Goal: Task Accomplishment & Management: Use online tool/utility

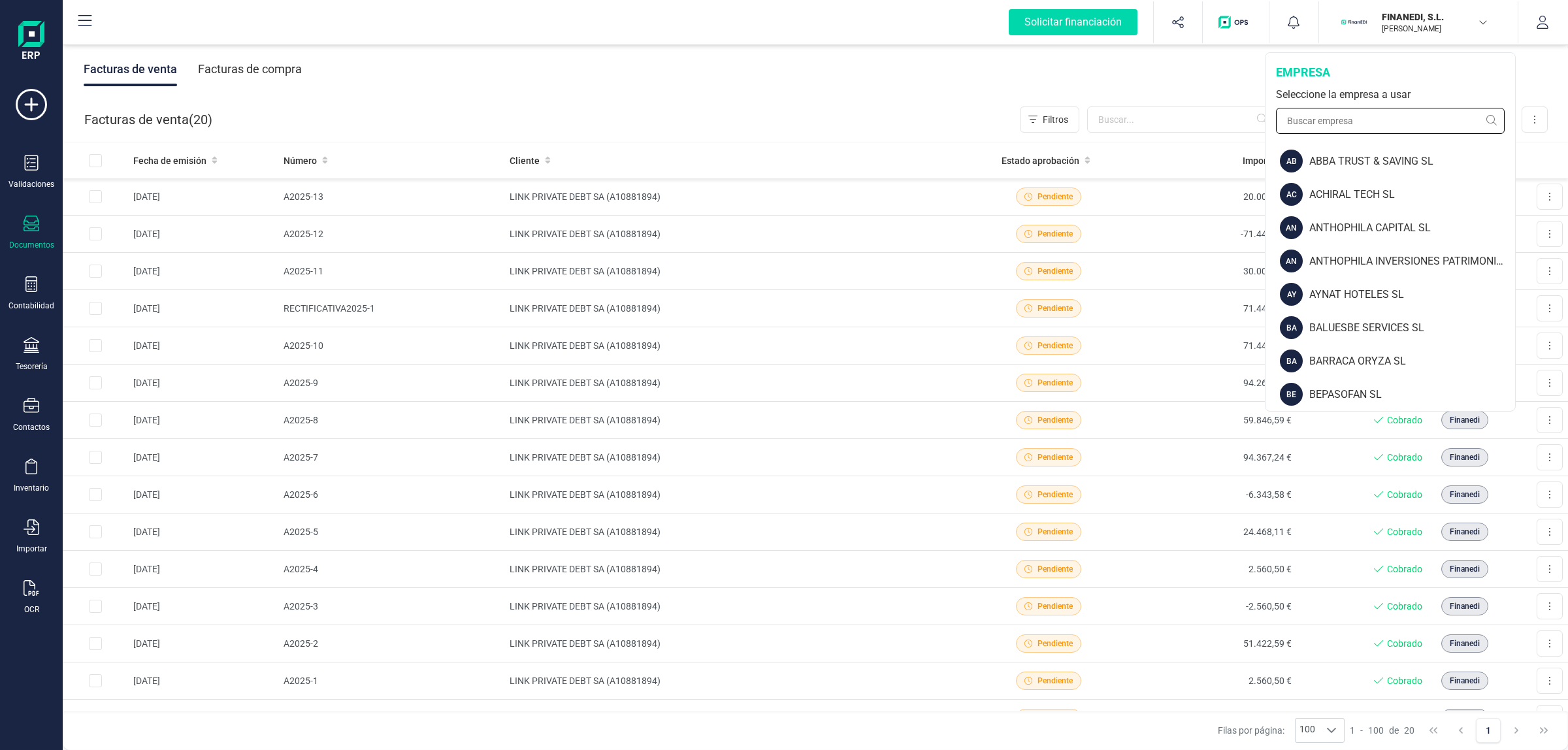
click at [1359, 120] on input "text" at bounding box center [1390, 121] width 229 height 26
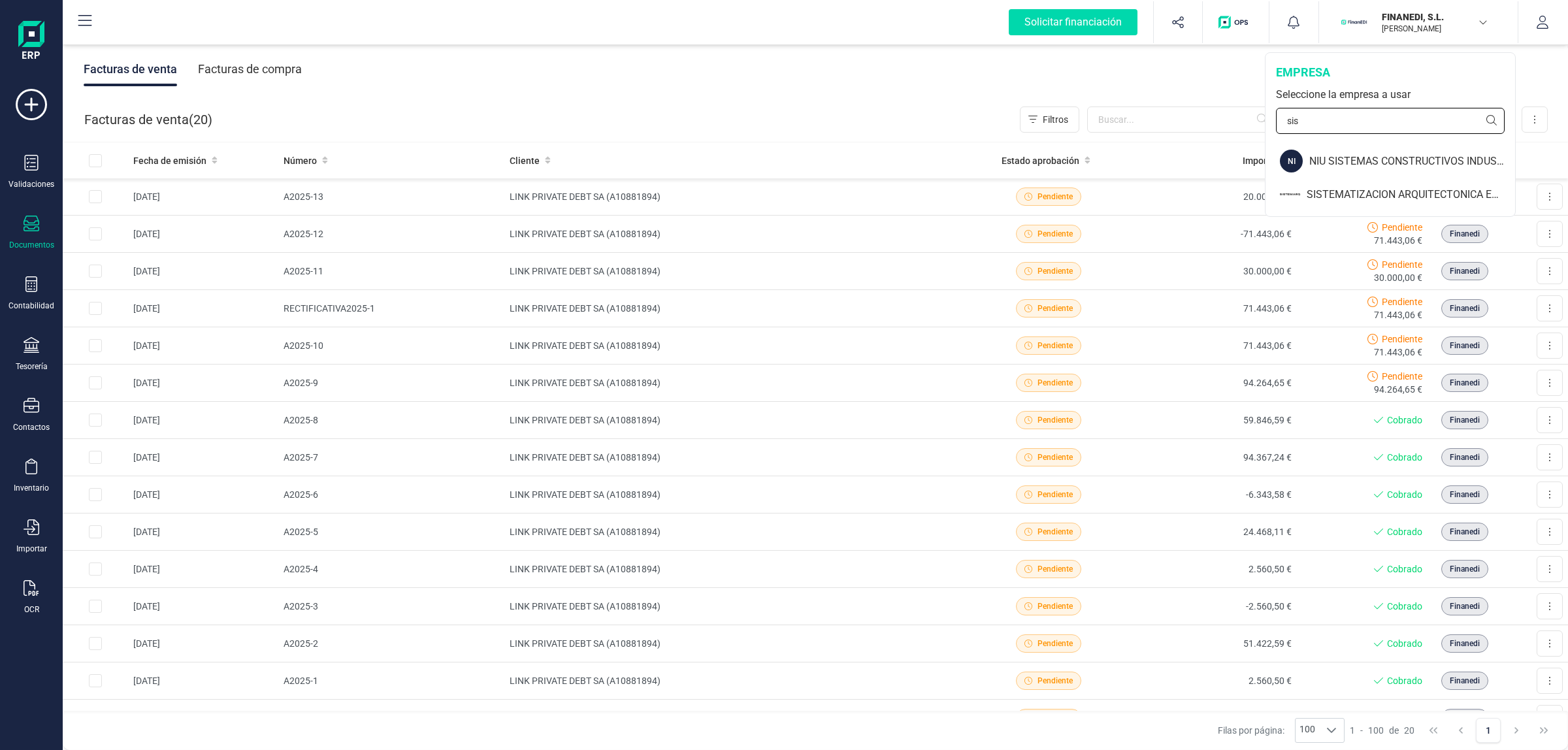
click at [1348, 124] on input "sis" at bounding box center [1390, 121] width 229 height 26
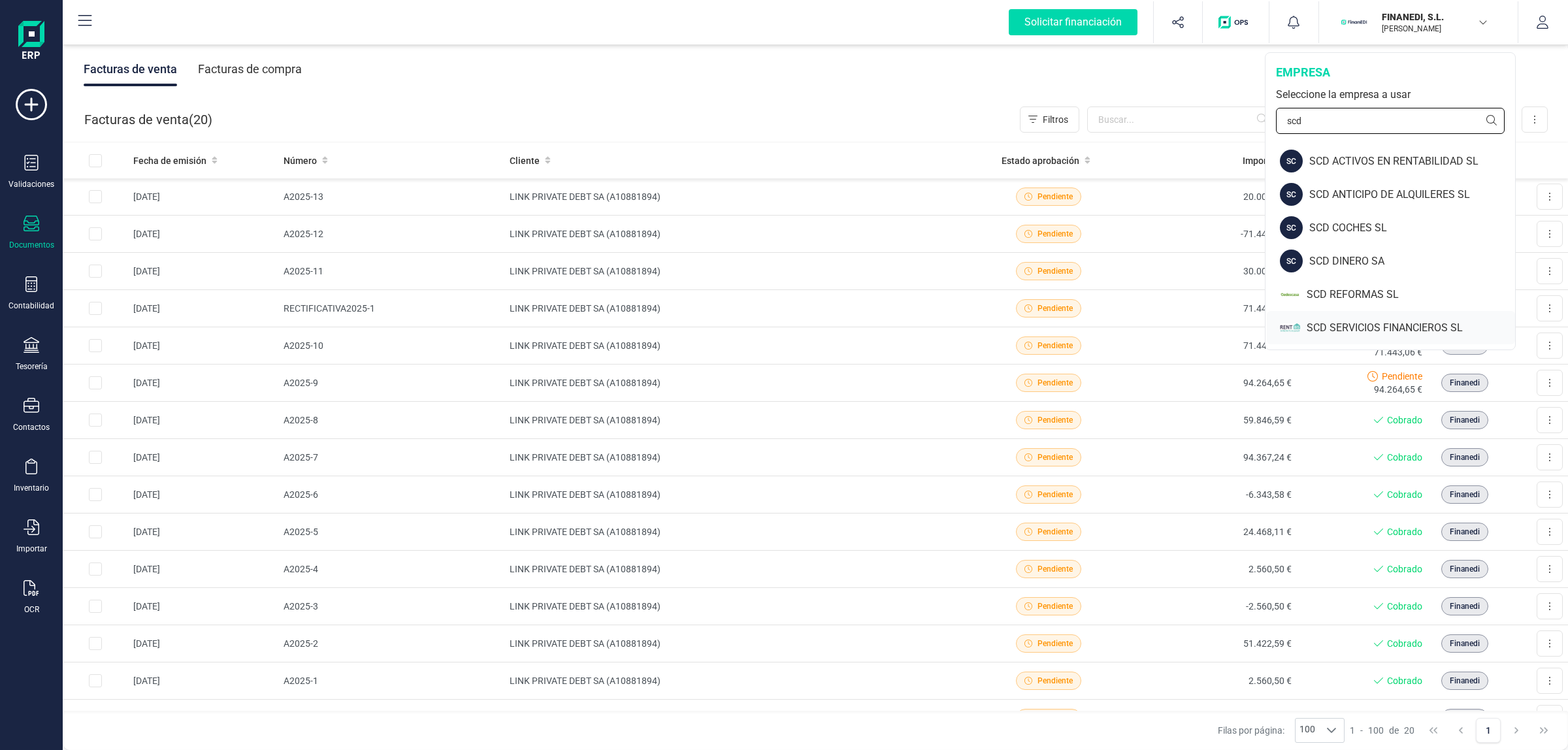
type input "scd"
click at [1335, 327] on div "SCD SERVICIOS FINANCIEROS SL" at bounding box center [1410, 327] width 208 height 15
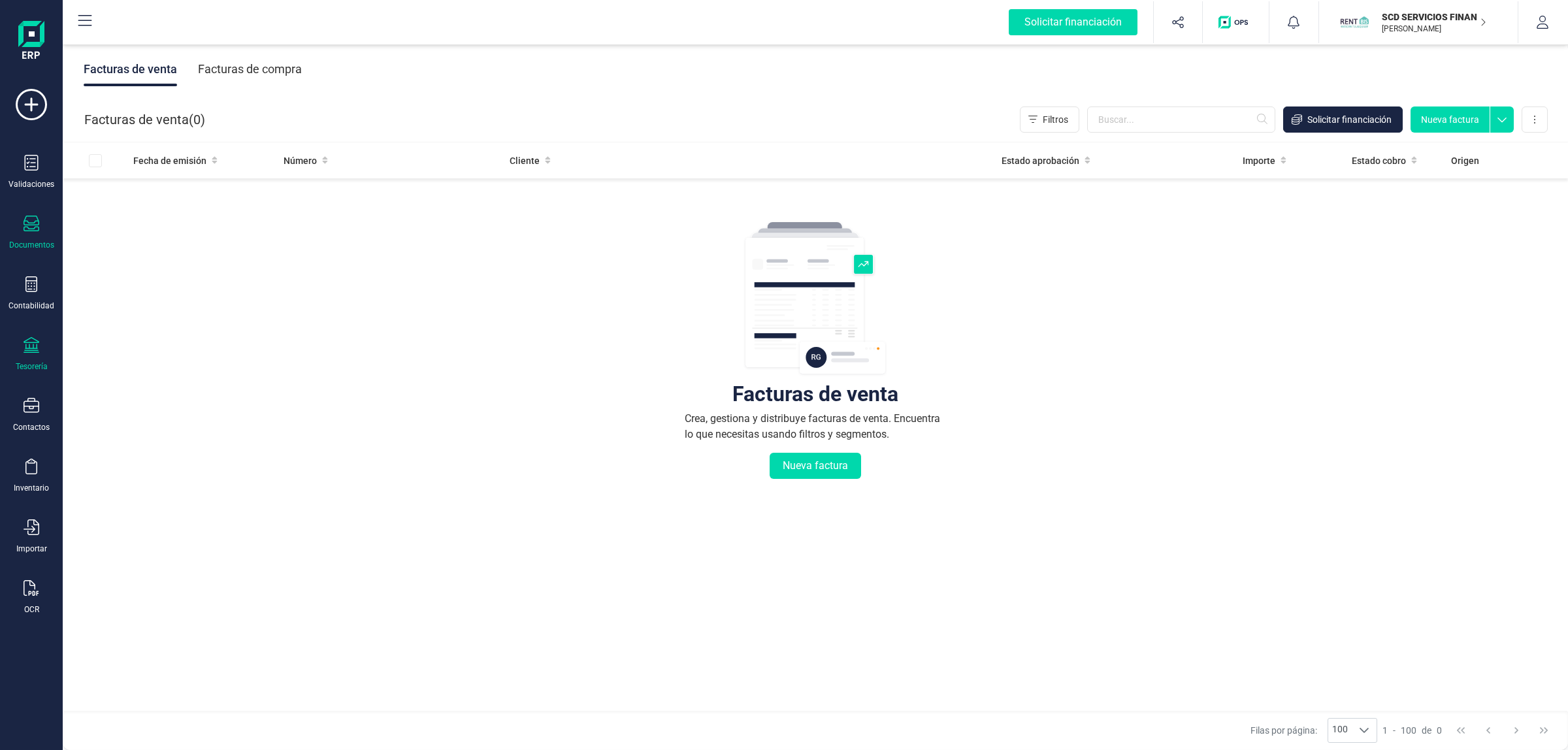
click at [23, 365] on div "Tesorería" at bounding box center [32, 367] width 32 height 11
click at [173, 234] on div "Cuentas bancarias" at bounding box center [161, 223] width 178 height 32
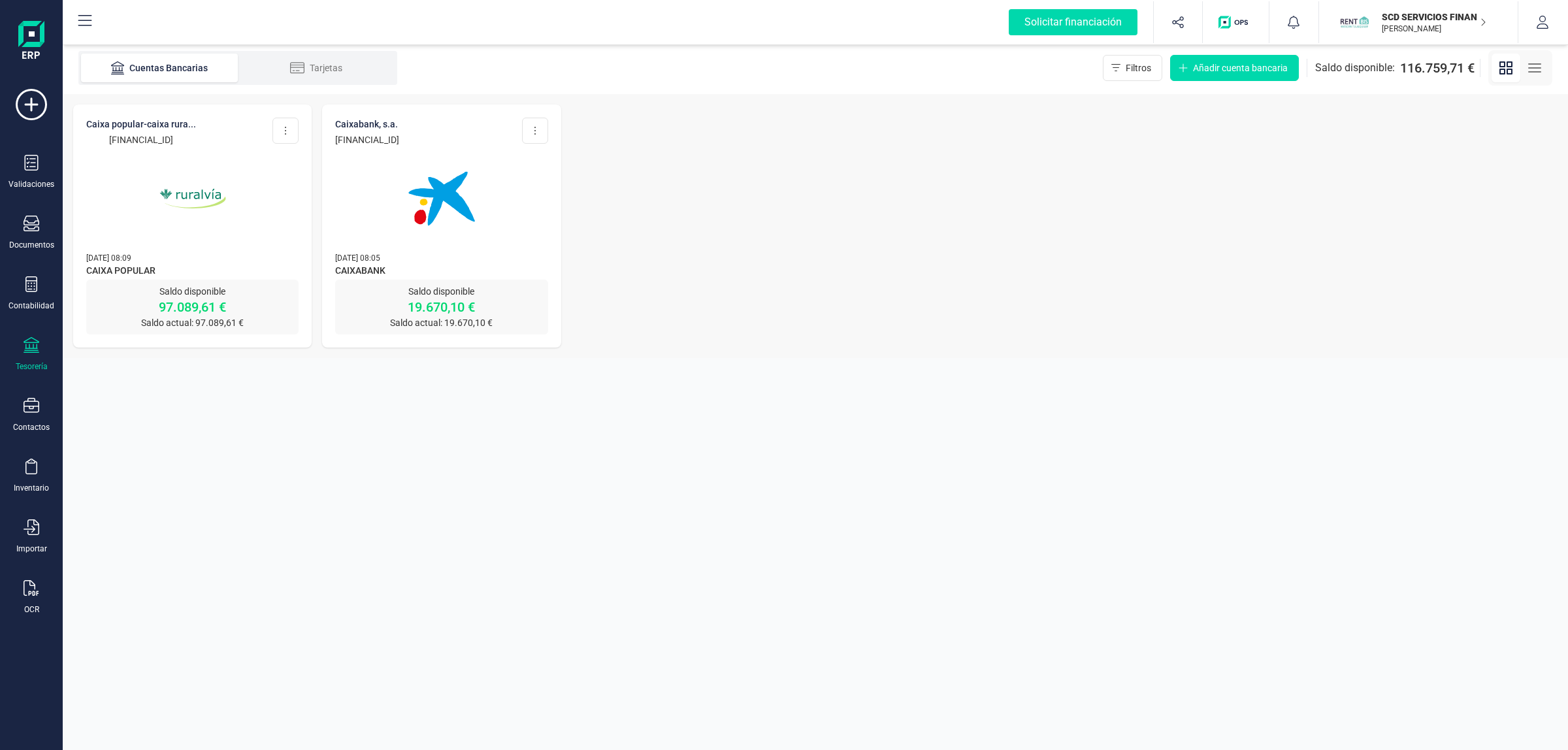
click at [197, 171] on img at bounding box center [193, 199] width 110 height 110
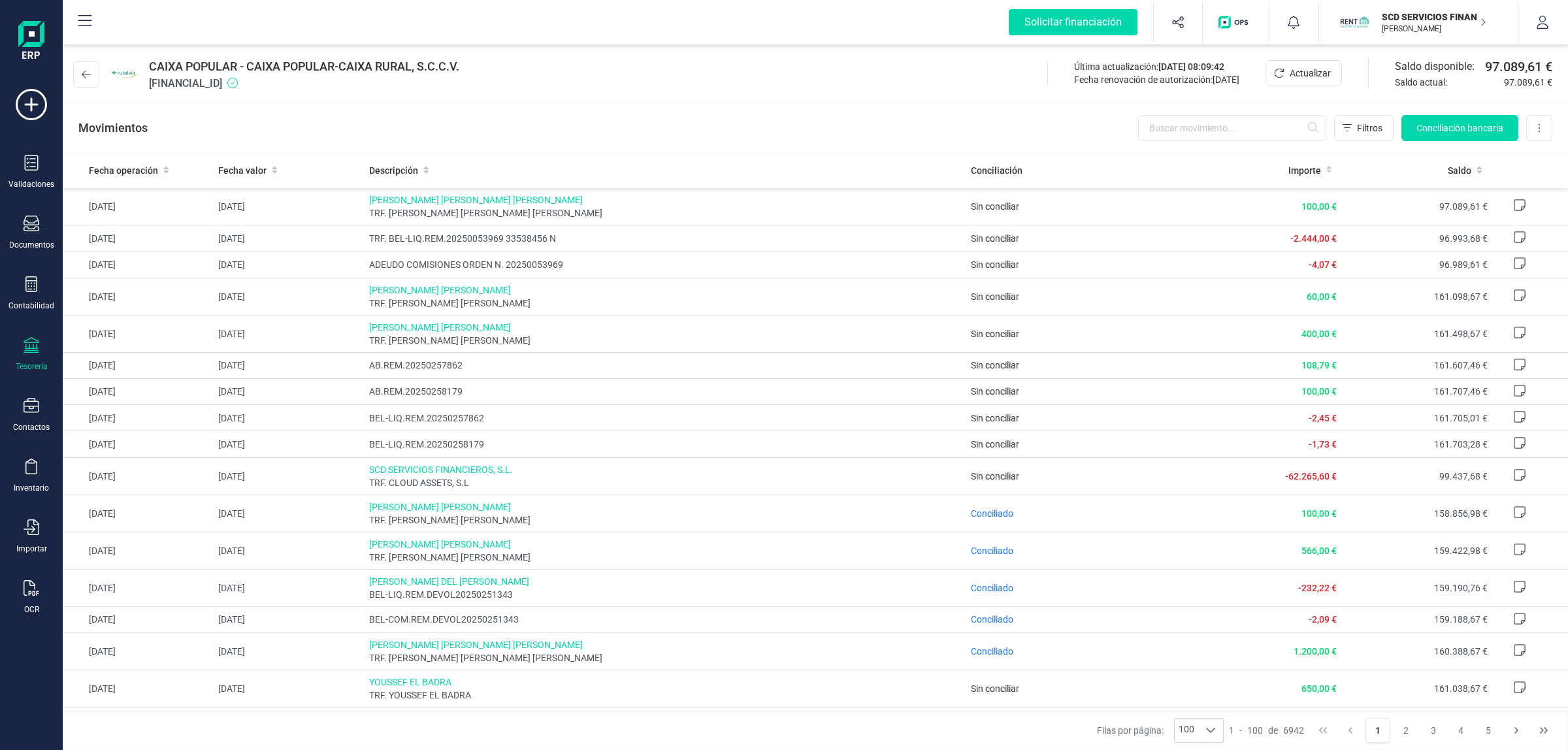
click at [1199, 149] on div "Movimientos Filtros Conciliación bancaria Descargar Excel Eliminar cuenta" at bounding box center [816, 128] width 1506 height 47
click at [1209, 136] on input "text" at bounding box center [1232, 128] width 188 height 26
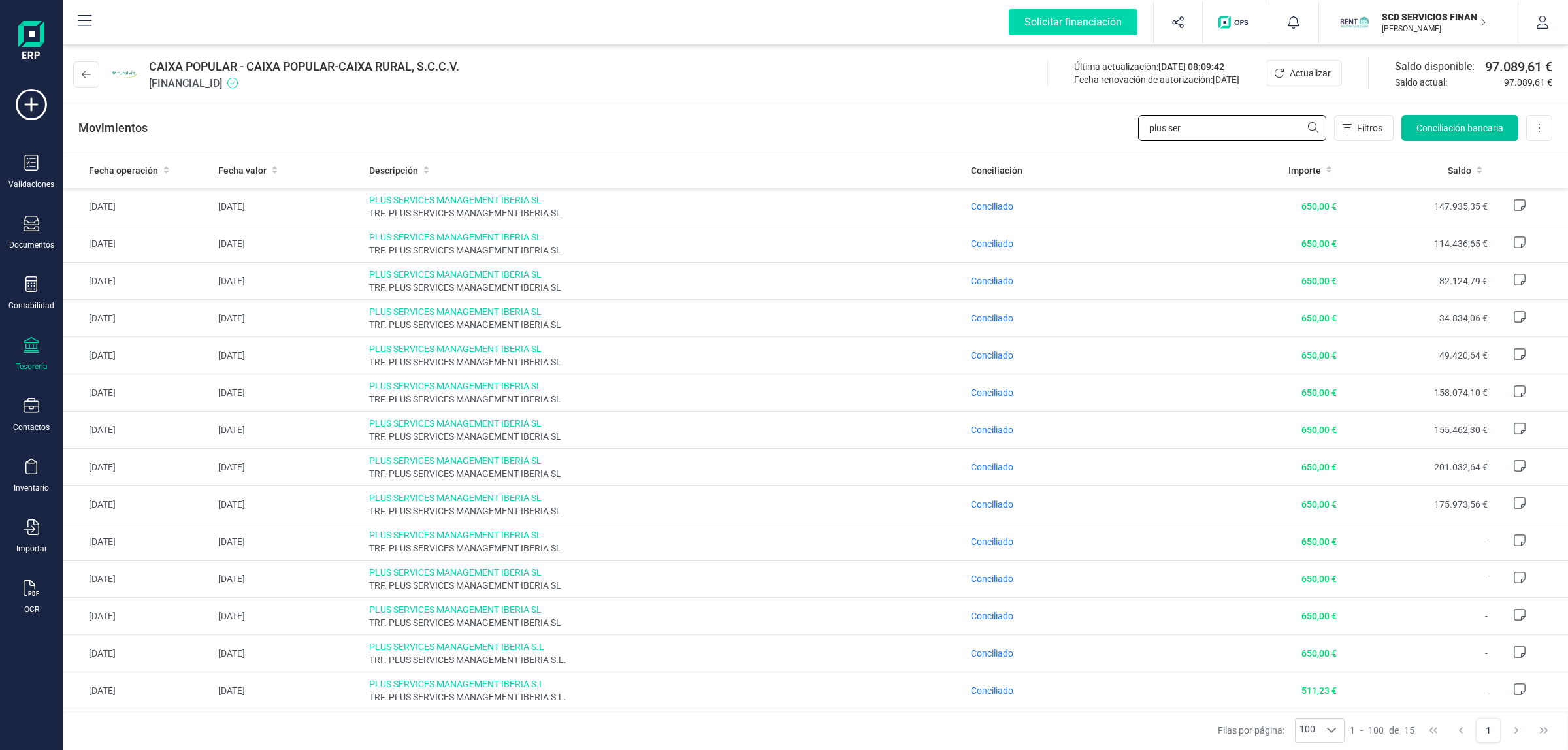
type input "plus ser"
click at [1490, 122] on span "Conciliación bancaria" at bounding box center [1460, 128] width 87 height 14
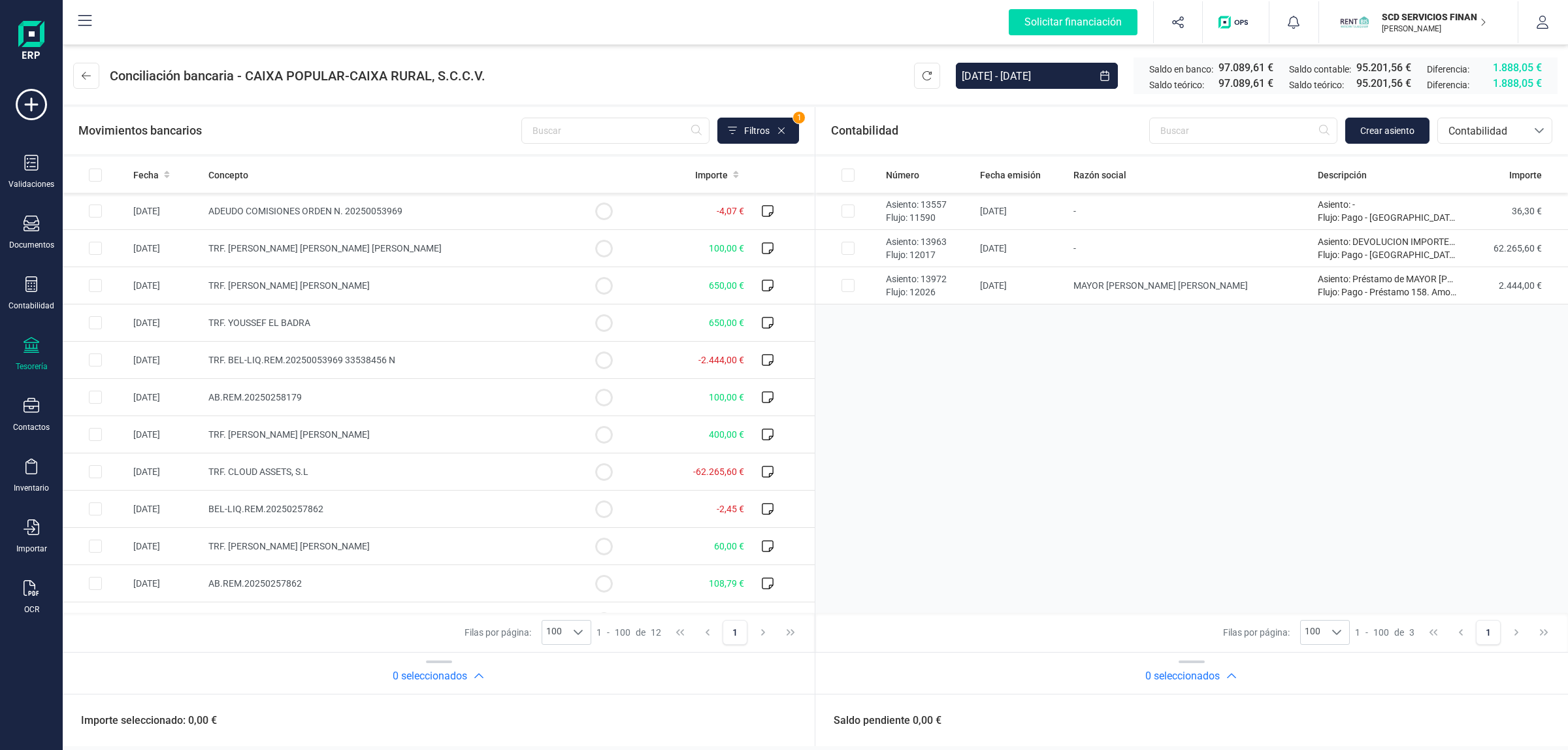
click at [627, 144] on div "Movimientos bancarios Filtros 1" at bounding box center [439, 131] width 752 height 47
click at [623, 134] on input "text" at bounding box center [615, 131] width 188 height 26
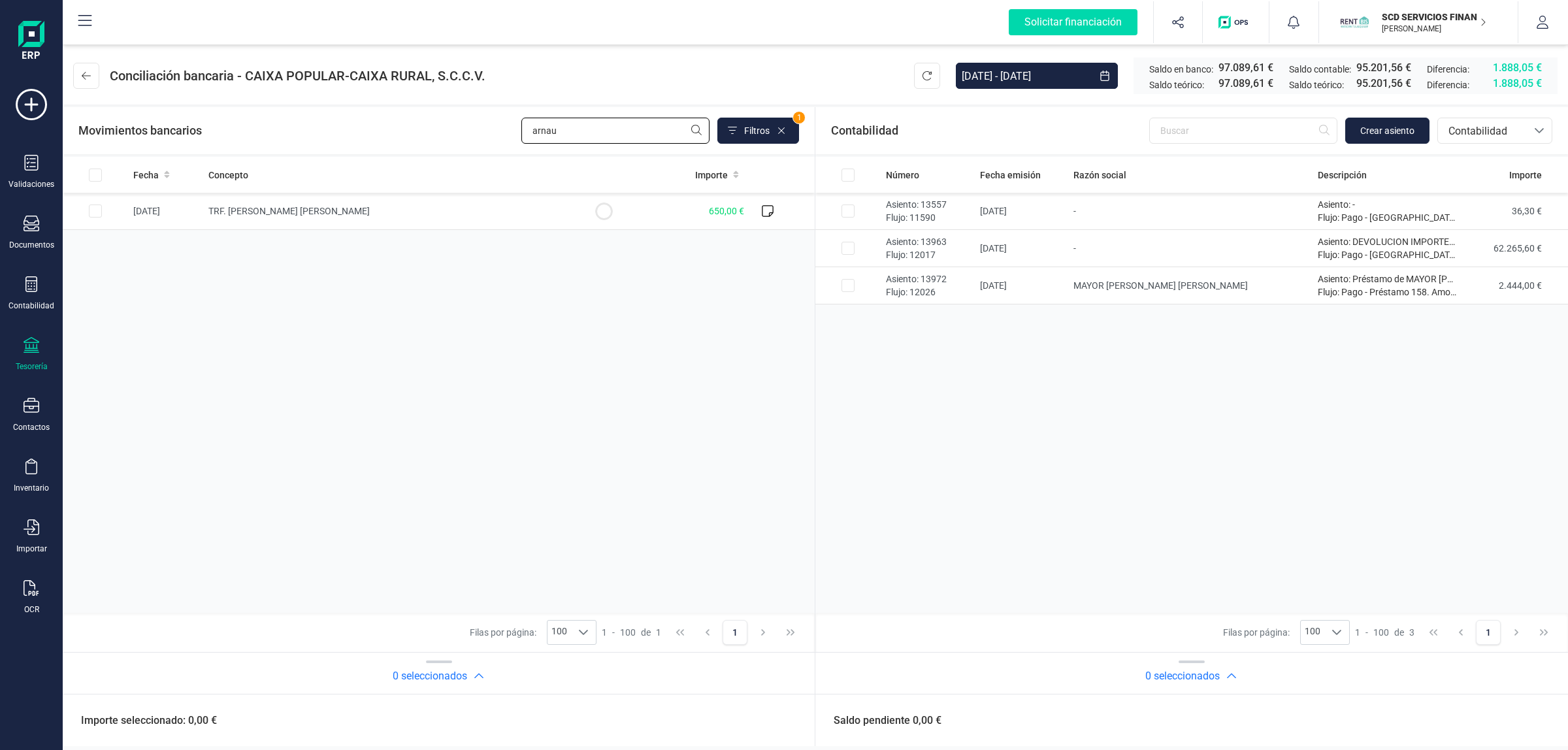
type input "arnau"
drag, startPoint x: 203, startPoint y: 256, endPoint x: 246, endPoint y: 223, distance: 54.2
click at [246, 223] on div "Fecha Concepto Importe 05/09/2025 TRF. MARIA CARMEN ARNAU DOMINGUEZ 650,00 €" at bounding box center [439, 385] width 752 height 456
click at [275, 303] on div "Fecha Concepto Importe 05/09/2025 TRF. MARIA CARMEN ARNAU DOMINGUEZ 650,00 €" at bounding box center [439, 385] width 752 height 456
drag, startPoint x: 380, startPoint y: 279, endPoint x: 387, endPoint y: 279, distance: 7.0
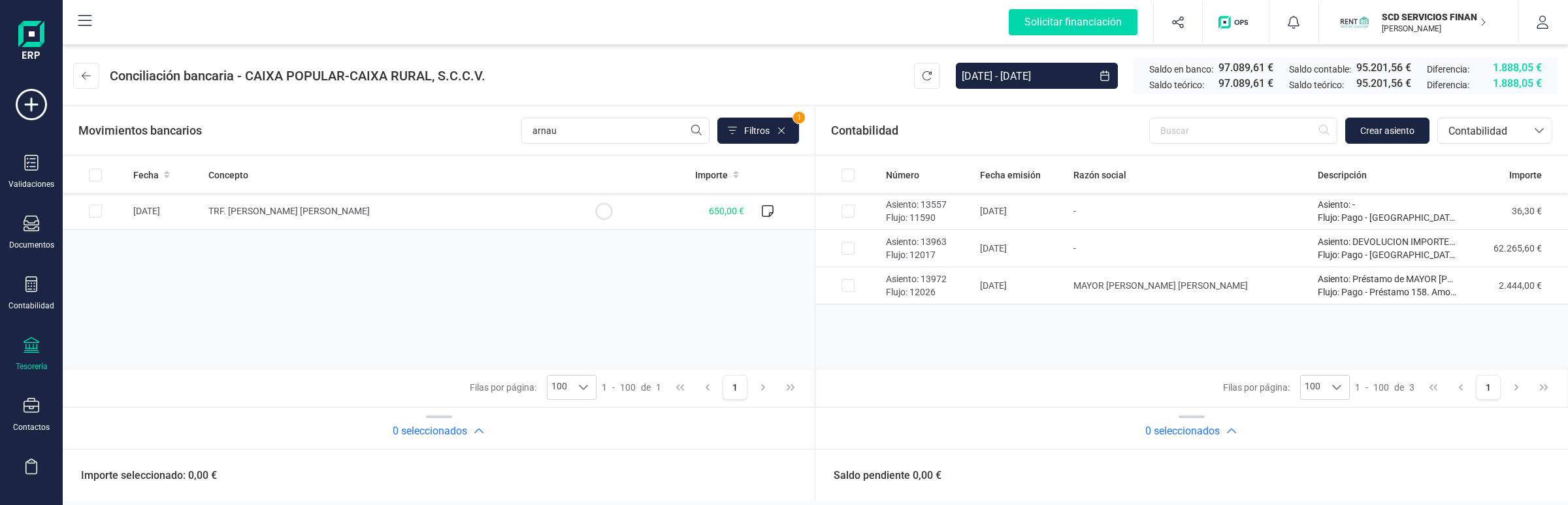
drag, startPoint x: 172, startPoint y: 243, endPoint x: 550, endPoint y: 249, distance: 378.0
click at [562, 249] on div "Fecha Concepto Importe 05/09/2025 TRF. MARIA CARMEN ARNAU DOMINGUEZ 650,00 €" at bounding box center [439, 262] width 752 height 211
click at [358, 217] on td "TRF. MARIA CARMEN ARNAU DOMINGUEZ" at bounding box center [387, 211] width 368 height 37
checkbox input "true"
click at [416, 234] on div "Fecha Concepto Importe 05/09/2025 TRF. MARIA CARMEN ARNAU DOMINGUEZ 650,00 €" at bounding box center [439, 262] width 752 height 211
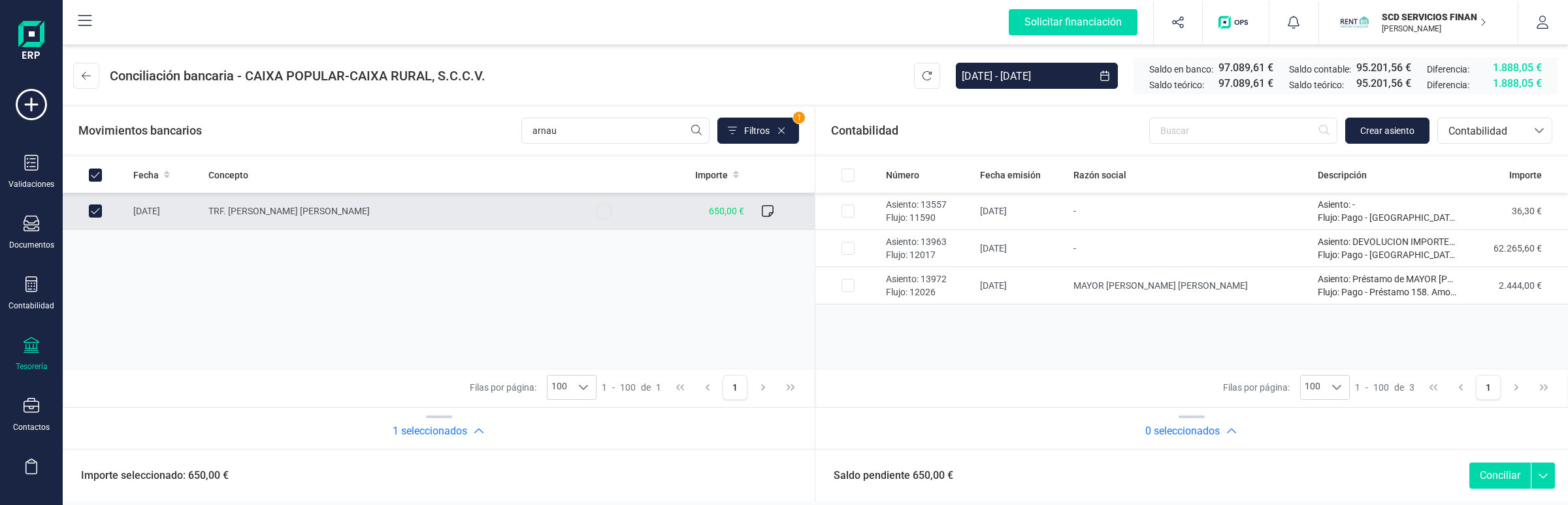
click at [487, 245] on div "Fecha Concepto Importe 05/09/2025 TRF. MARIA CARMEN ARNAU DOMINGUEZ 650,00 €" at bounding box center [439, 262] width 752 height 211
drag, startPoint x: 96, startPoint y: 257, endPoint x: 524, endPoint y: 230, distance: 428.9
click at [530, 217] on div "Fecha Concepto Importe 05/09/2025 TRF. MARIA CARMEN ARNAU DOMINGUEZ 650,00 €" at bounding box center [439, 262] width 752 height 211
click at [382, 119] on div "Movimientos bancarios arnau Filtros 1" at bounding box center [439, 131] width 721 height 26
drag, startPoint x: 160, startPoint y: 293, endPoint x: 111, endPoint y: 250, distance: 65.2
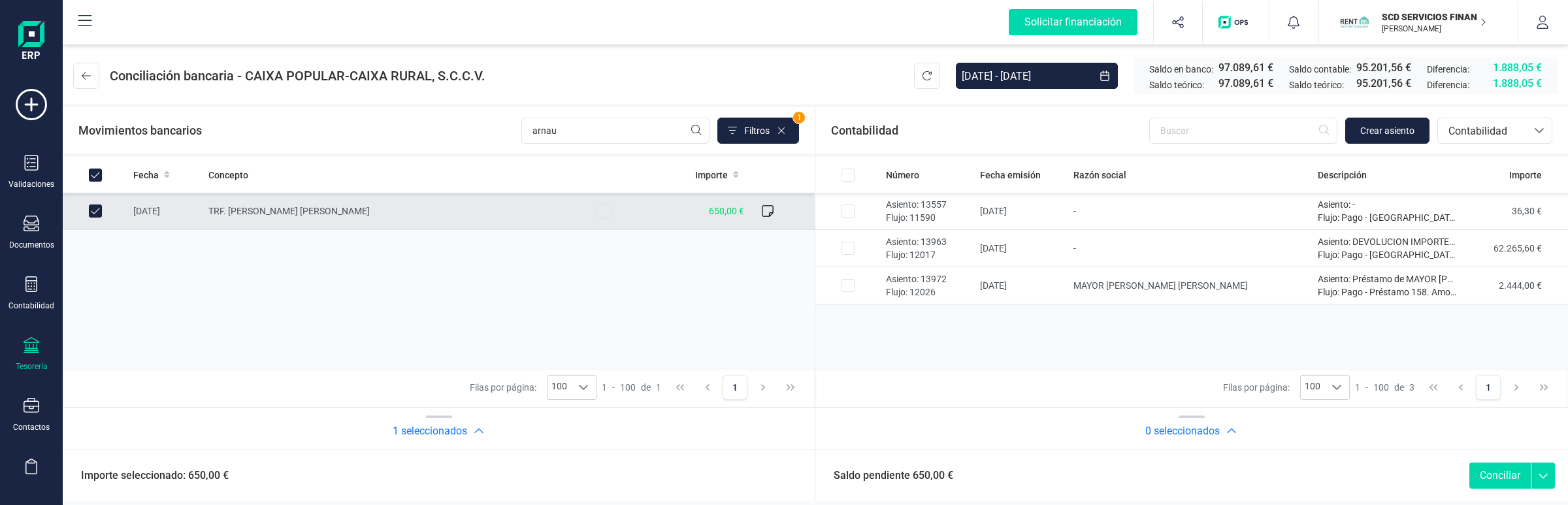
click at [135, 262] on div "Fecha Concepto Importe 05/09/2025 TRF. MARIA CARMEN ARNAU DOMINGUEZ 650,00 €" at bounding box center [439, 262] width 752 height 211
drag, startPoint x: 108, startPoint y: 246, endPoint x: 388, endPoint y: 211, distance: 282.2
click at [388, 213] on div "Fecha Concepto Importe 05/09/2025 TRF. MARIA CARMEN ARNAU DOMINGUEZ 650,00 €" at bounding box center [439, 262] width 752 height 211
click at [360, 252] on div "Fecha Concepto Importe 05/09/2025 TRF. MARIA CARMEN ARNAU DOMINGUEZ 650,00 €" at bounding box center [439, 262] width 752 height 211
drag, startPoint x: 187, startPoint y: 239, endPoint x: 396, endPoint y: 239, distance: 209.0
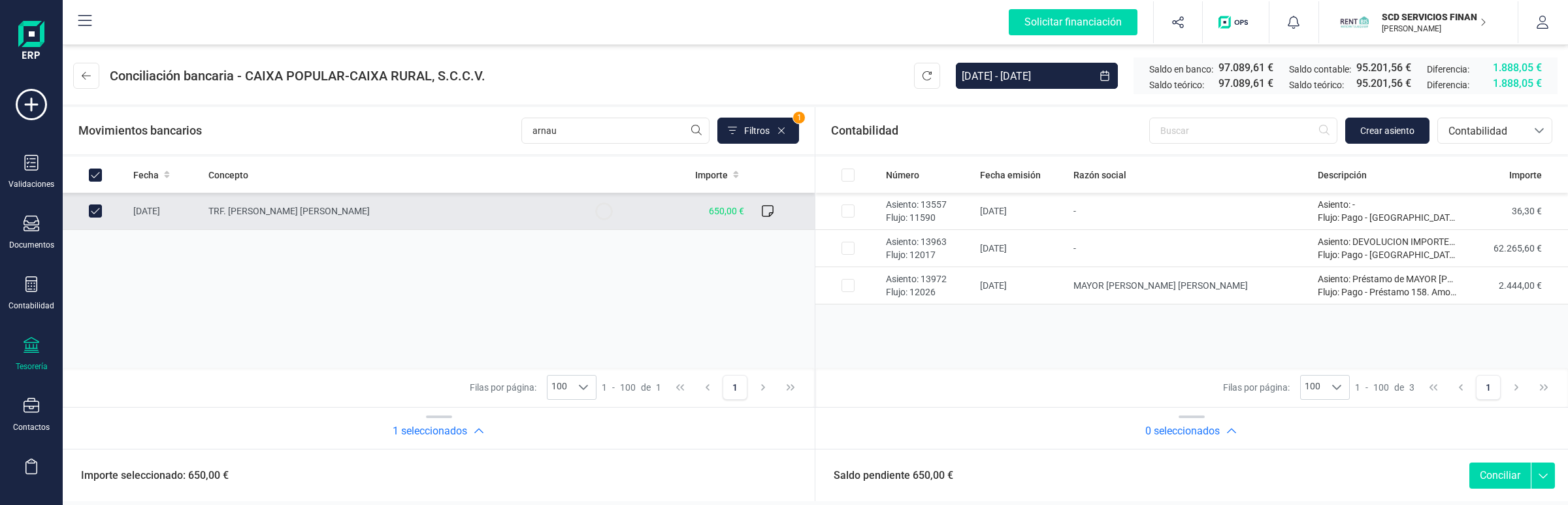
click at [397, 239] on div "Fecha Concepto Importe 05/09/2025 TRF. MARIA CARMEN ARNAU DOMINGUEZ 650,00 €" at bounding box center [439, 262] width 752 height 211
drag, startPoint x: 484, startPoint y: 129, endPoint x: 466, endPoint y: 131, distance: 18.1
click at [466, 131] on div "Movimientos bancarios arnau Filtros 1" at bounding box center [439, 131] width 721 height 26
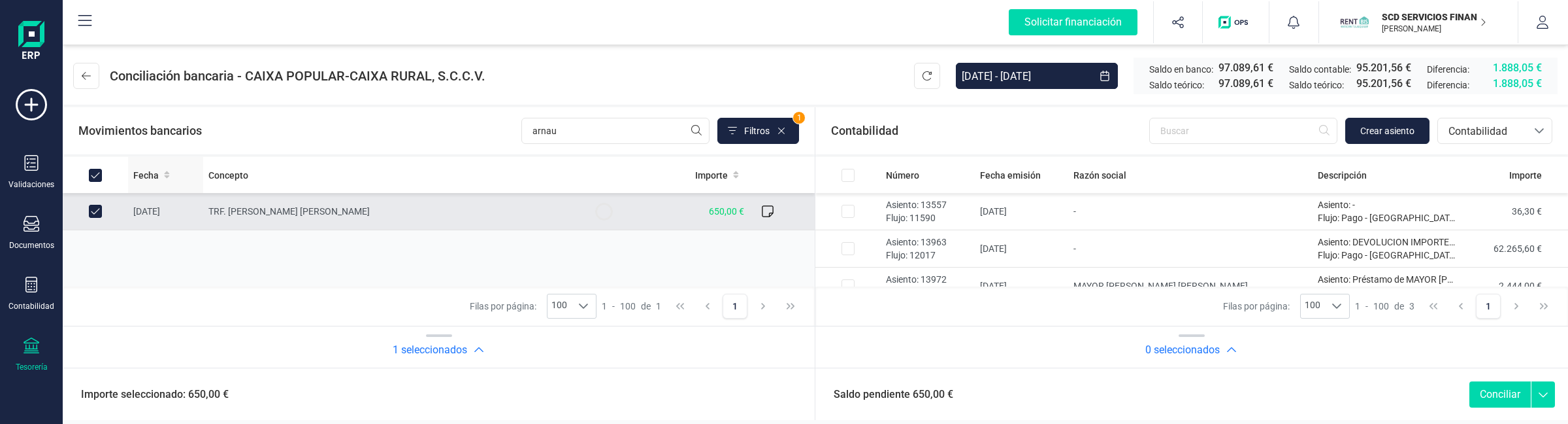
click at [124, 177] on th at bounding box center [96, 175] width 66 height 36
drag, startPoint x: 160, startPoint y: 177, endPoint x: 287, endPoint y: 180, distance: 127.0
click at [287, 183] on tr "Fecha Concepto Importe" at bounding box center [439, 175] width 752 height 36
drag, startPoint x: 246, startPoint y: 171, endPoint x: 210, endPoint y: 177, distance: 36.5
click at [213, 177] on div "Concepto" at bounding box center [387, 175] width 358 height 14
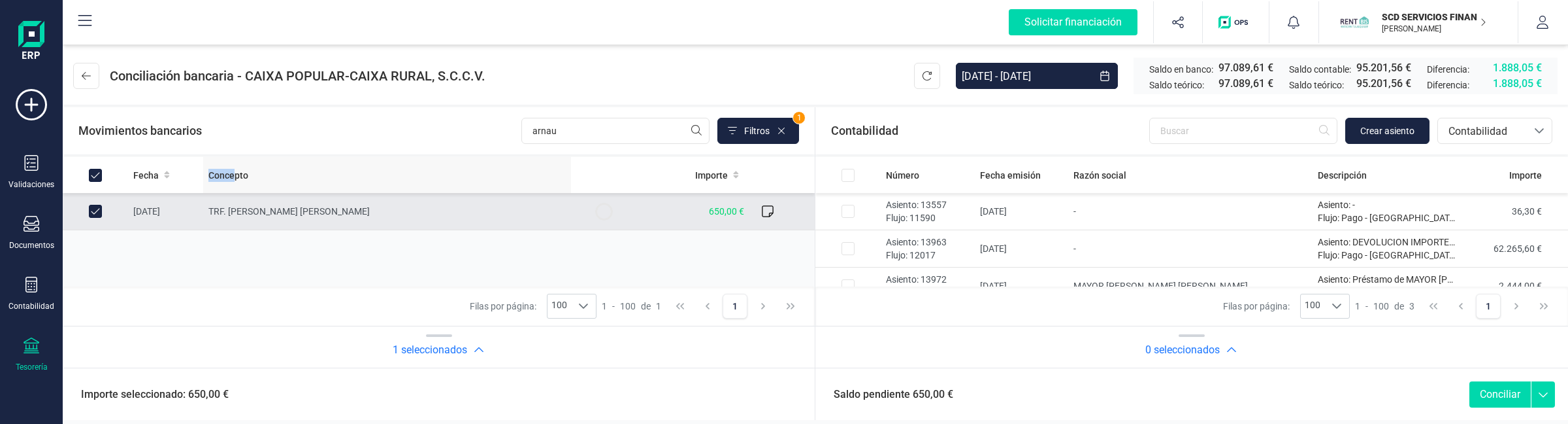
drag, startPoint x: 210, startPoint y: 177, endPoint x: 235, endPoint y: 174, distance: 25.2
click at [232, 175] on span "Concepto" at bounding box center [228, 175] width 40 height 14
drag, startPoint x: 232, startPoint y: 174, endPoint x: 242, endPoint y: 175, distance: 10.0
click at [242, 175] on span "Concepto" at bounding box center [228, 175] width 40 height 14
click at [236, 177] on span "Concepto" at bounding box center [228, 175] width 40 height 14
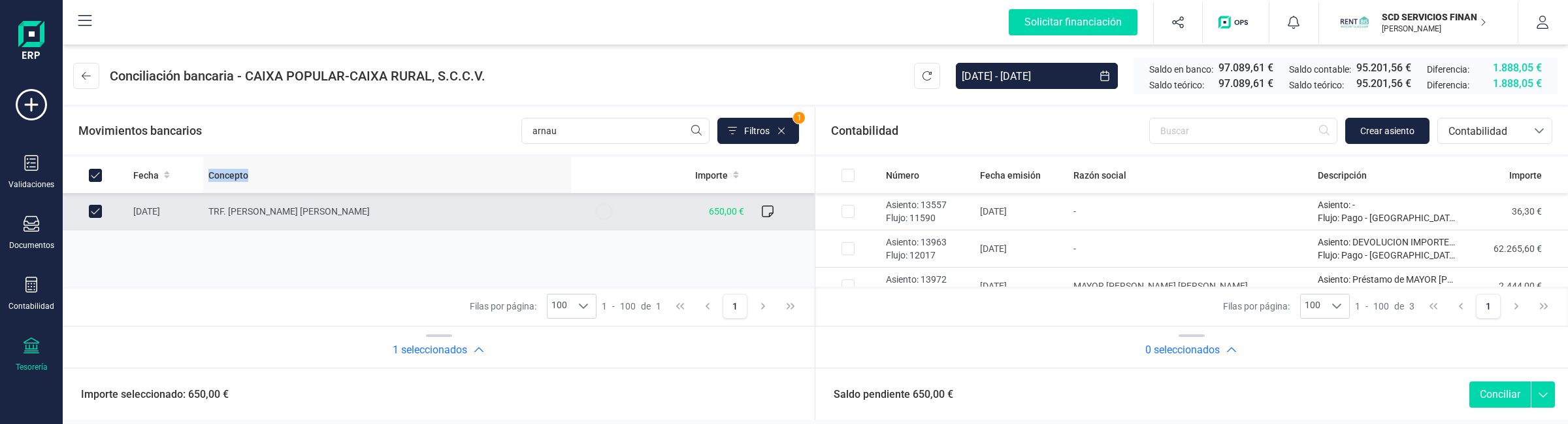
click at [236, 177] on span "Concepto" at bounding box center [228, 175] width 40 height 14
click at [232, 173] on span "Concepto" at bounding box center [228, 175] width 40 height 14
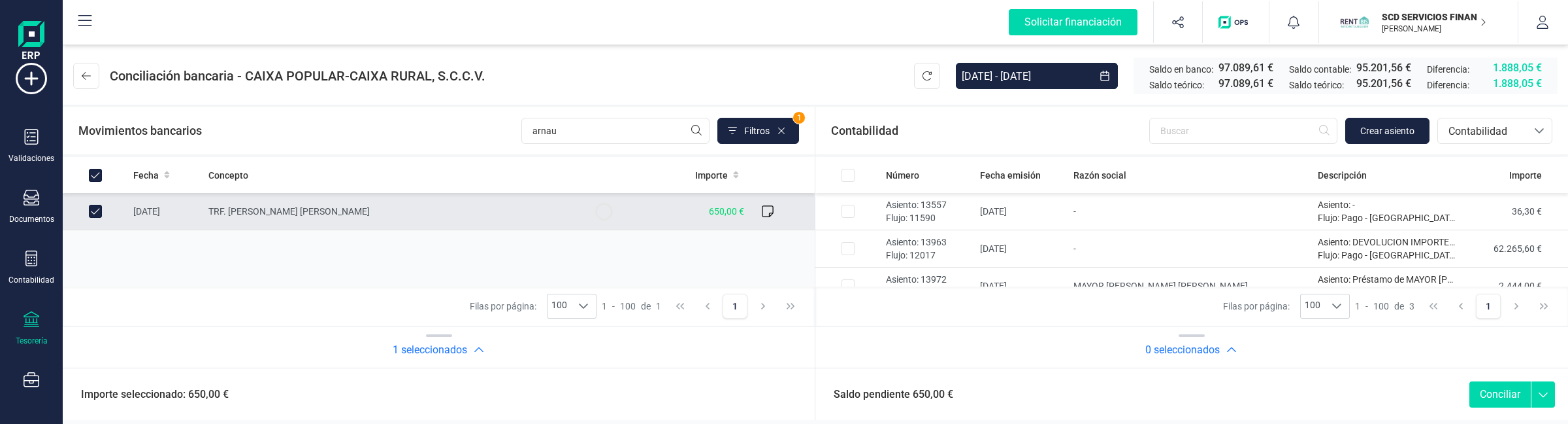
click at [239, 263] on div "Fecha Concepto Importe 05/09/2025 TRF. MARIA CARMEN ARNAU DOMINGUEZ 650,00 €" at bounding box center [439, 222] width 752 height 130
click at [96, 210] on input "Row Unselected 59d92b99-eeb6-49ff-a9b2-2ba015829dee" at bounding box center [96, 211] width 14 height 14
checkbox input "false"
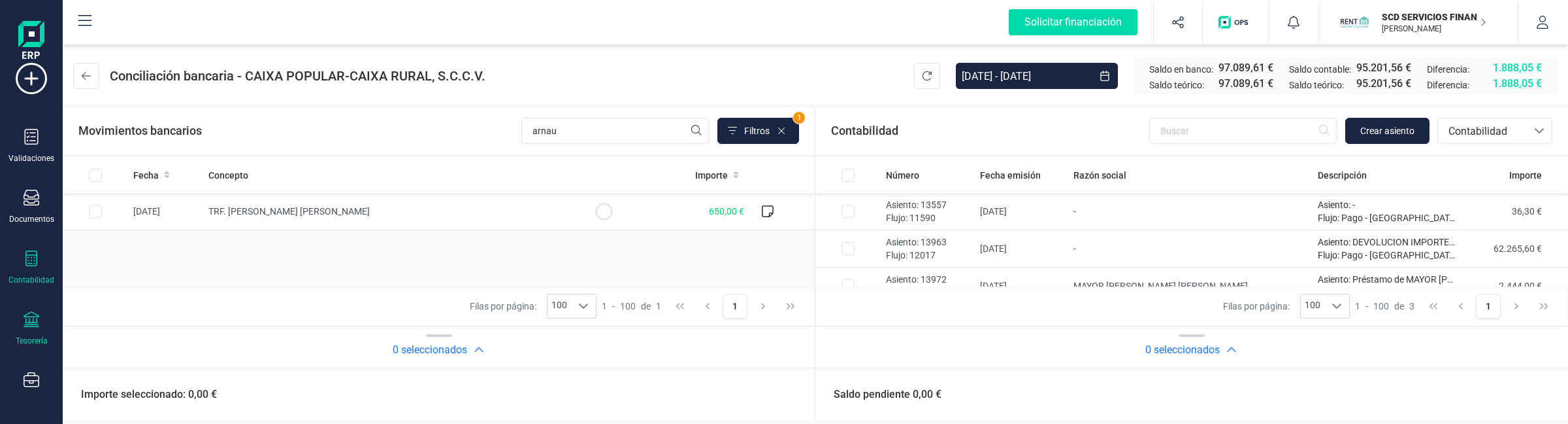
click at [27, 269] on div "Contabilidad" at bounding box center [32, 268] width 52 height 34
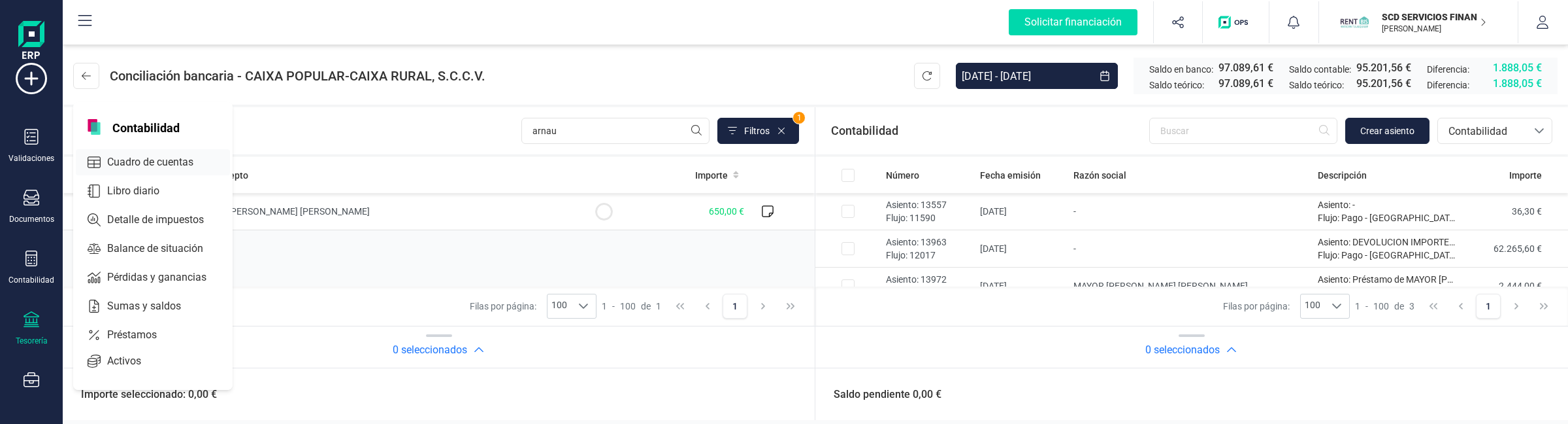
click at [132, 158] on span "Cuadro de cuentas" at bounding box center [160, 161] width 115 height 15
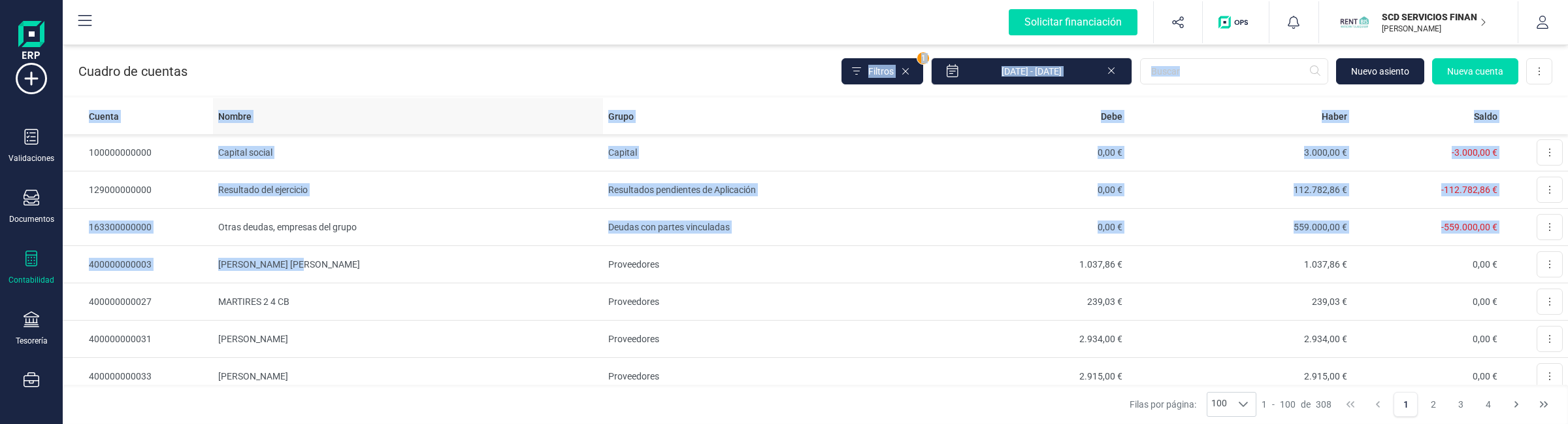
drag, startPoint x: 261, startPoint y: 58, endPoint x: 245, endPoint y: 113, distance: 57.3
click at [296, 230] on div "Cuadro de cuentas Filtros 1 01/01/2025 - 15/09/2025 Nuevo asiento Nueva cuenta …" at bounding box center [816, 232] width 1506 height 382
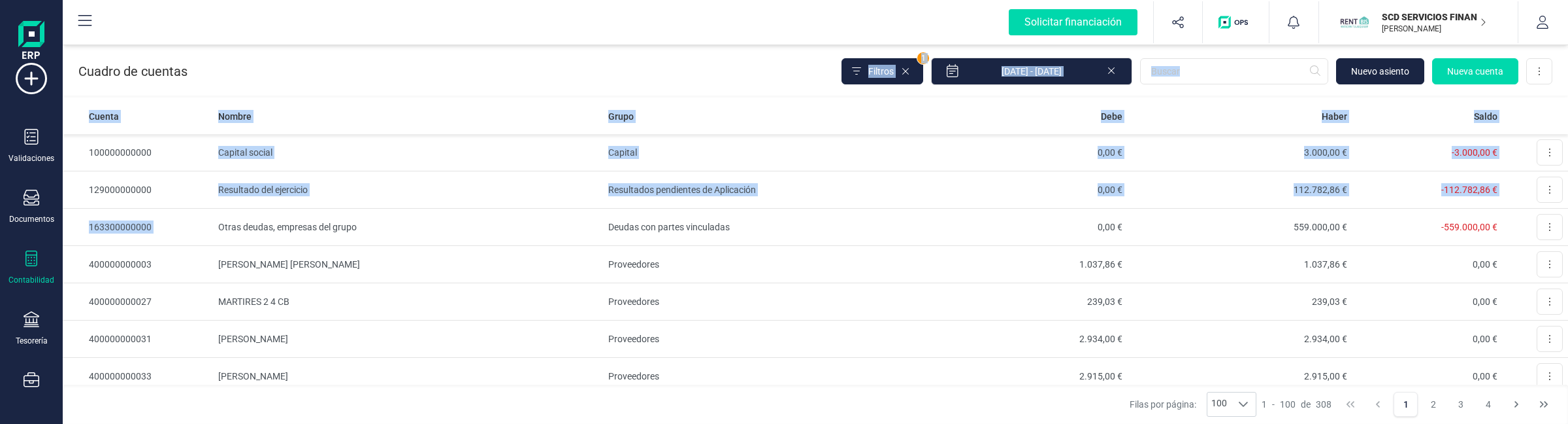
click at [223, 69] on div "Cuadro de cuentas Filtros 1 01/01/2025 - 15/09/2025 Nuevo asiento Nueva cuenta …" at bounding box center [816, 68] width 1506 height 53
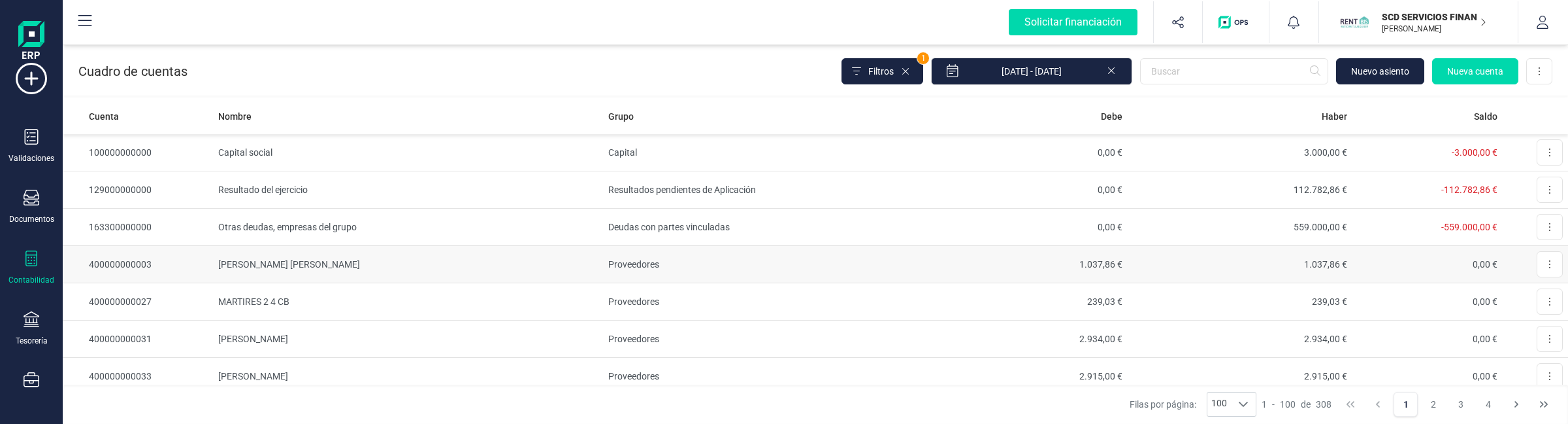
drag, startPoint x: 75, startPoint y: 66, endPoint x: 382, endPoint y: 267, distance: 366.9
click at [371, 356] on div "Cuadro de cuentas Filtros 1 01/01/2025 - 15/09/2025 Nuevo asiento Nueva cuenta …" at bounding box center [816, 232] width 1506 height 382
click at [295, 63] on div "Cuadro de cuentas Filtros 1 01/01/2025 - 15/09/2025 Nuevo asiento Nueva cuenta …" at bounding box center [816, 68] width 1506 height 53
click at [25, 205] on div at bounding box center [31, 198] width 15 height 19
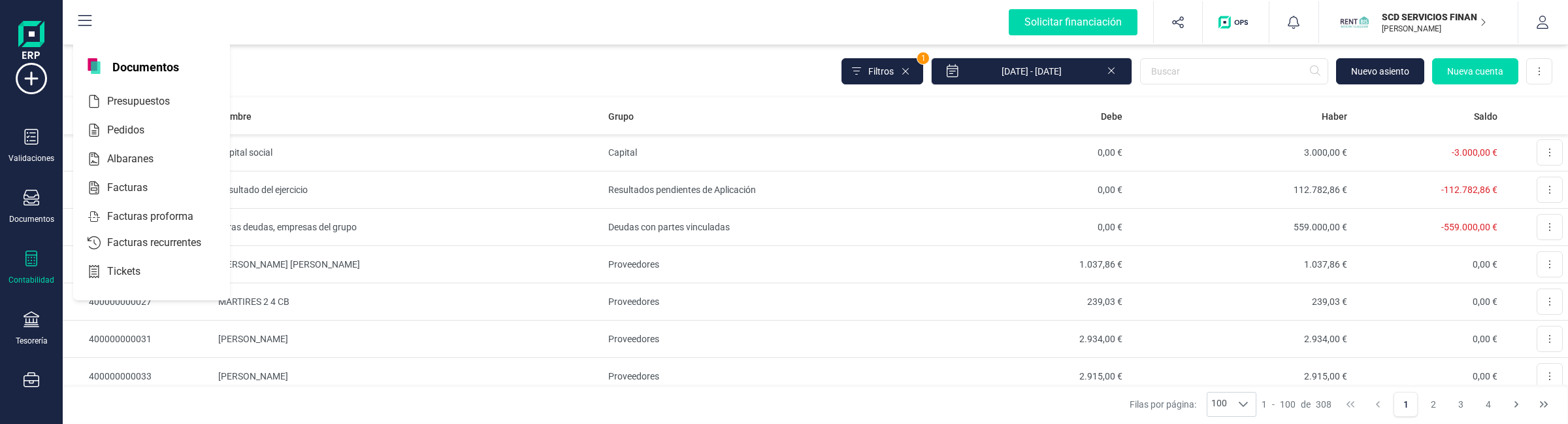
drag, startPoint x: 139, startPoint y: 265, endPoint x: 22, endPoint y: 263, distance: 117.0
click at [22, 263] on div "Validaciones Documentos Documentos Presupuestos Pedidos Albaranes Facturas Fact…" at bounding box center [32, 331] width 52 height 537
click at [24, 263] on icon at bounding box center [31, 258] width 15 height 15
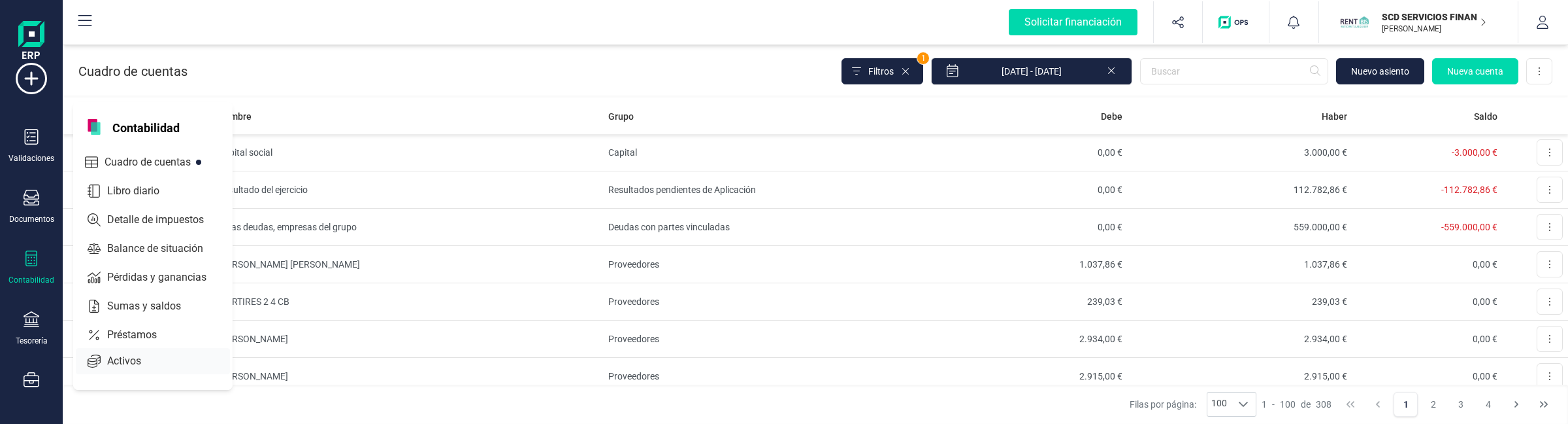
click at [124, 370] on div "Activos" at bounding box center [152, 361] width 154 height 26
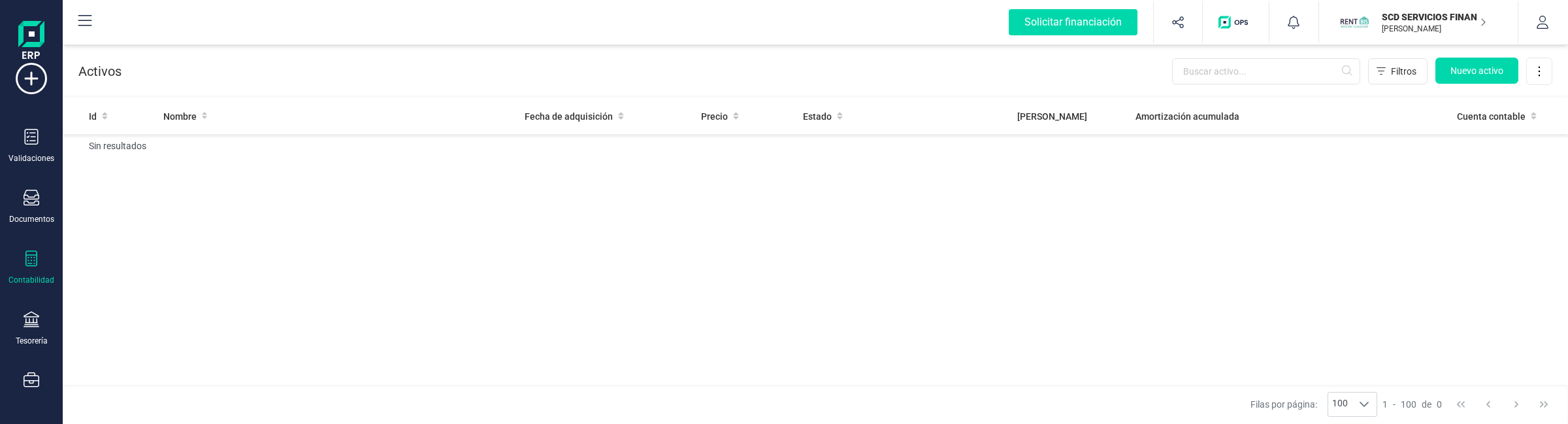
click at [1405, 23] on p "[PERSON_NAME]" at bounding box center [1435, 29] width 105 height 11
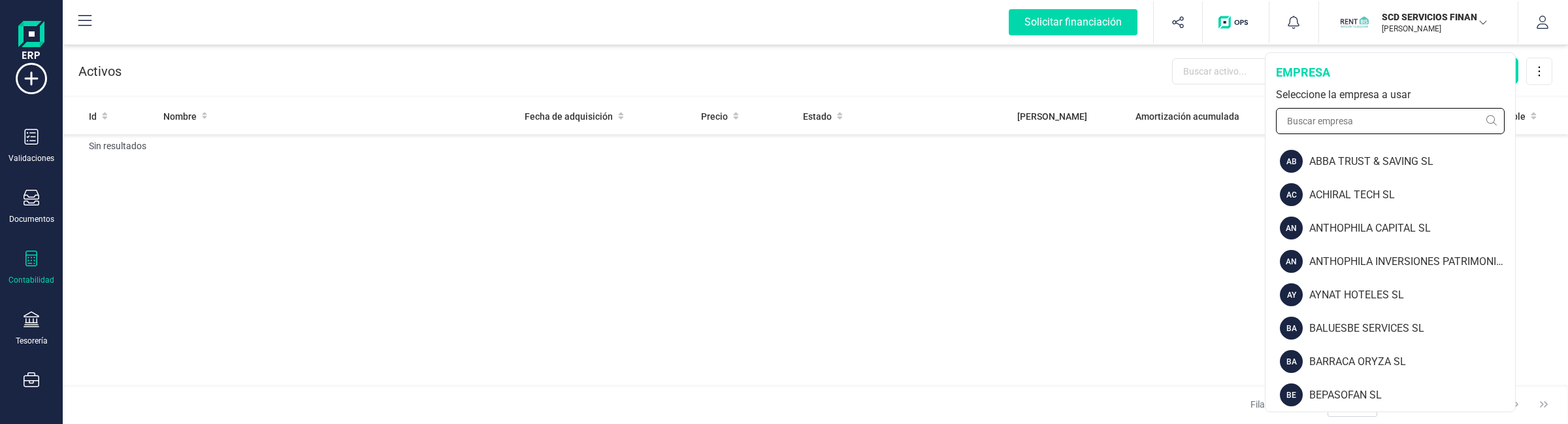
click at [1373, 120] on input "text" at bounding box center [1390, 121] width 229 height 26
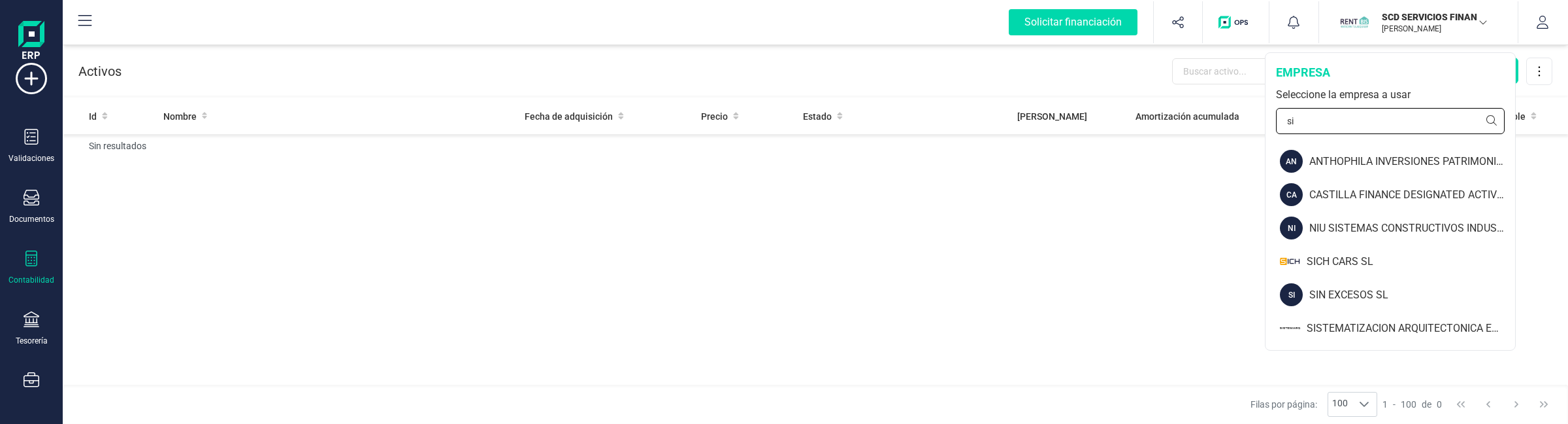
type input "s"
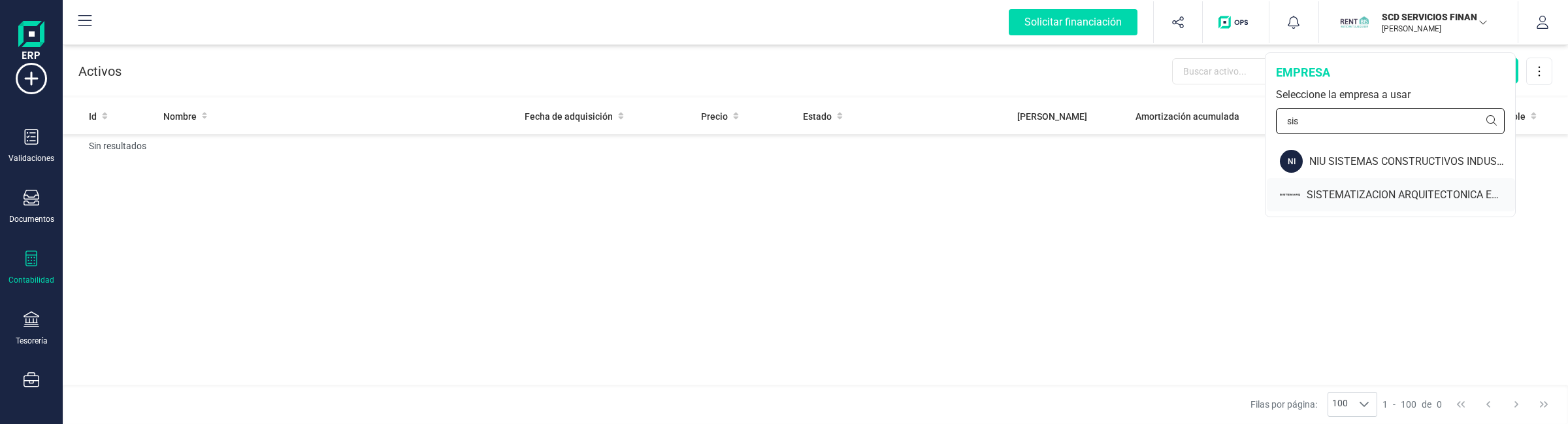
type input "sis"
click at [1363, 191] on div "SISTEMATIZACION ARQUITECTONICA EN REFORMAS SL" at bounding box center [1410, 194] width 208 height 15
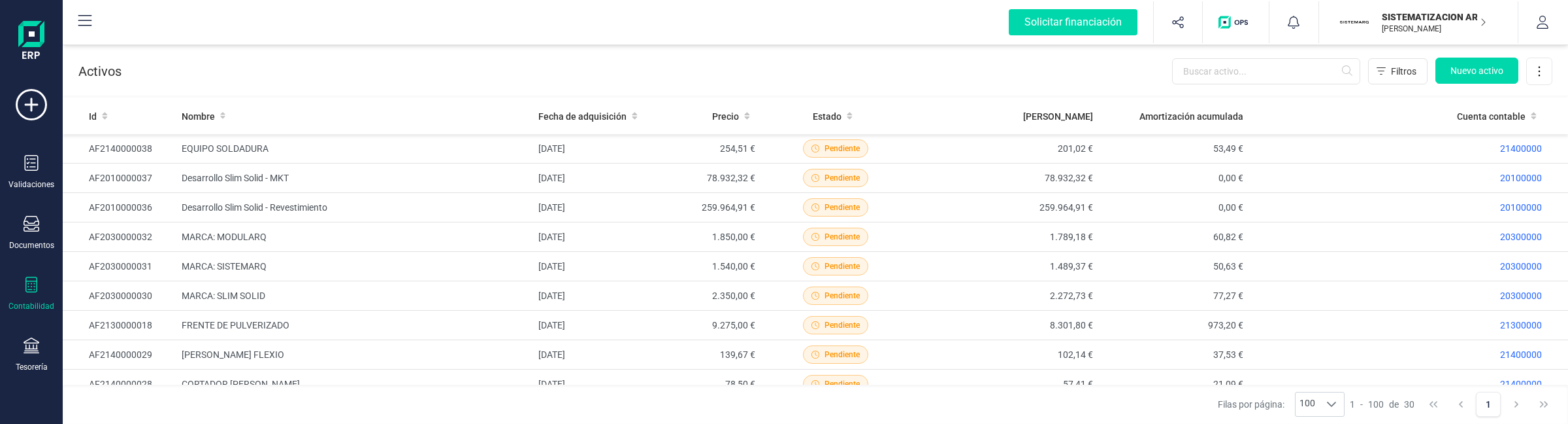
click at [1390, 24] on p "[PERSON_NAME]" at bounding box center [1435, 29] width 105 height 11
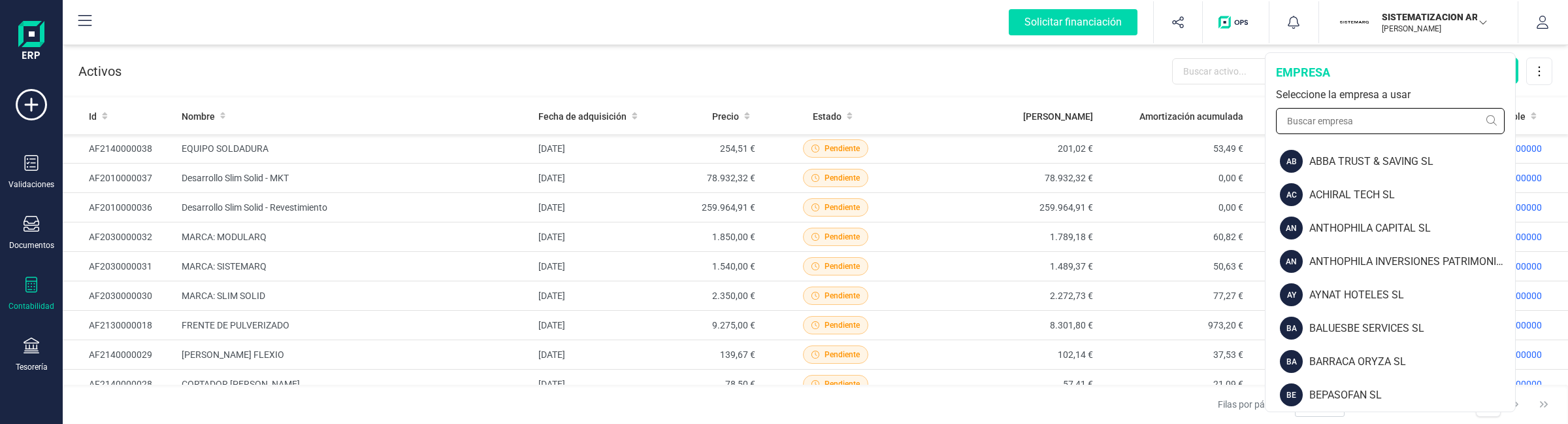
click at [1380, 111] on input "text" at bounding box center [1390, 121] width 229 height 26
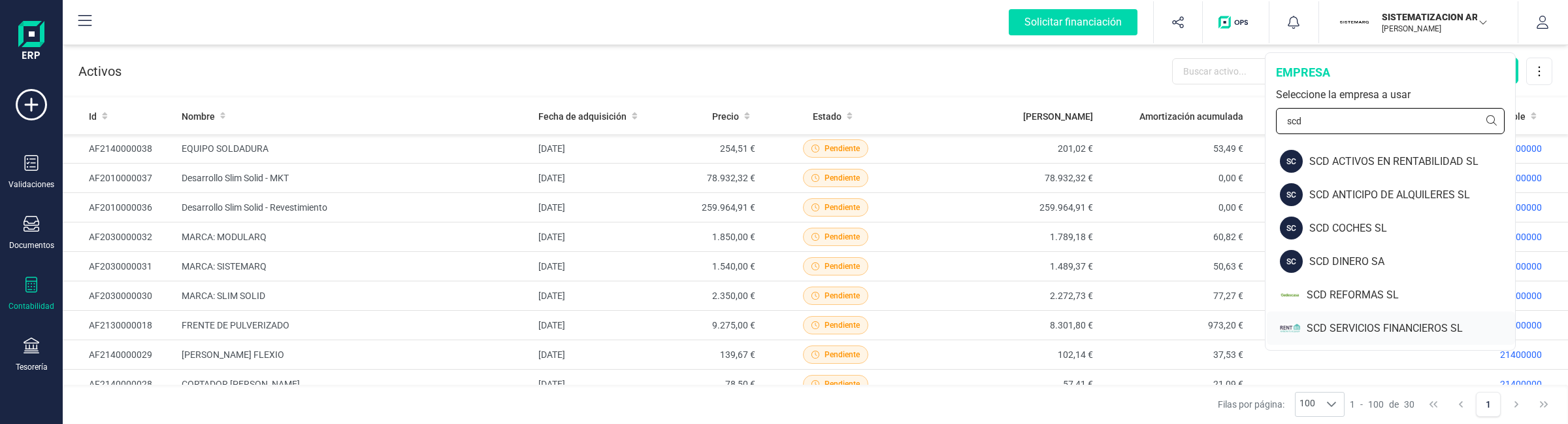
type input "scd"
click at [1354, 311] on div "SCD SERVICIOS FINANCIEROS SL" at bounding box center [1391, 327] width 249 height 33
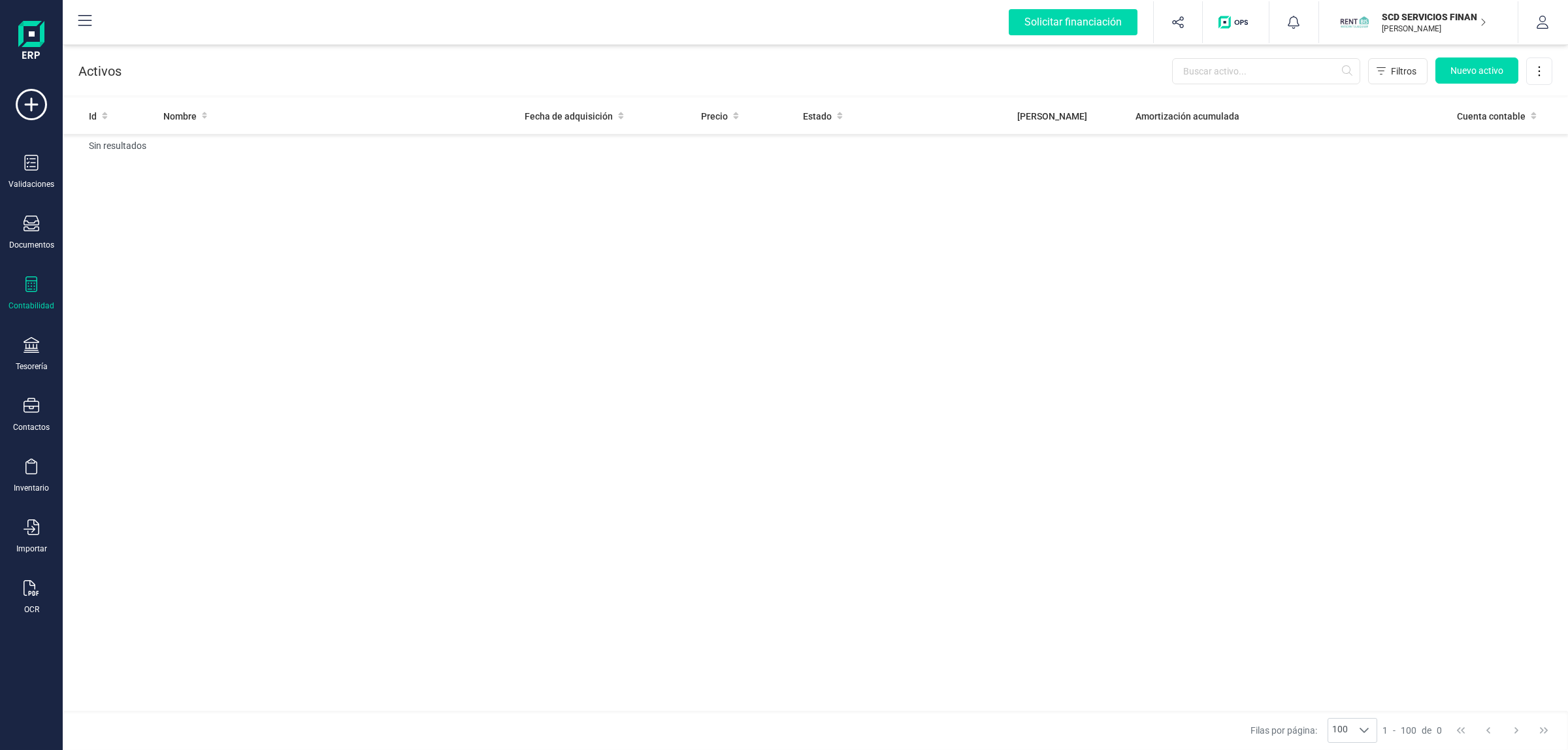
click at [18, 301] on div "Contabilidad" at bounding box center [31, 306] width 46 height 11
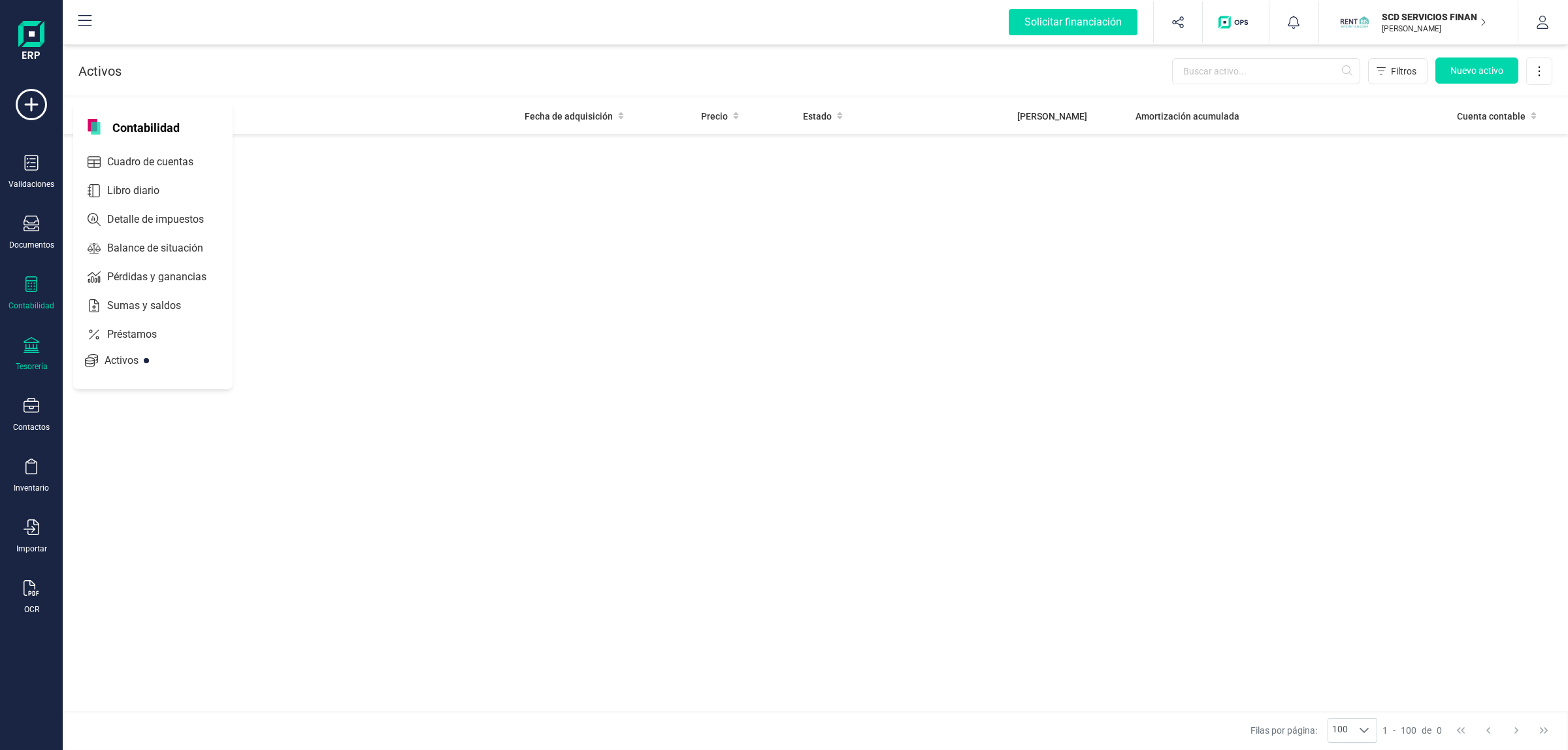
click at [28, 343] on icon at bounding box center [31, 344] width 15 height 15
click at [129, 224] on span "Cuentas bancarias" at bounding box center [160, 223] width 115 height 15
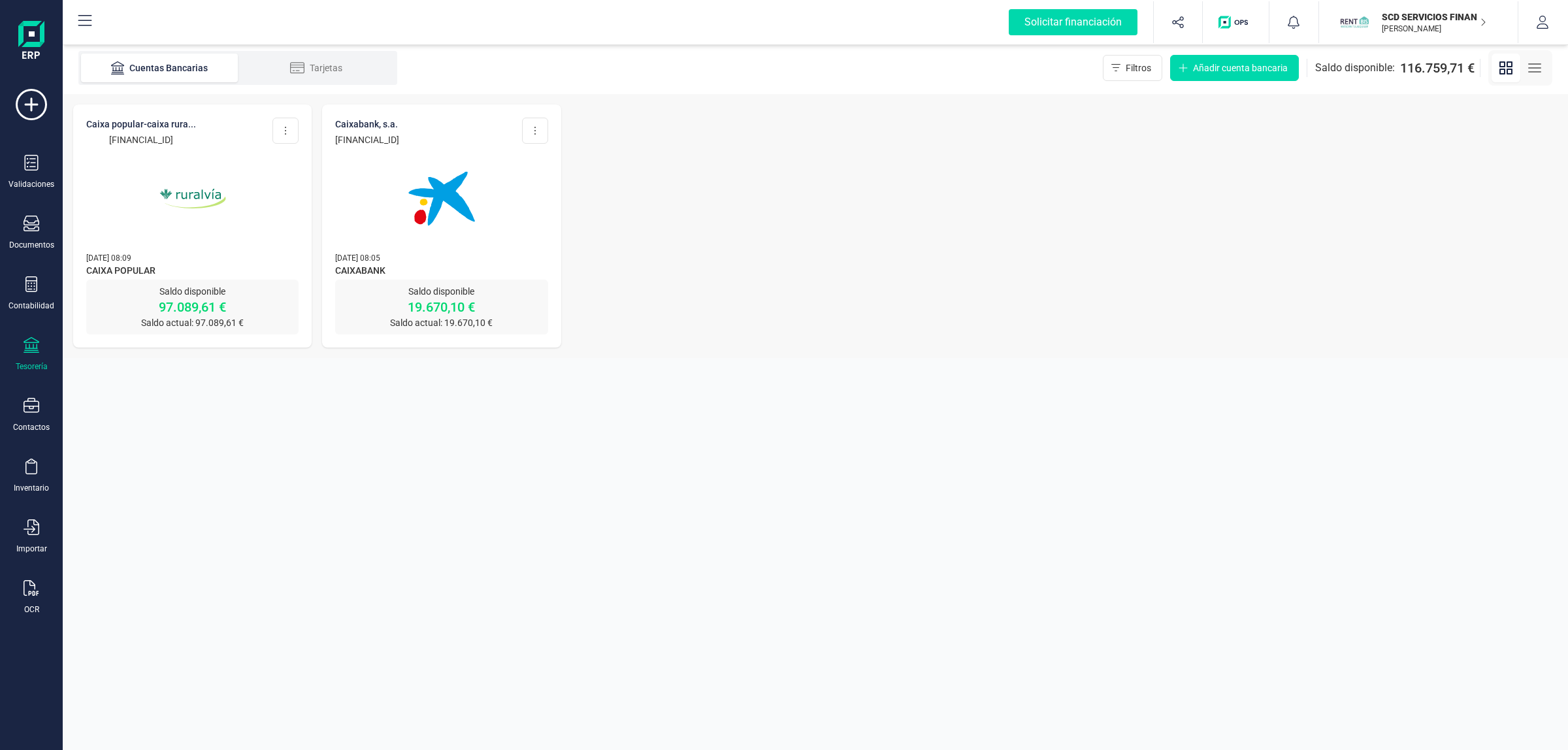
click at [214, 190] on img at bounding box center [193, 199] width 110 height 110
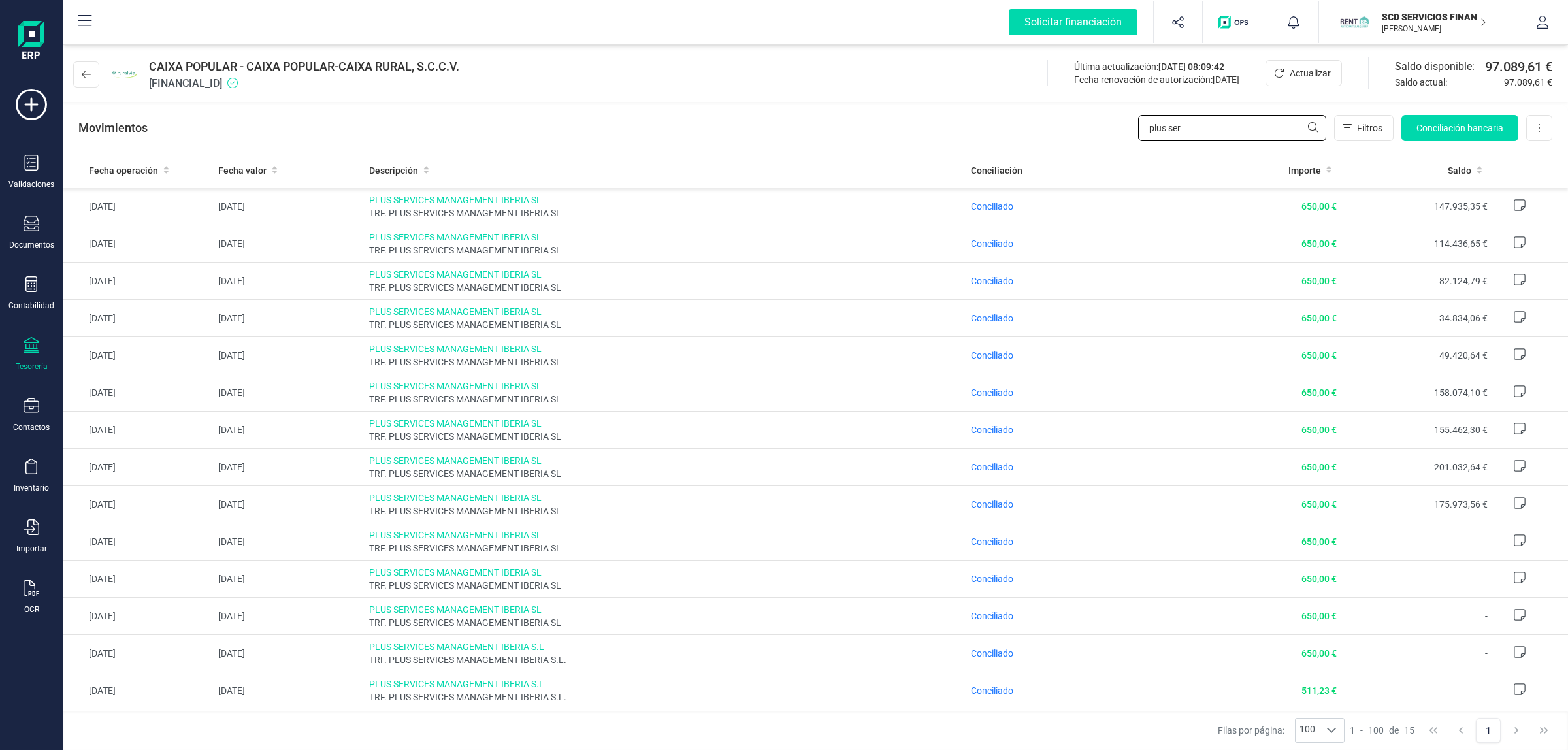
click at [1250, 124] on input "plus ser" at bounding box center [1232, 128] width 188 height 26
click at [1470, 125] on span "Conciliación bancaria" at bounding box center [1460, 128] width 87 height 14
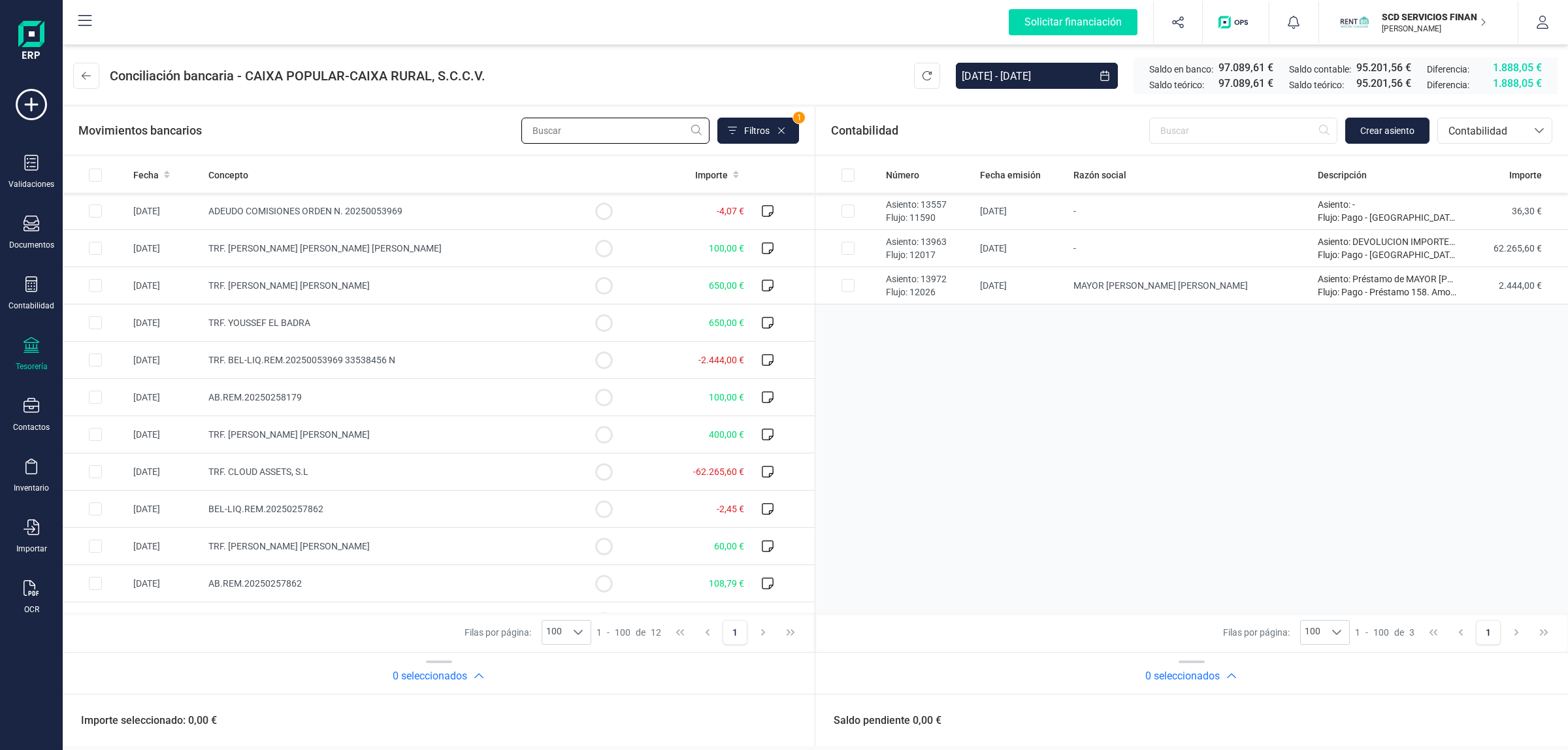
click at [639, 123] on input "text" at bounding box center [615, 131] width 188 height 26
click at [1209, 136] on input "text" at bounding box center [1243, 131] width 188 height 26
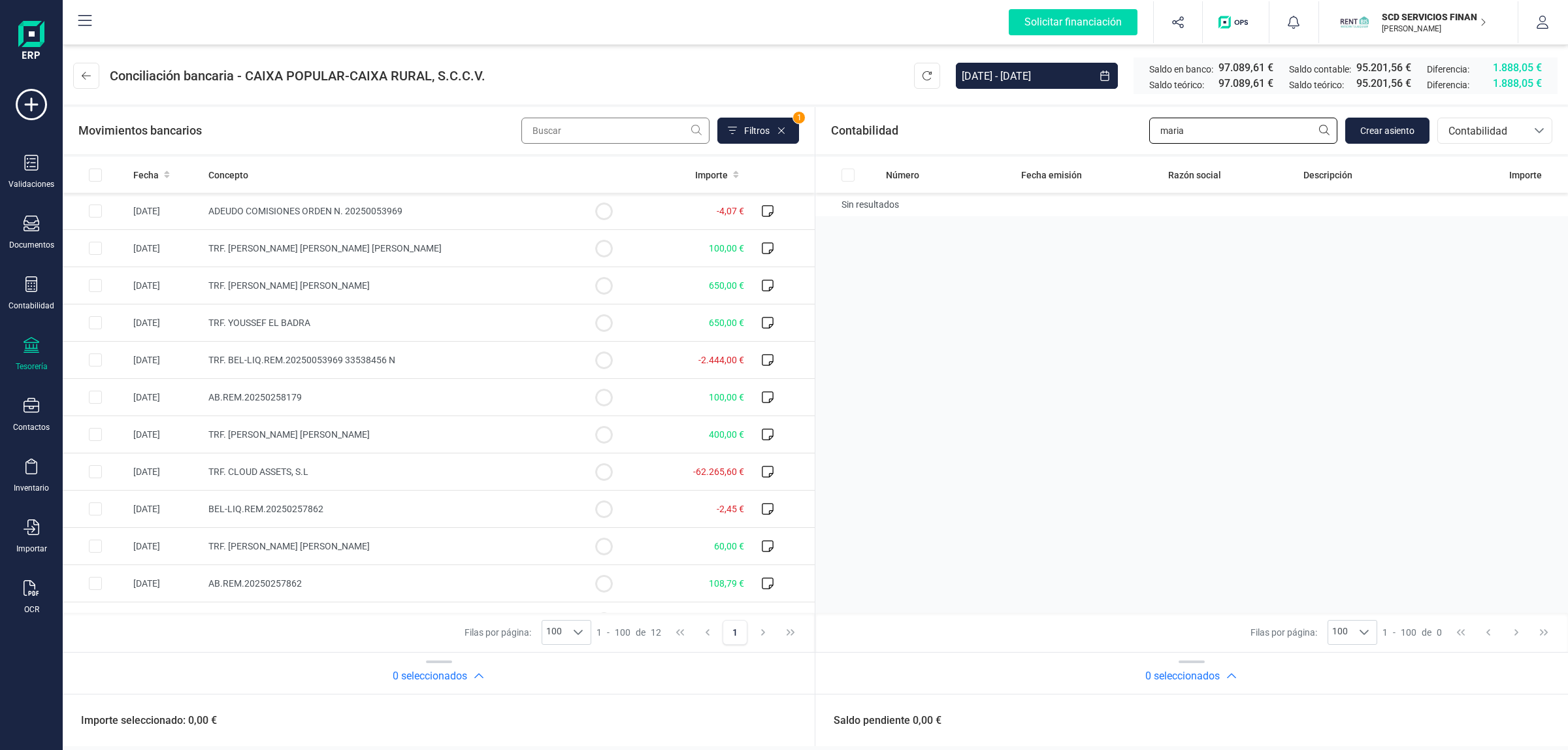
type input "maria"
click at [601, 131] on input "text" at bounding box center [615, 131] width 188 height 26
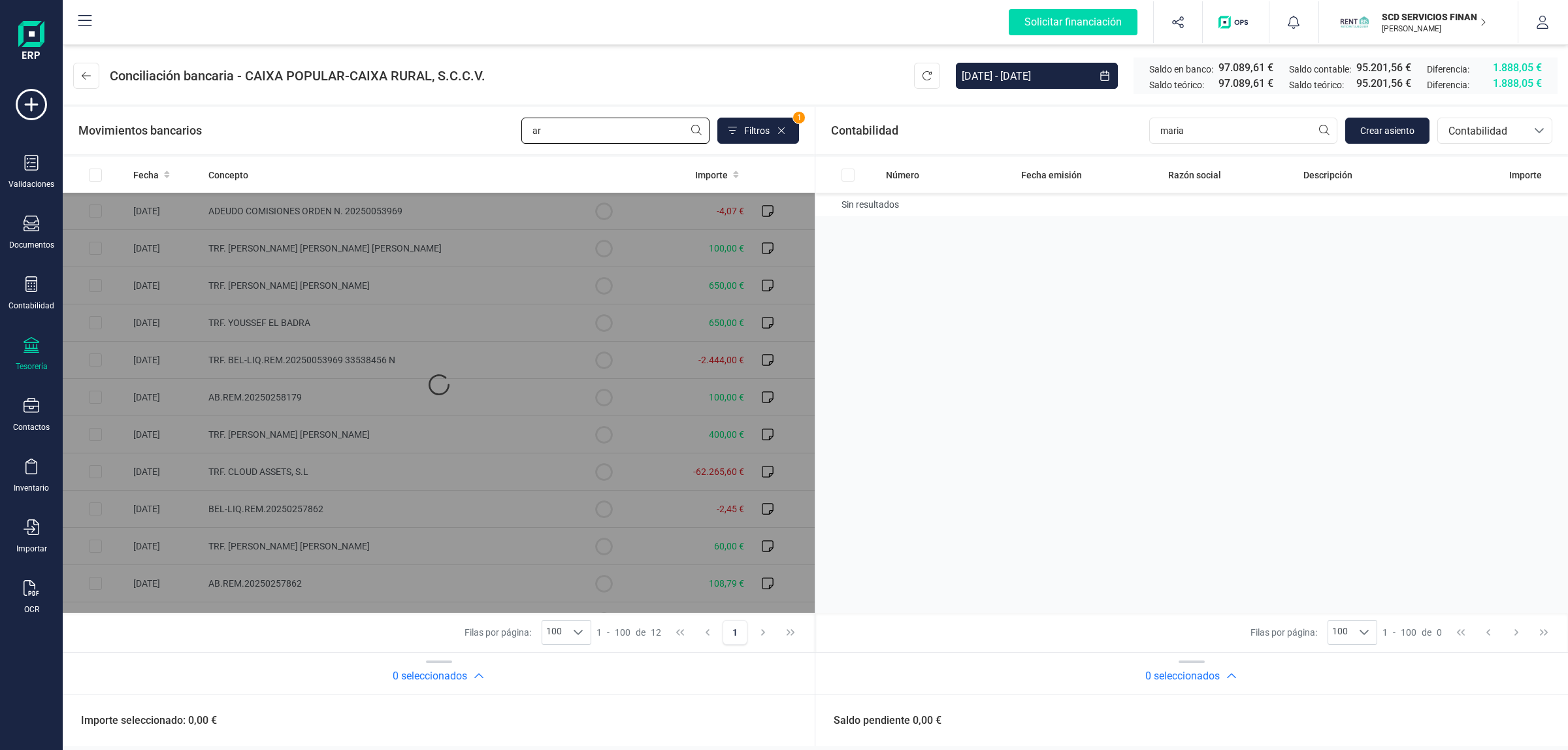
type input "a"
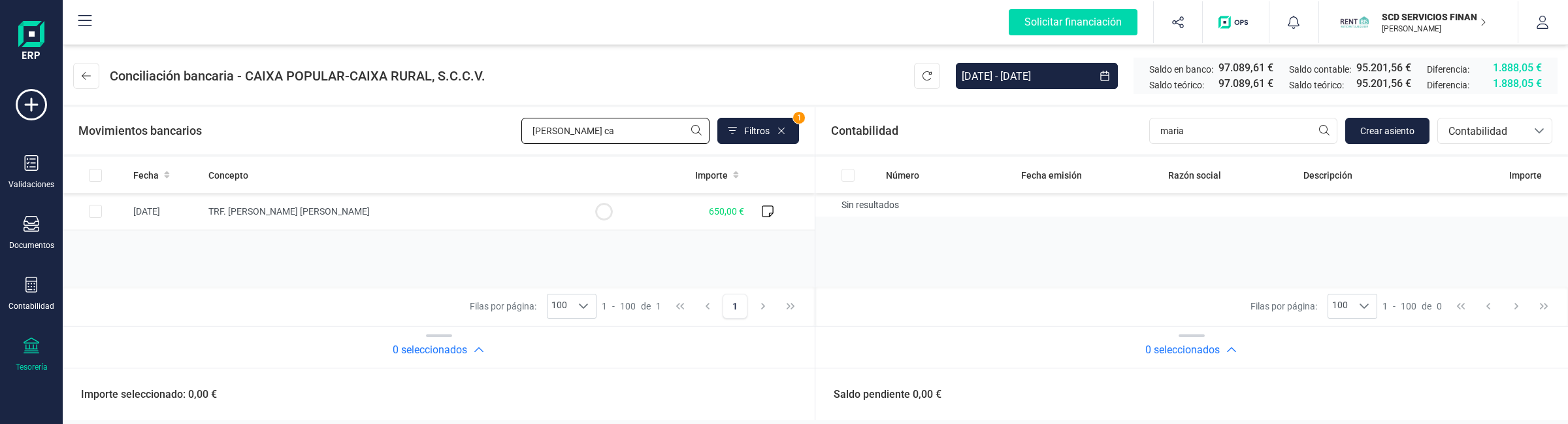
click at [606, 141] on input "maria ca" at bounding box center [615, 131] width 188 height 26
paste input "TRF. MARIA CARMEN ARNAU DOMINGUEZ"
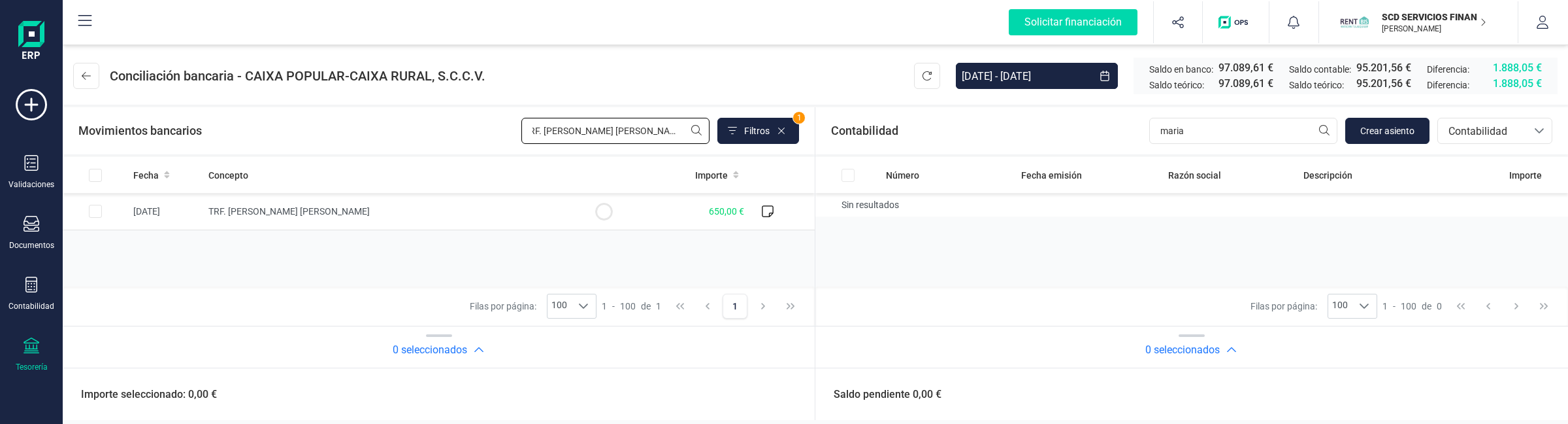
click at [553, 133] on input "TRF. MARIA CARMEN ARNAU DOMINGUEZ" at bounding box center [615, 131] width 188 height 26
paste input "text"
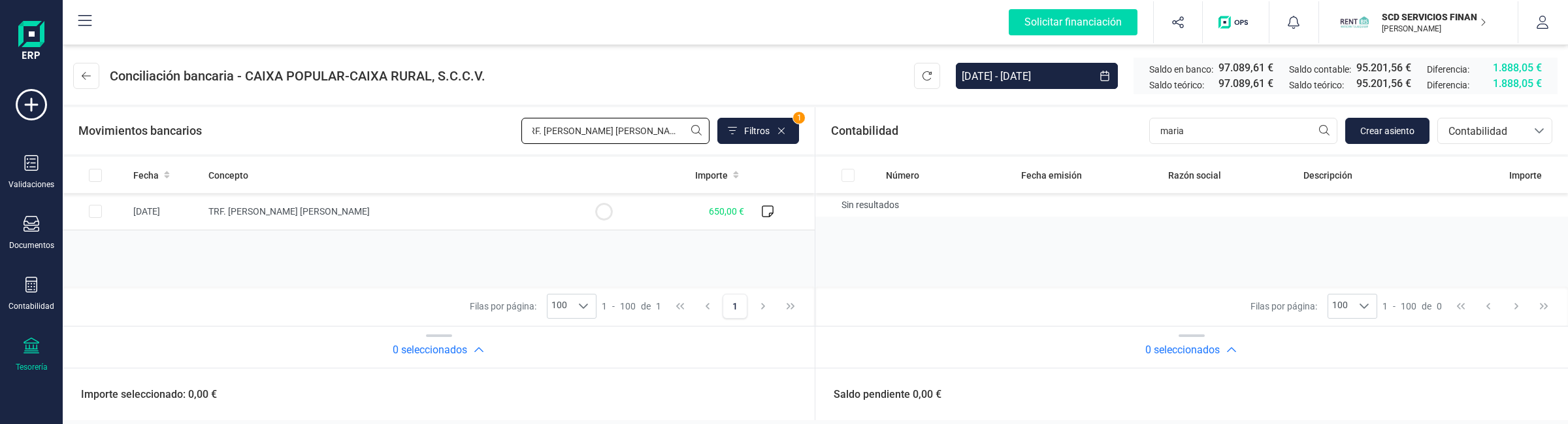
type input "TRF. MARIA CARMEN ARNAU DOMINGUEZ"
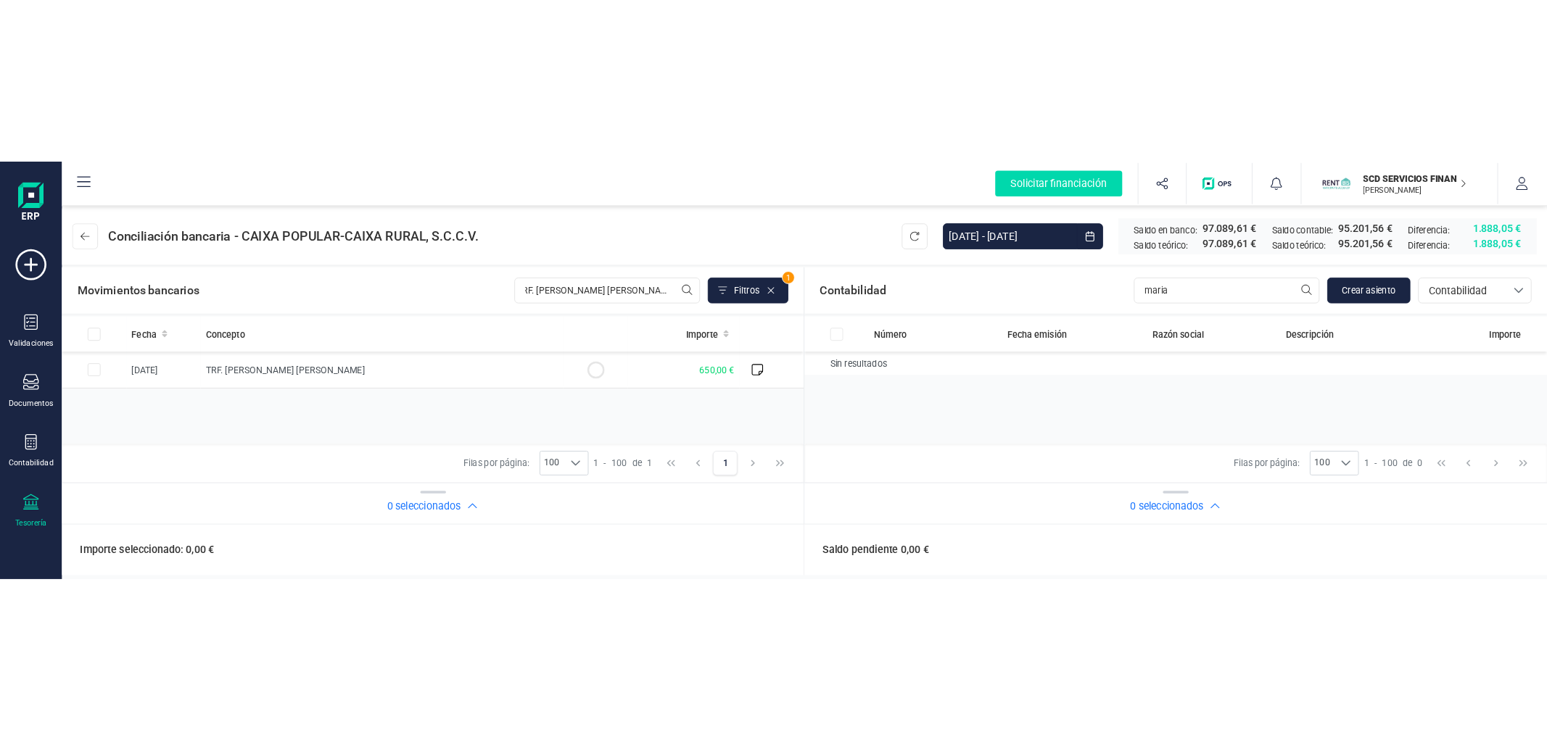
scroll to position [0, 0]
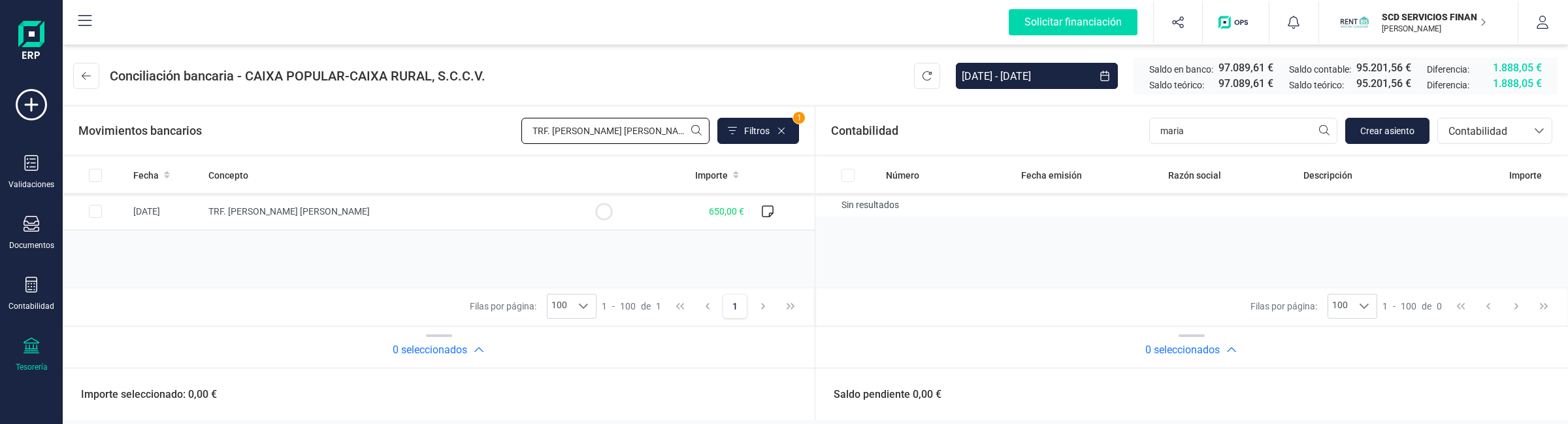
click at [658, 128] on input "TRF. MARIA CARMEN ARNAU DOMINGUEZ" at bounding box center [615, 131] width 188 height 26
type input "mar"
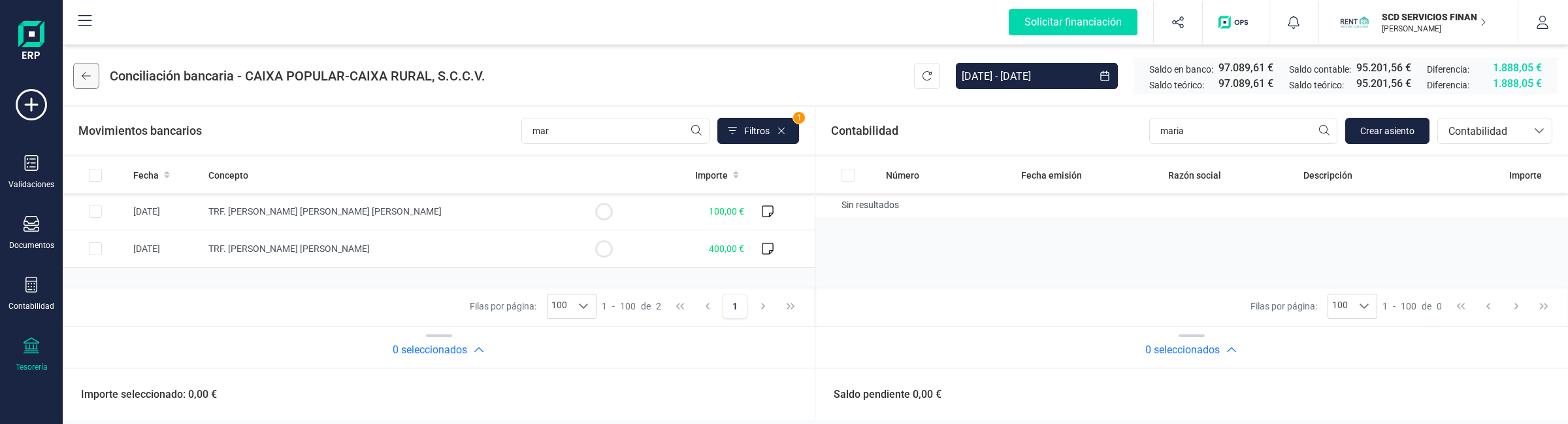
click at [83, 68] on button at bounding box center [86, 76] width 26 height 26
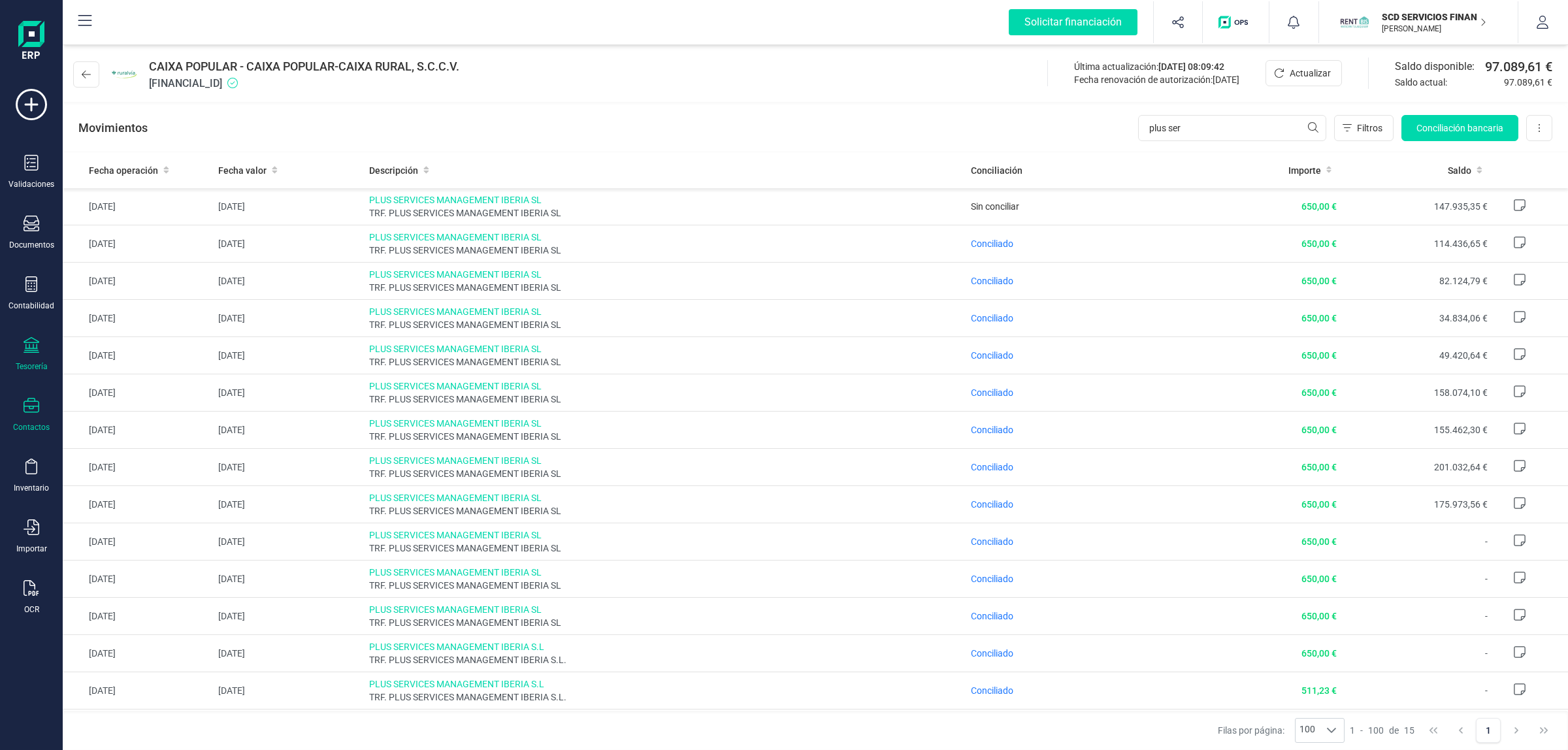
click at [30, 429] on div "Contactos" at bounding box center [32, 427] width 37 height 11
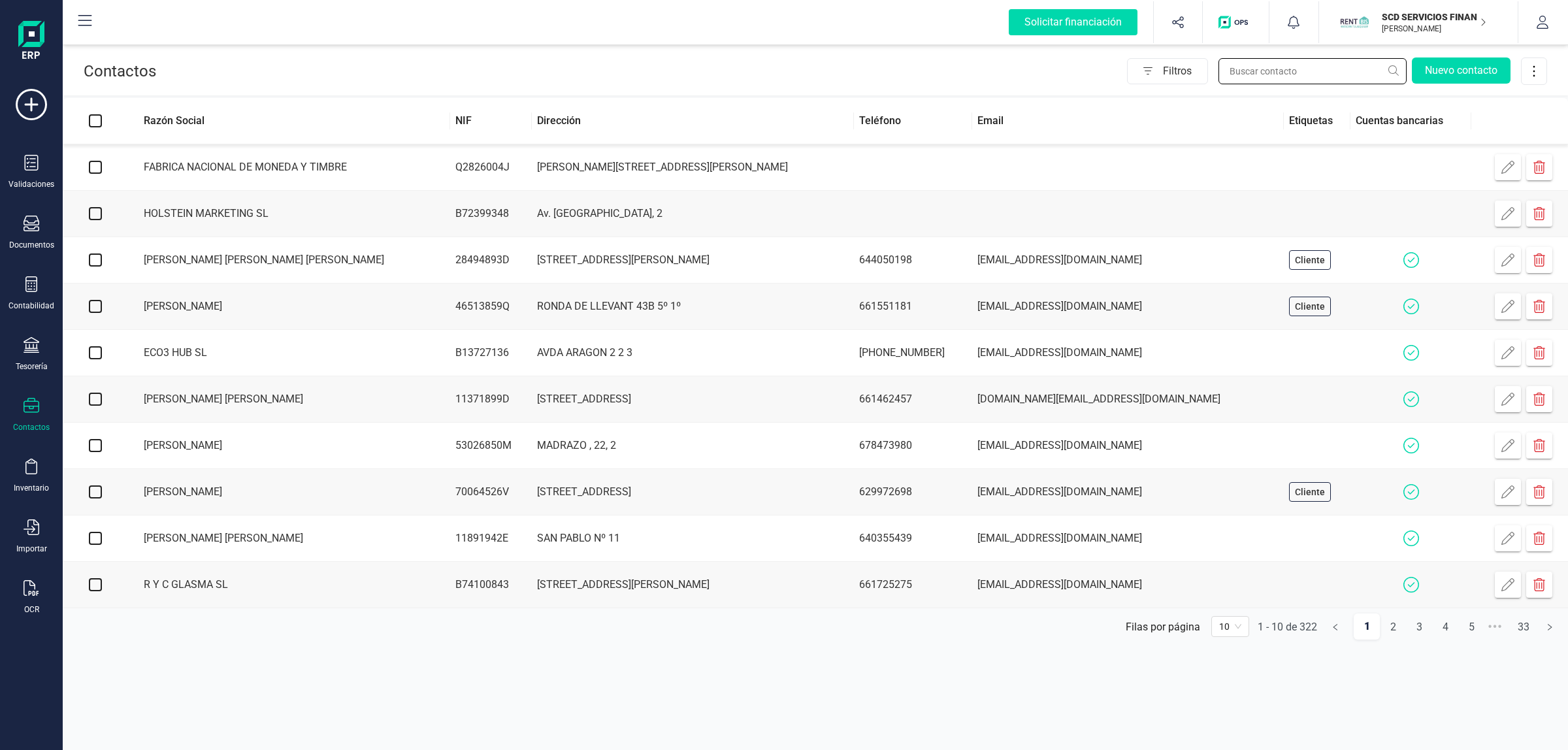
click at [1305, 66] on input "text" at bounding box center [1312, 71] width 188 height 26
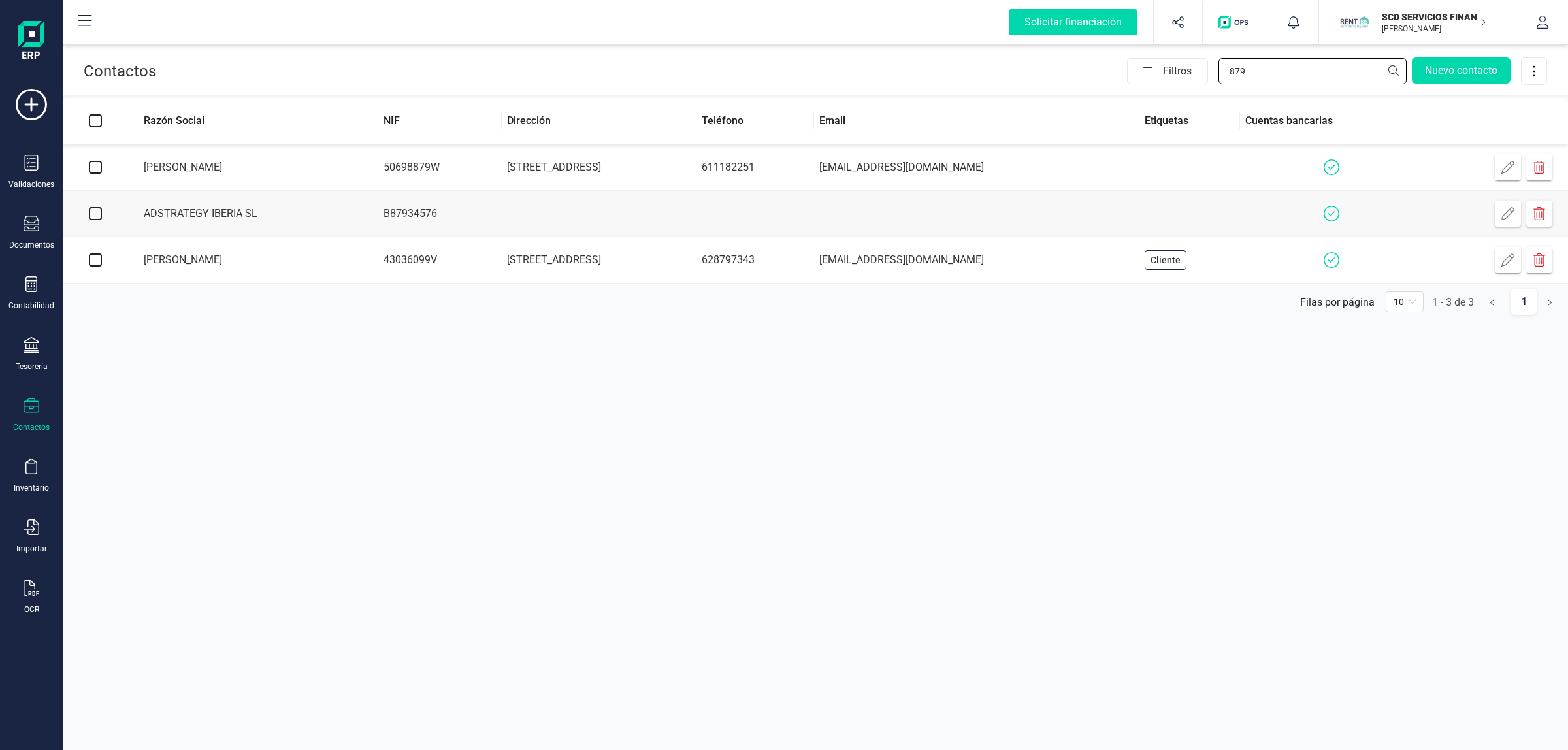
type input "879"
click at [334, 213] on td "ADSTRATEGY IBERIA SL" at bounding box center [253, 214] width 251 height 46
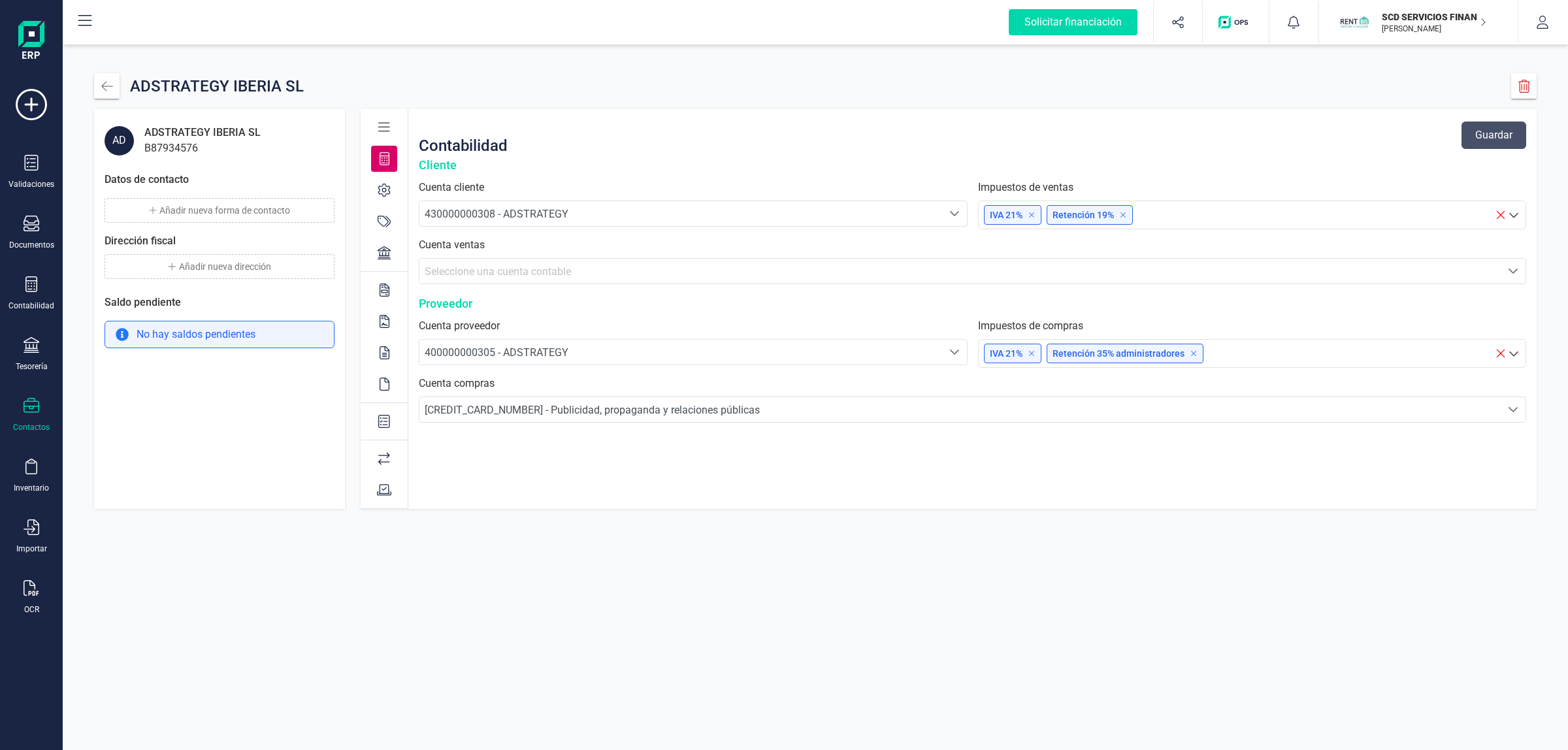
drag, startPoint x: 442, startPoint y: 89, endPoint x: 392, endPoint y: 1, distance: 101.2
click at [441, 87] on div "ADSTRATEGY IBERIA SL" at bounding box center [815, 86] width 1443 height 25
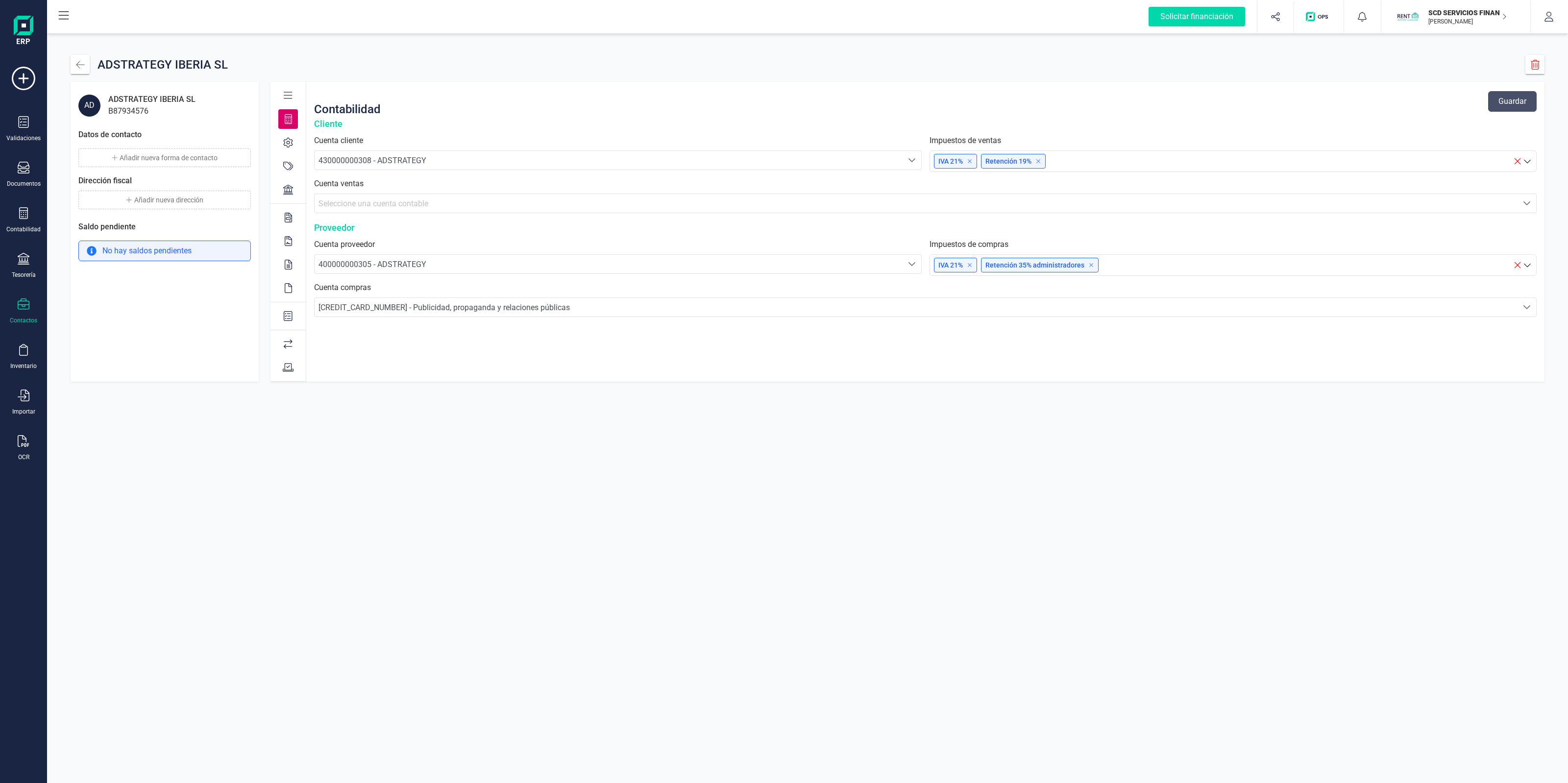
click at [1175, 24] on p "[PERSON_NAME]" at bounding box center [1468, 22] width 78 height 8
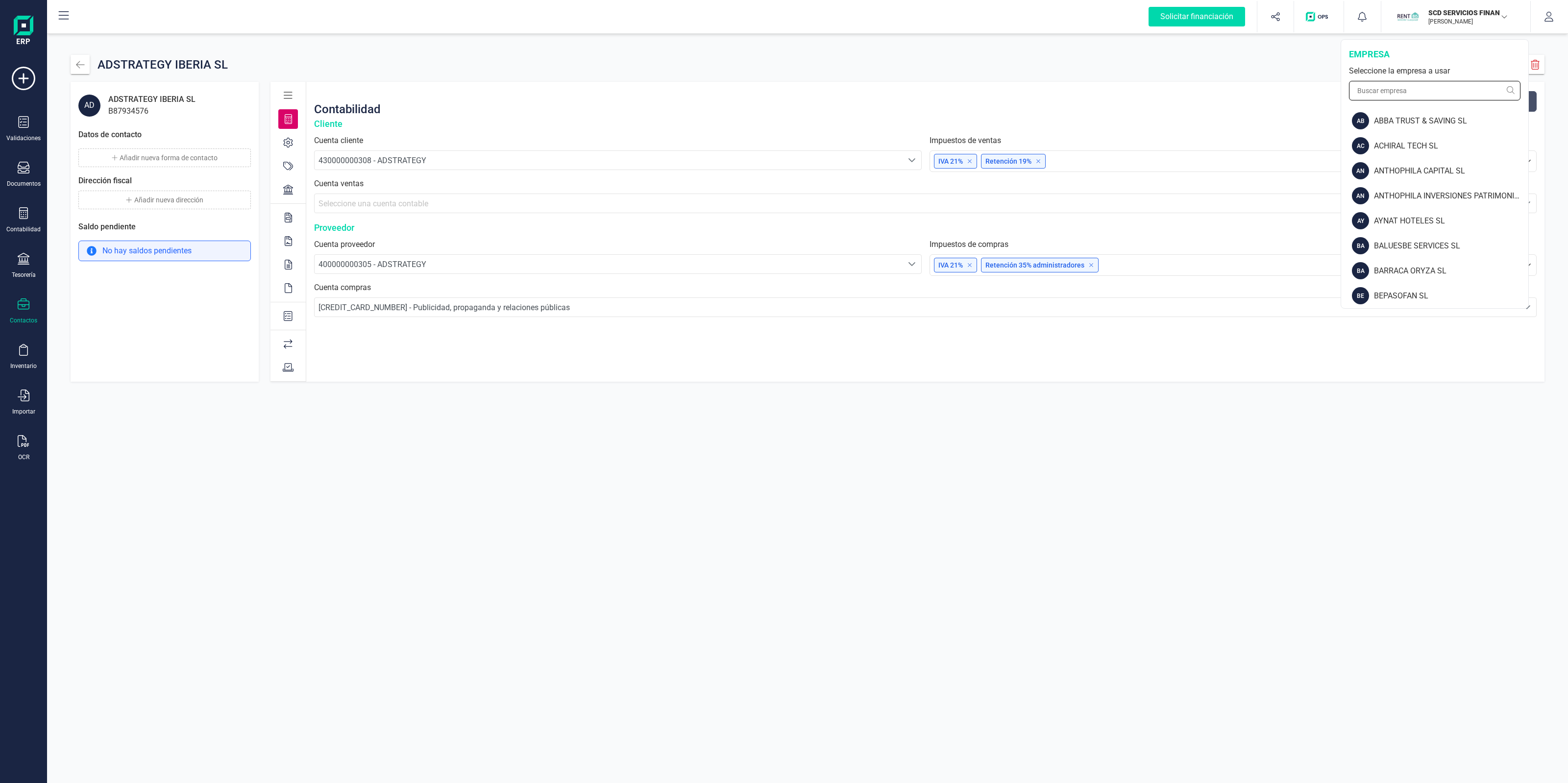
click at [1175, 97] on input "text" at bounding box center [1435, 91] width 172 height 20
click at [1175, 92] on input "text" at bounding box center [1435, 91] width 172 height 20
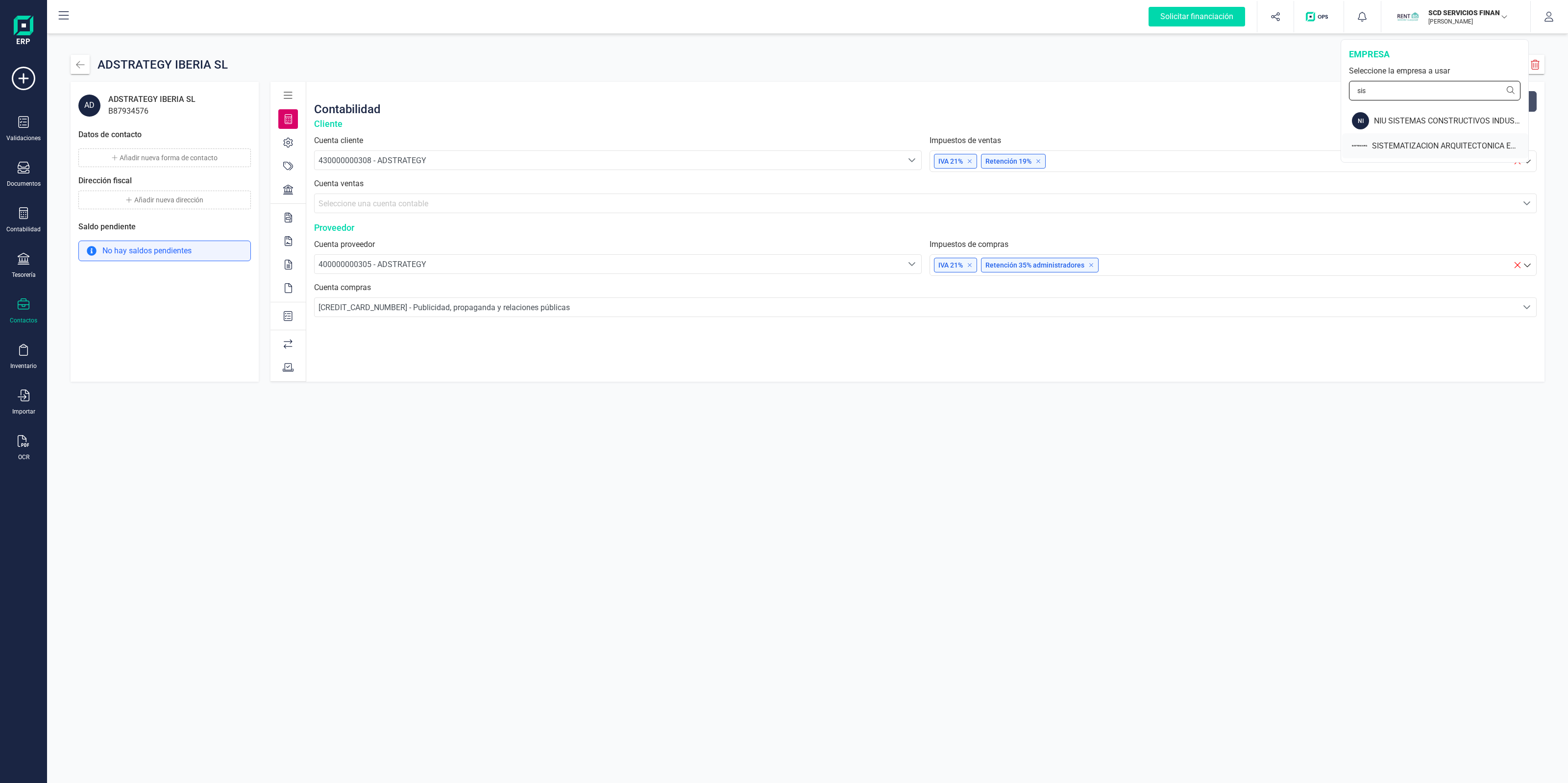
type input "sis"
click at [1175, 143] on div "SISTEMATIZACION ARQUITECTONICA EN REFORMAS SL" at bounding box center [1450, 145] width 156 height 11
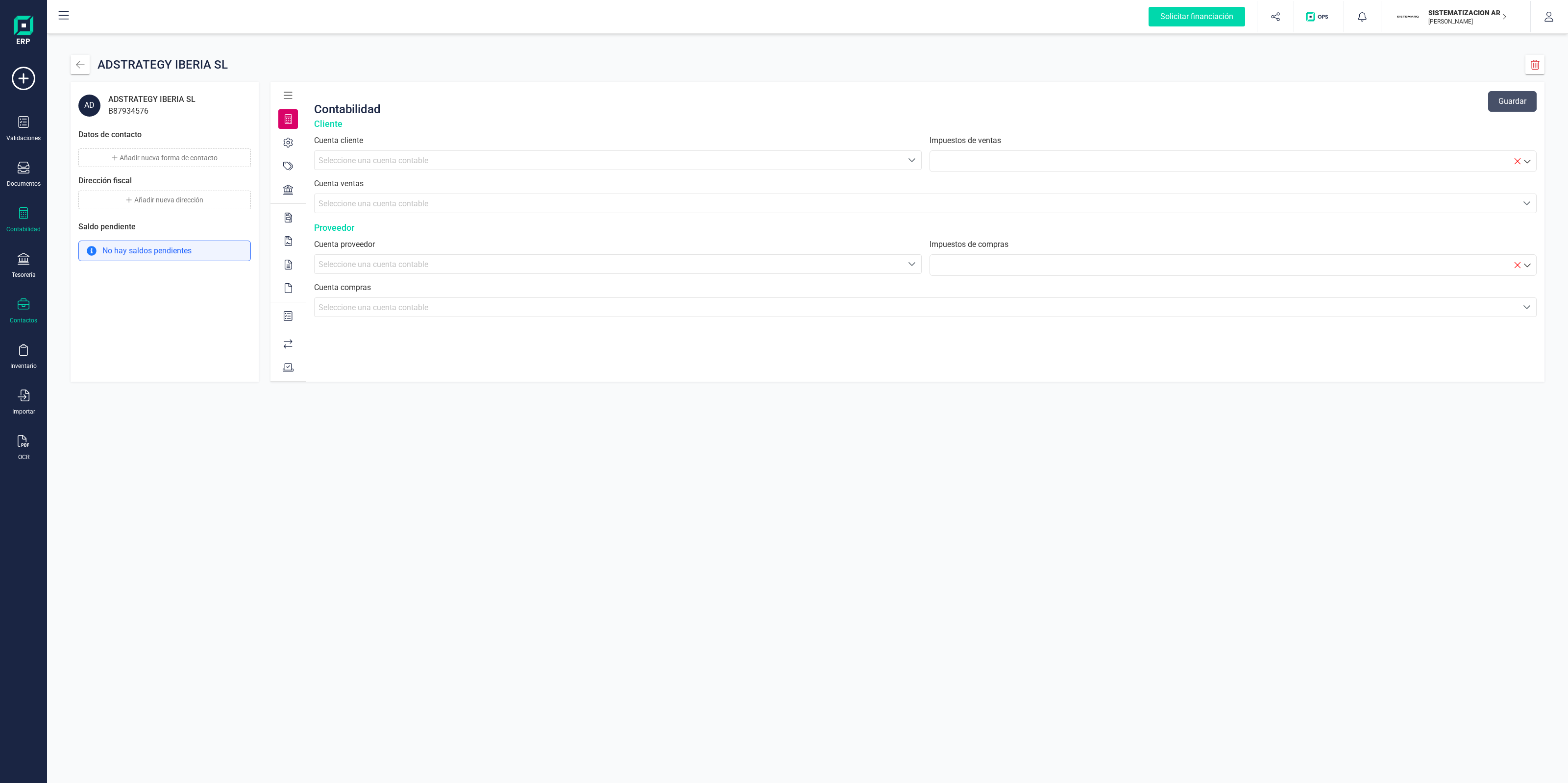
click at [25, 208] on icon at bounding box center [23, 213] width 11 height 11
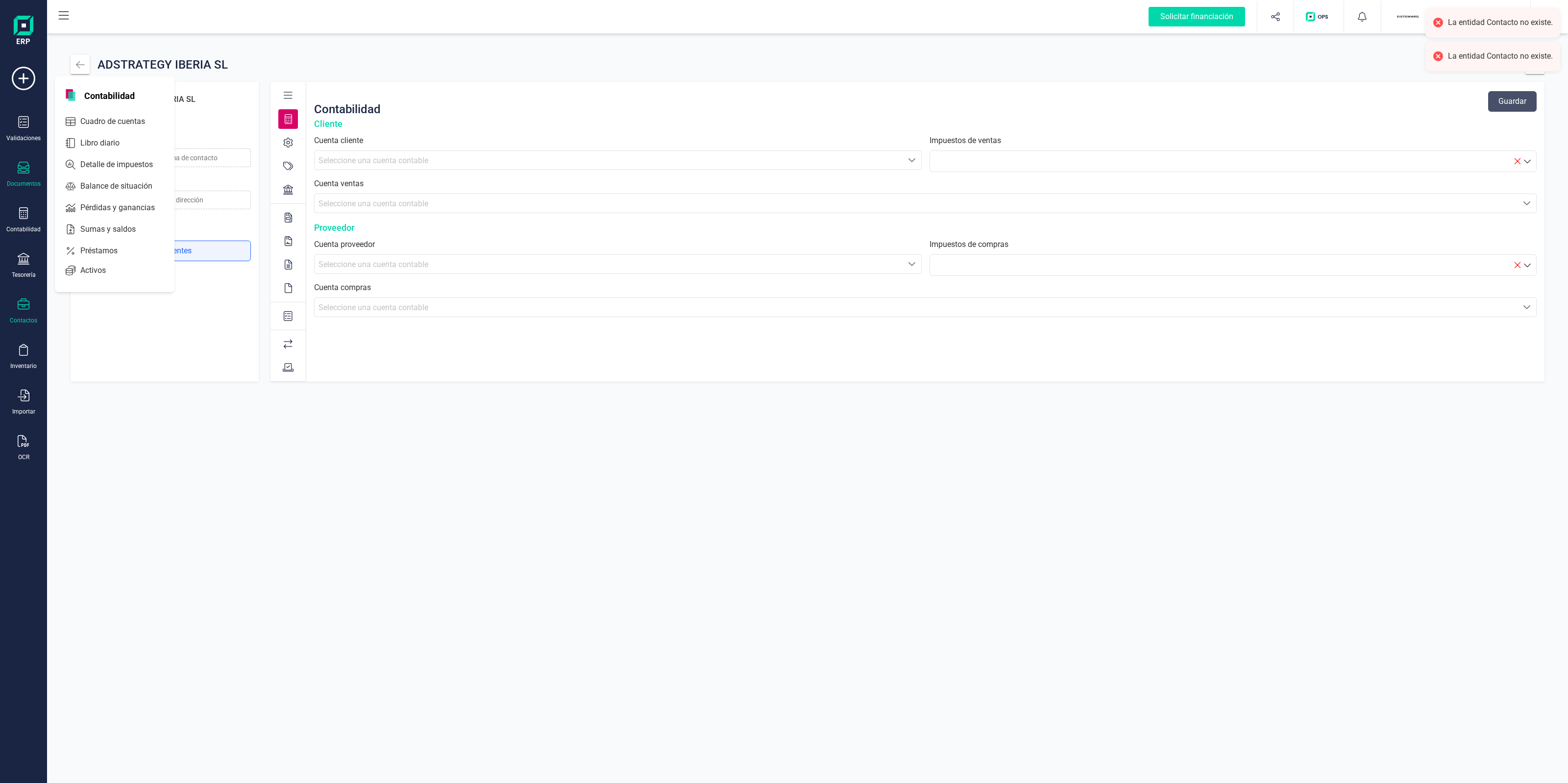
click at [16, 177] on div "Documentos" at bounding box center [24, 174] width 39 height 26
click at [30, 218] on div "Contabilidad" at bounding box center [24, 220] width 39 height 26
click at [36, 164] on div "Documentos" at bounding box center [24, 174] width 39 height 26
click at [97, 135] on span "Facturas" at bounding box center [102, 140] width 52 height 11
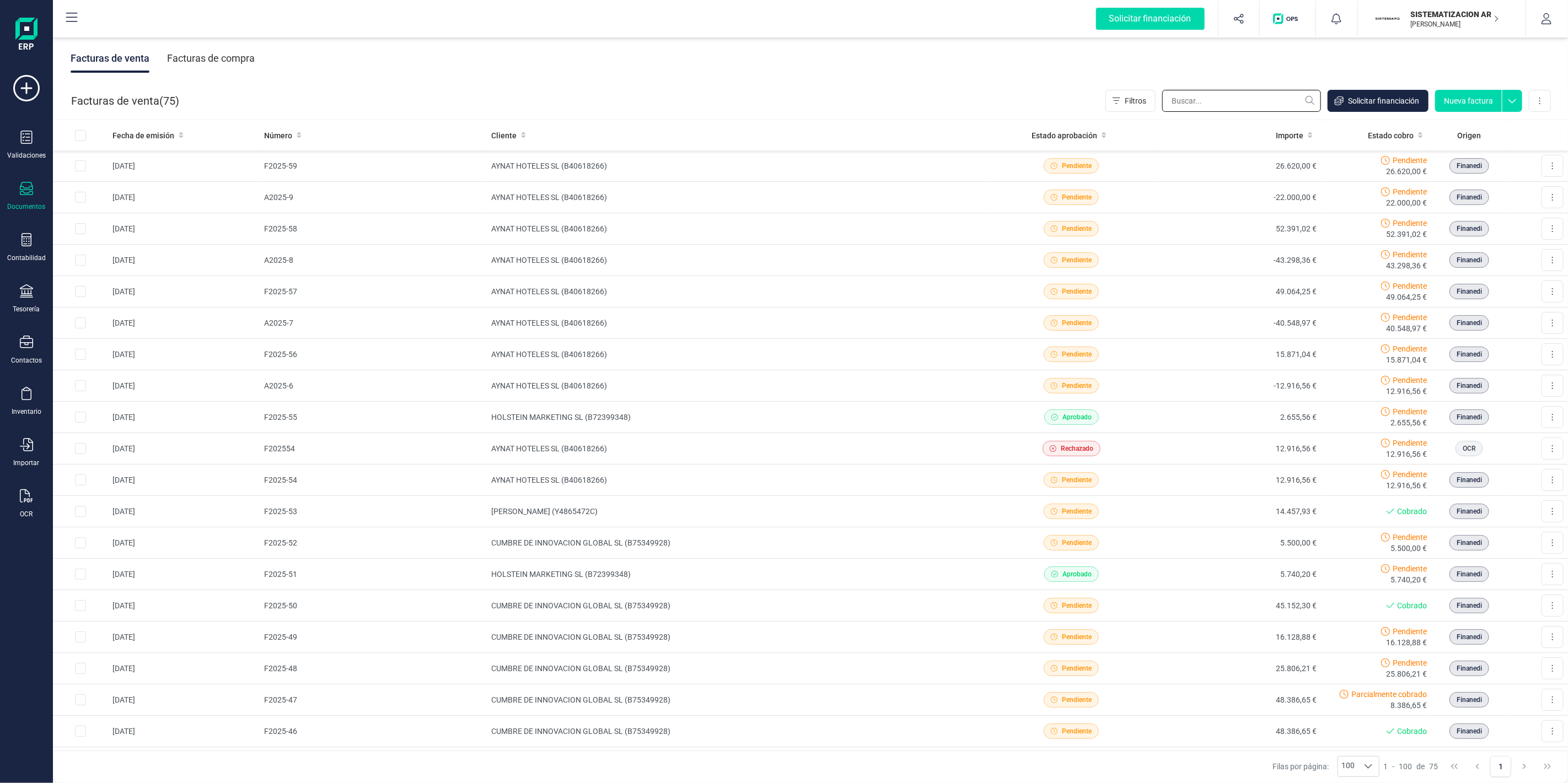
click at [1227, 109] on input "text" at bounding box center [1241, 100] width 159 height 22
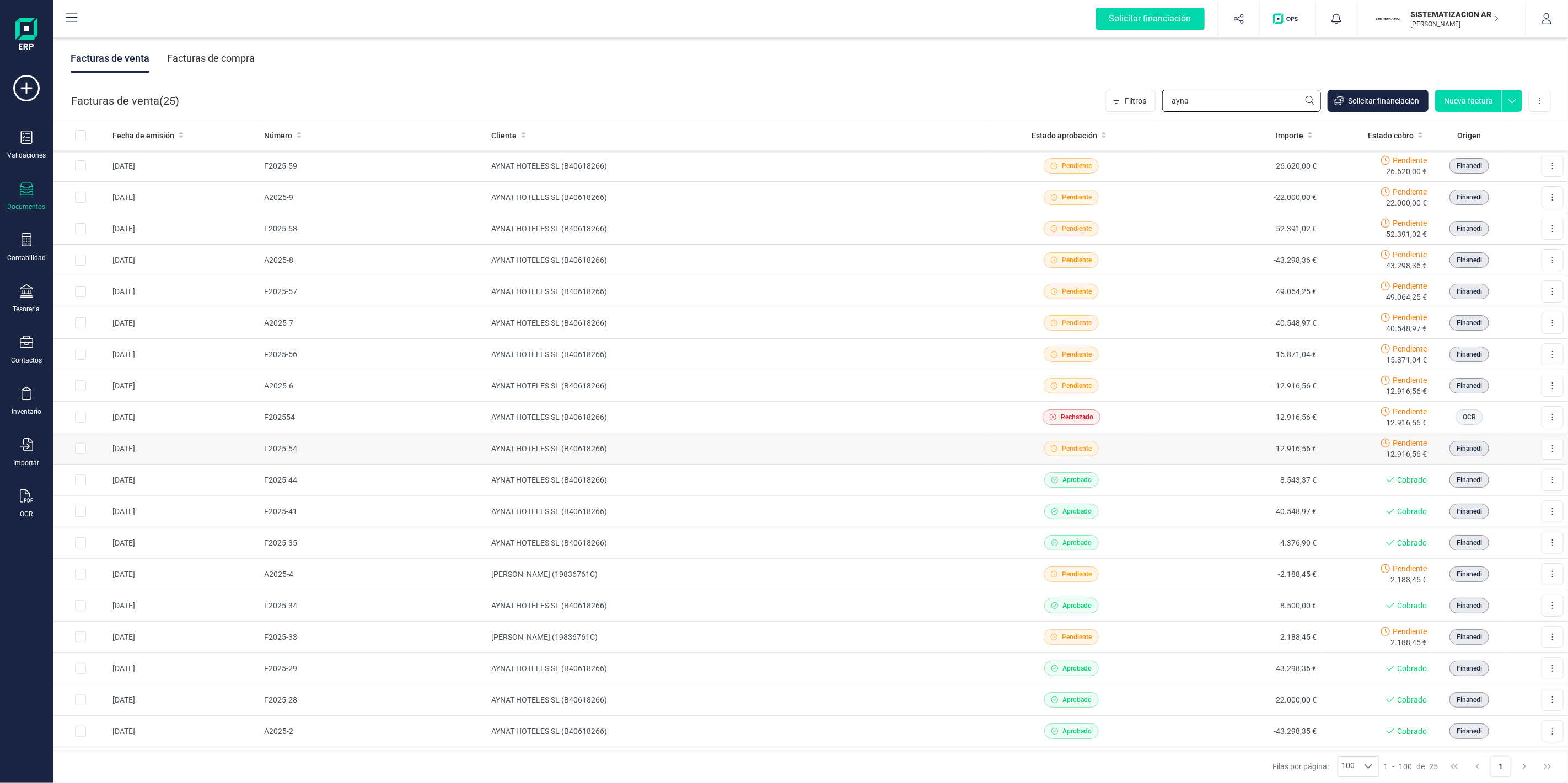
type input "ayna"
click at [911, 450] on td "AYNAT HOTELES SL (B40618266)" at bounding box center [737, 449] width 501 height 31
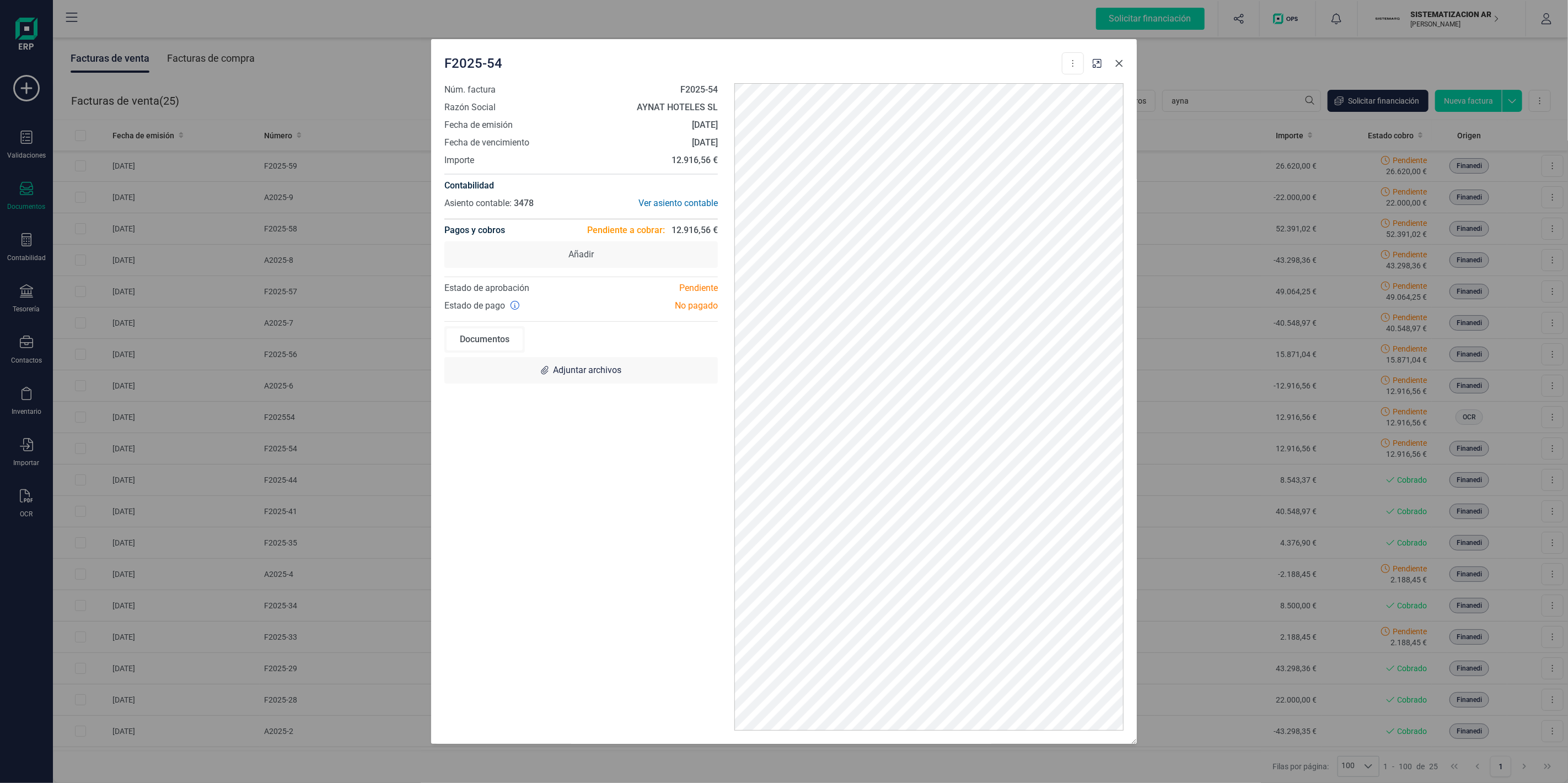
click at [1122, 62] on icon "button" at bounding box center [1119, 64] width 9 height 9
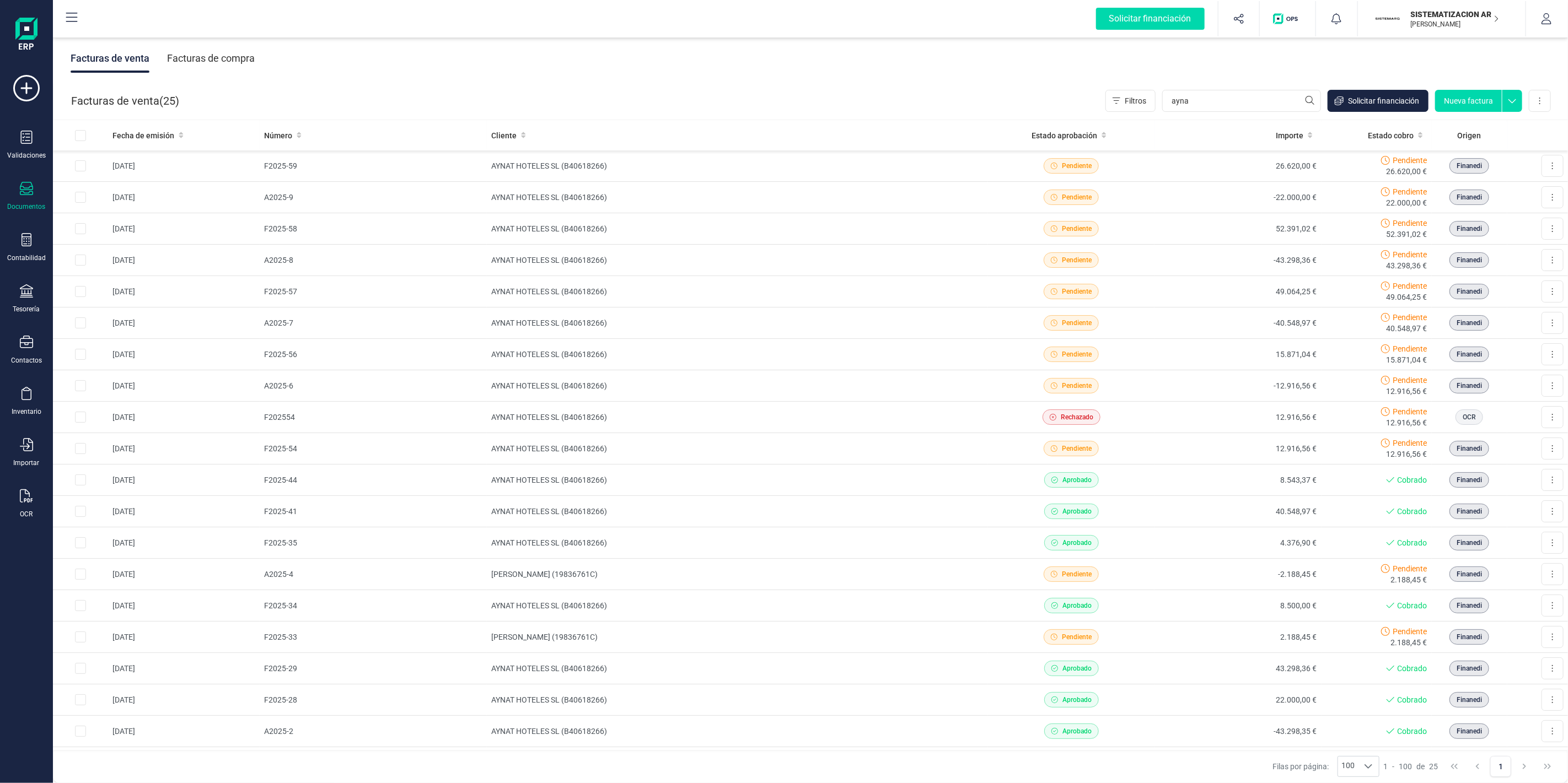
click at [506, 59] on div "Facturas de venta Facturas de compra" at bounding box center [811, 58] width 1516 height 46
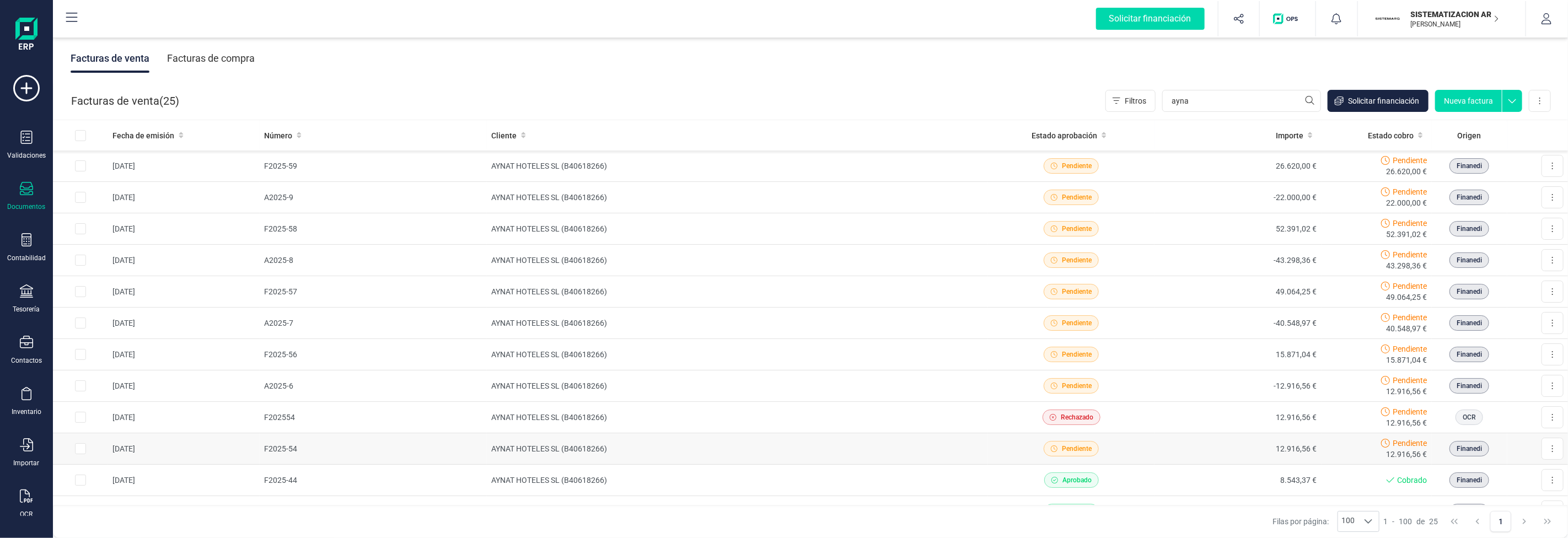
click at [357, 452] on td "F2025-54" at bounding box center [373, 448] width 227 height 31
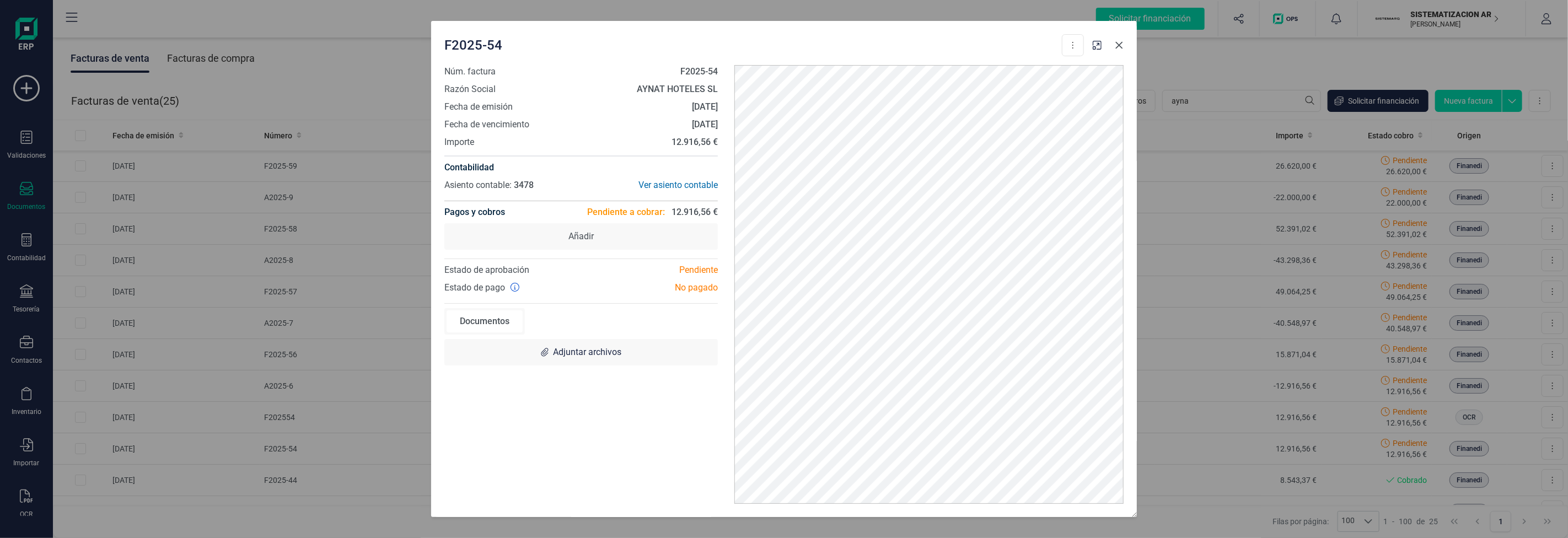
drag, startPoint x: 1119, startPoint y: 51, endPoint x: 1108, endPoint y: 46, distance: 12.1
click at [1119, 51] on button "button" at bounding box center [1119, 45] width 17 height 17
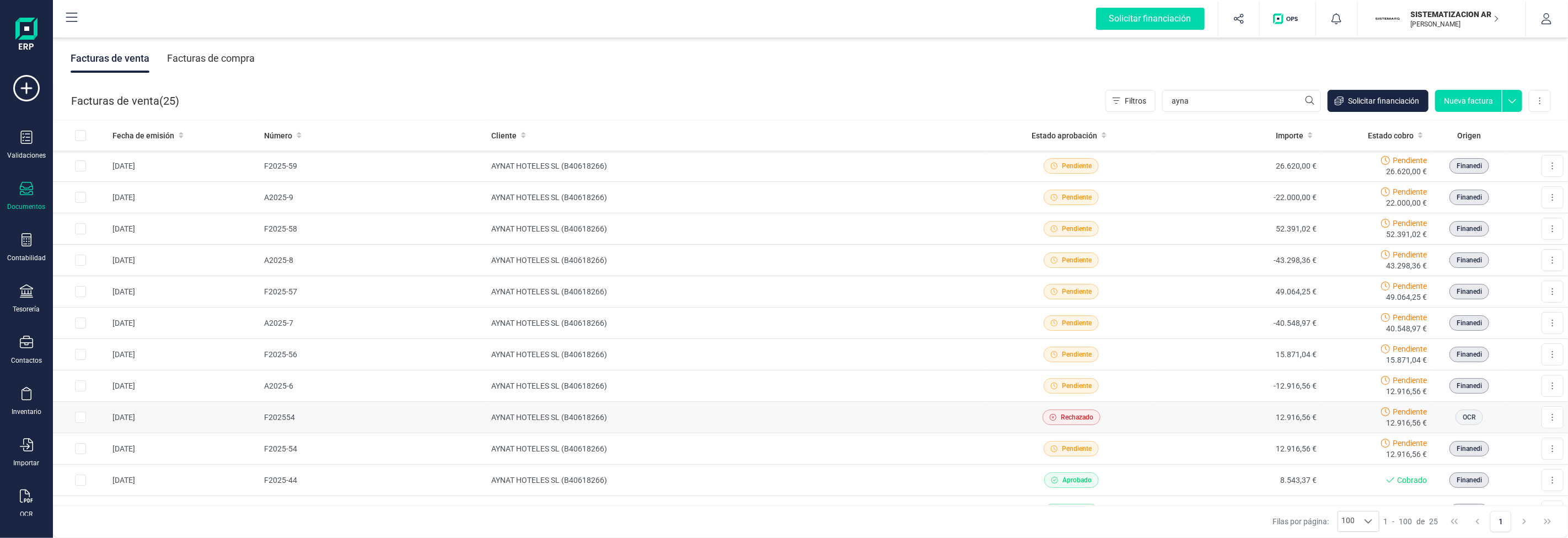
click at [873, 416] on td "AYNAT HOTELES SL (B40618266)" at bounding box center [737, 417] width 501 height 31
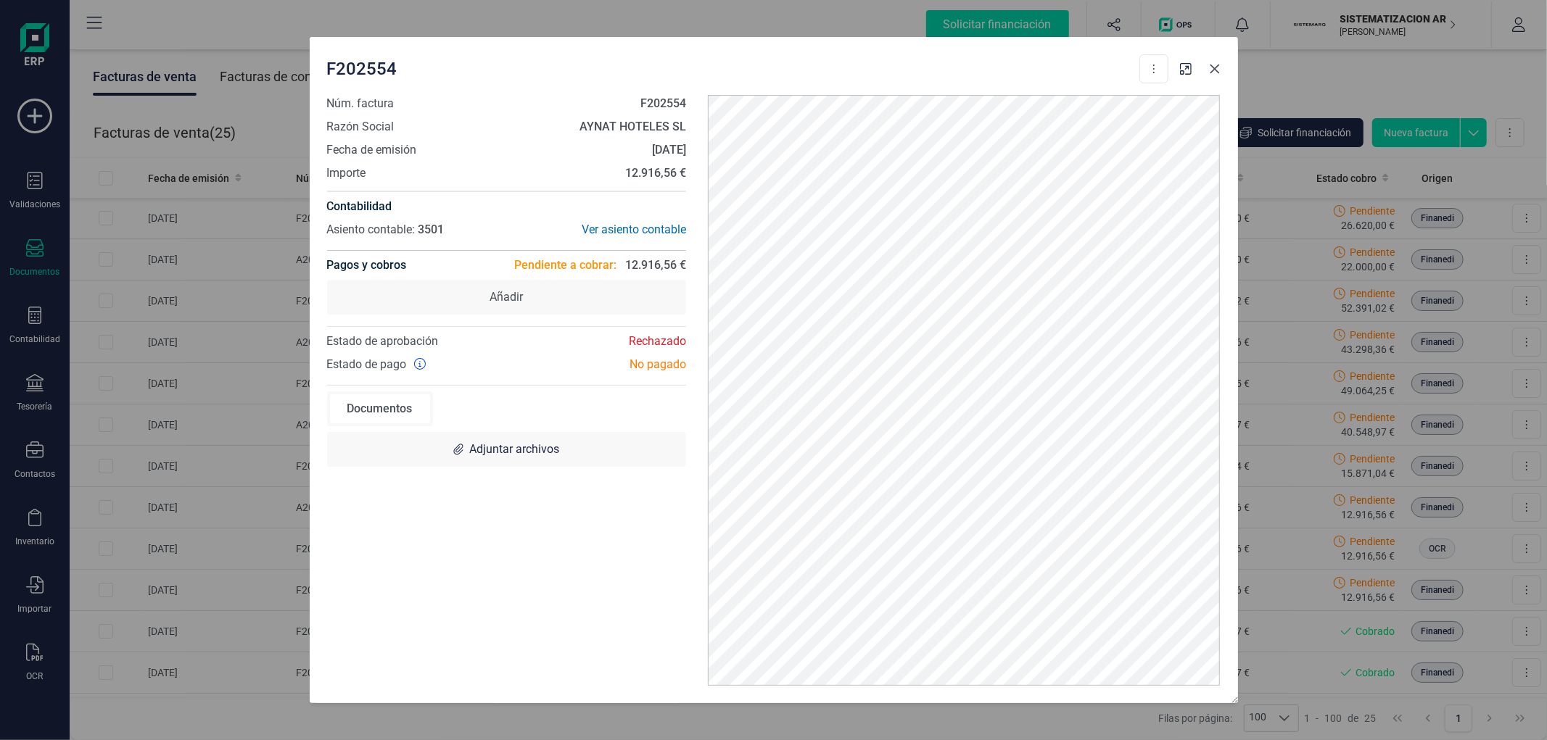
click at [1209, 68] on icon "button" at bounding box center [1215, 69] width 12 height 12
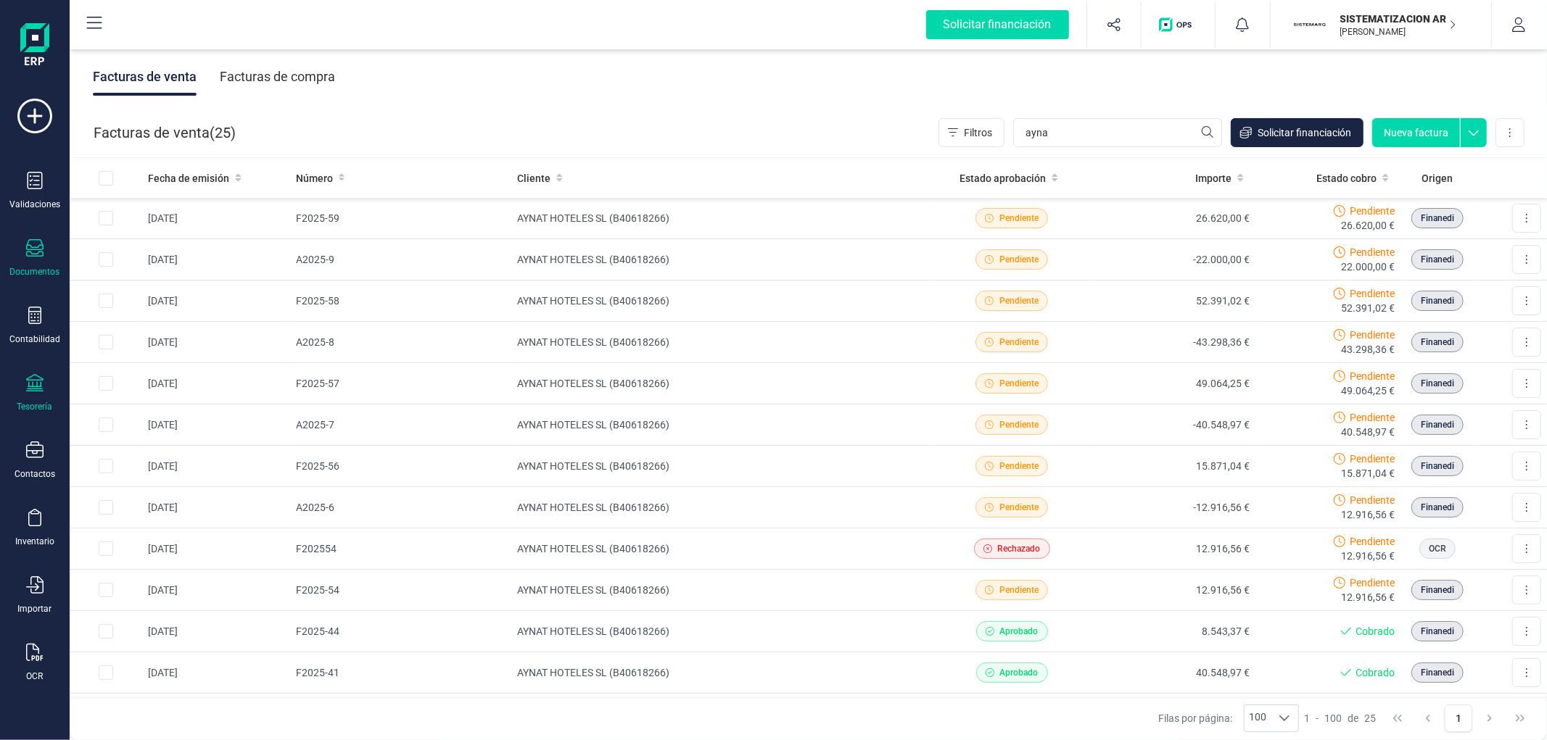
click at [38, 394] on div at bounding box center [34, 384] width 17 height 21
click at [138, 257] on div "Cuentas bancarias" at bounding box center [179, 247] width 191 height 29
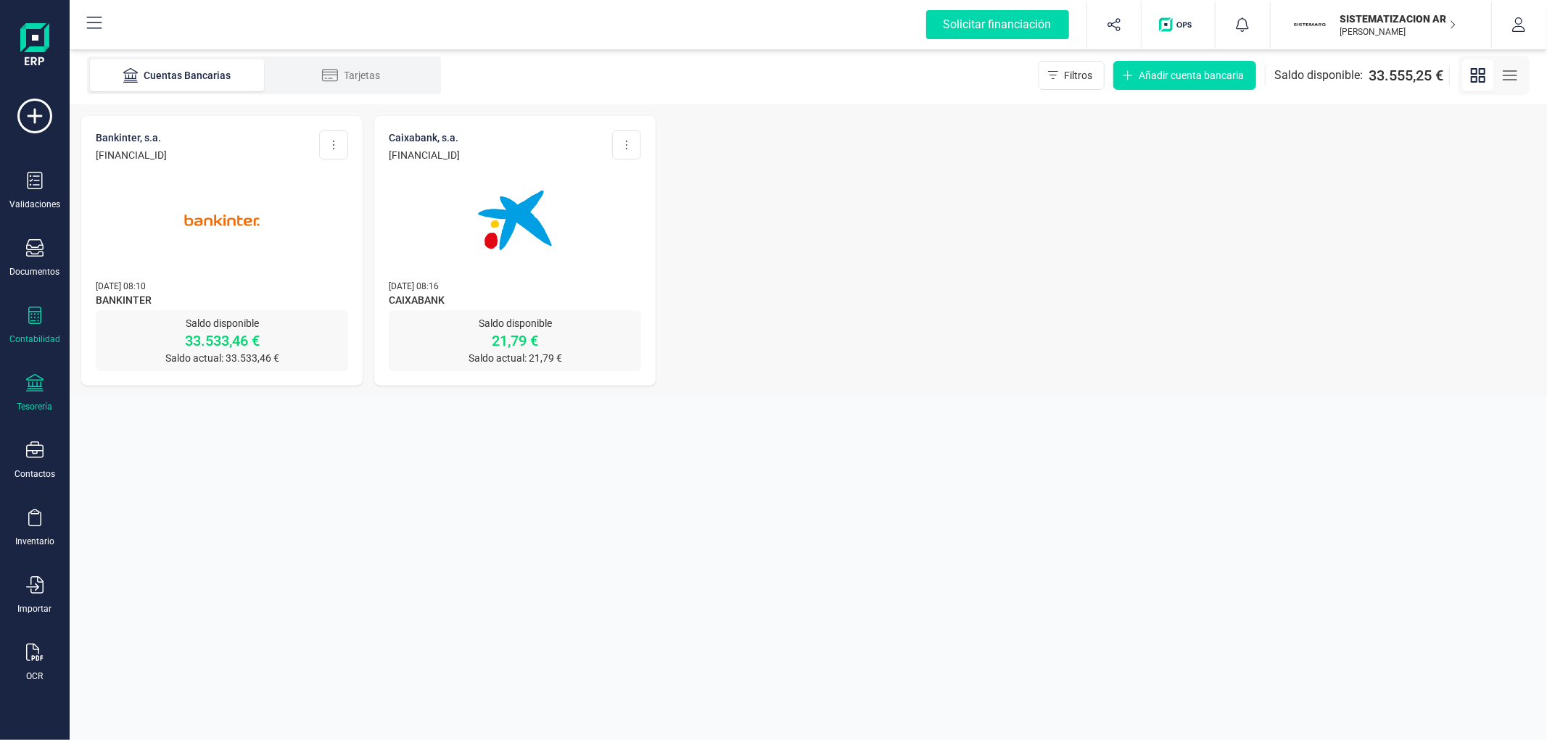
drag, startPoint x: 2, startPoint y: 323, endPoint x: 22, endPoint y: 320, distance: 20.6
click at [2, 324] on div "Solicitar financiación Validaciones Documentos Documentos Presupuestos Pedidos …" at bounding box center [35, 370] width 70 height 740
click at [22, 320] on div "Contabilidad" at bounding box center [35, 326] width 58 height 38
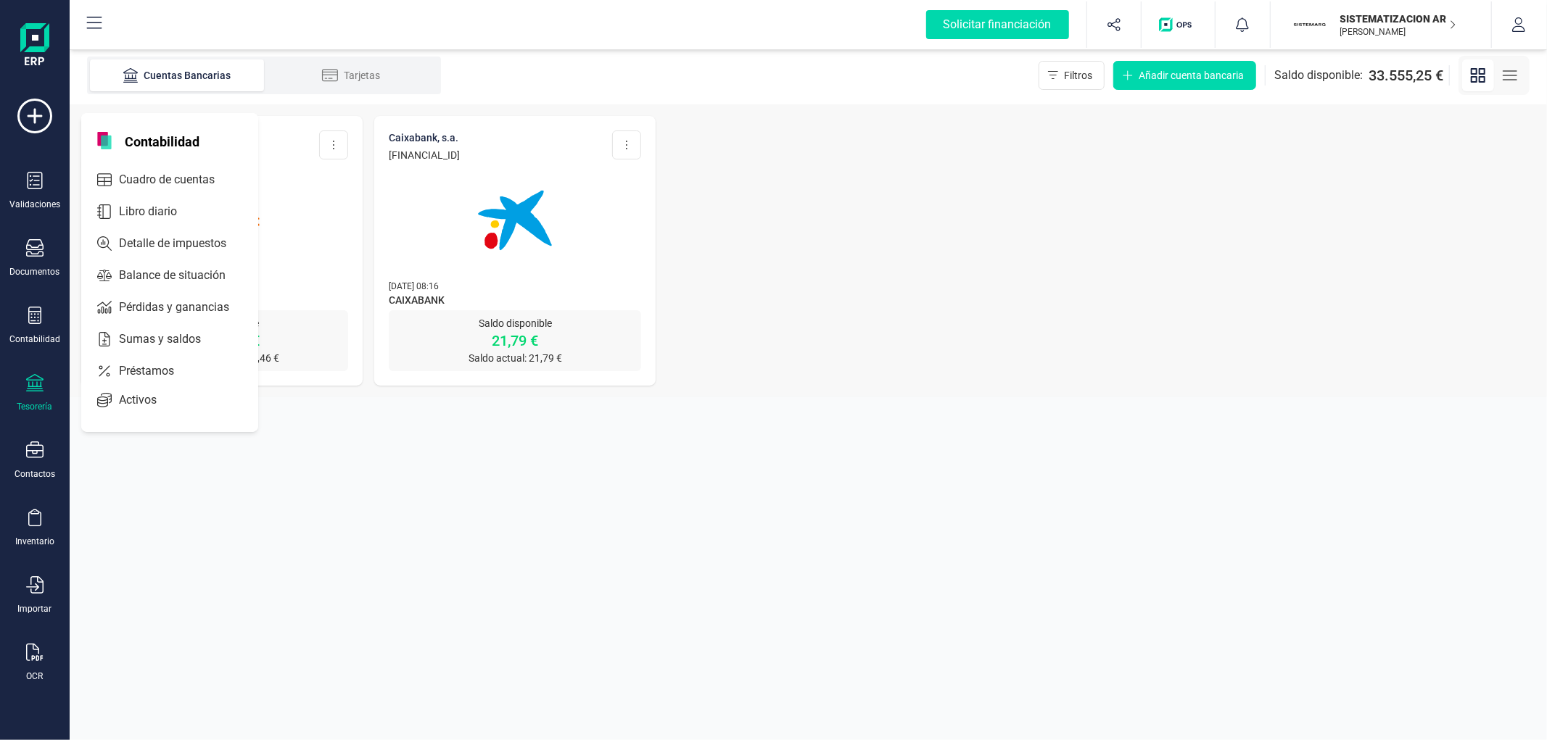
click at [432, 495] on section "Cuentas Bancarias Tarjetas Filtros Añadir cuenta bancaria Saldo disponible: 33.…" at bounding box center [808, 393] width 1477 height 694
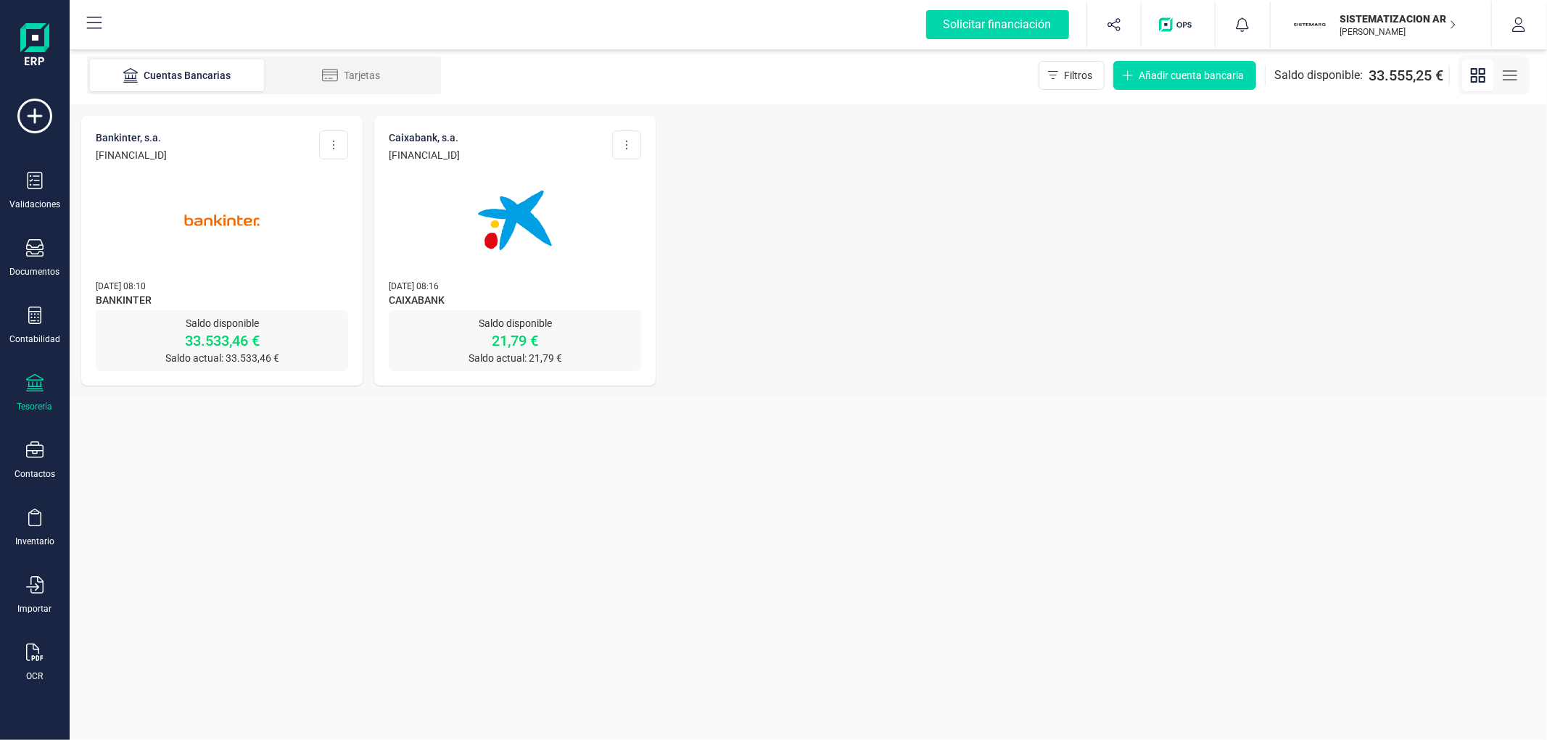
click at [216, 230] on img at bounding box center [222, 221] width 122 height 122
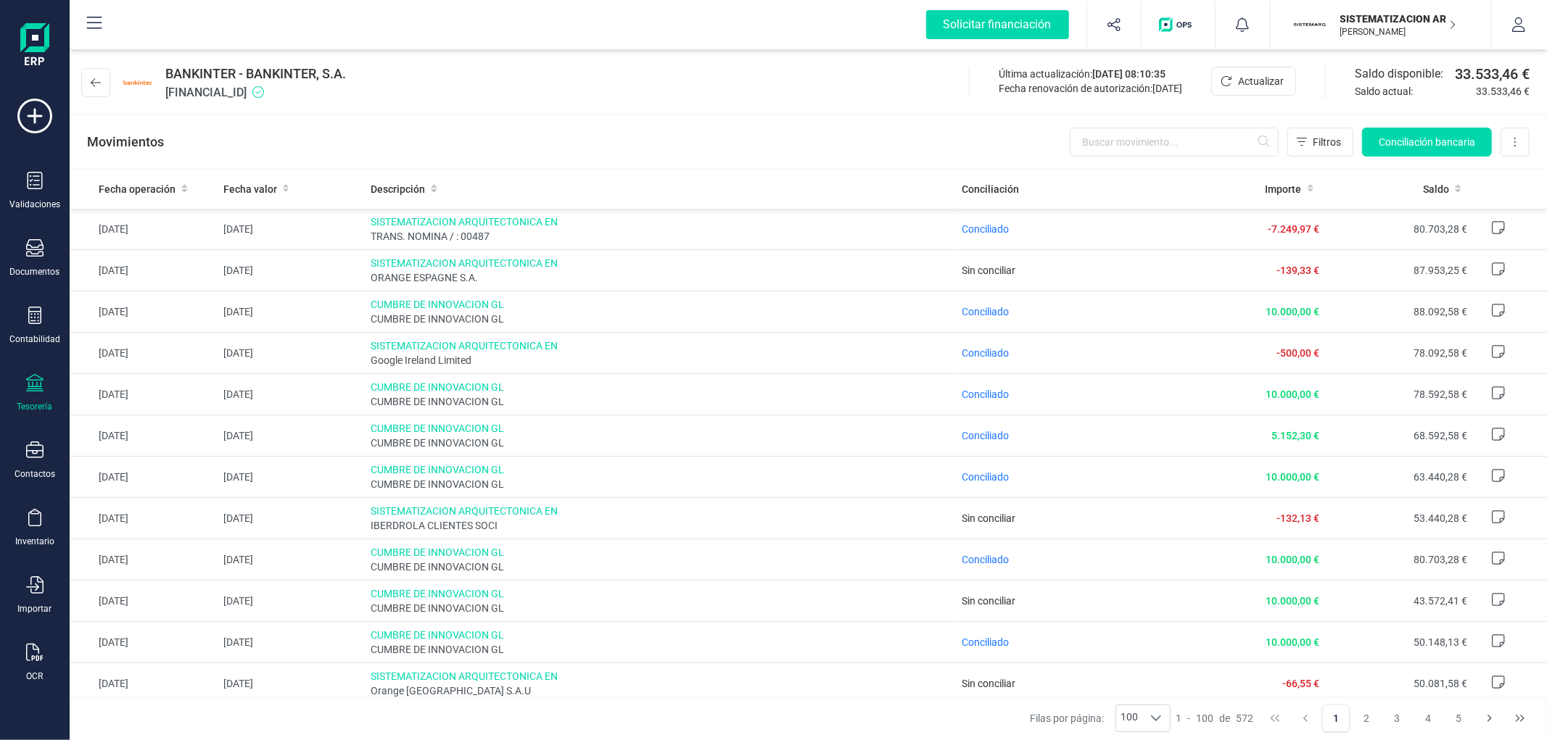
click at [281, 96] on span "ES7301280605600100043345" at bounding box center [255, 92] width 181 height 17
copy span "ES7301280605600100043345"
click at [526, 106] on div "BANKINTER - BANKINTER, S.A. ES7301280605600100043345 Última actualización: 15/0…" at bounding box center [808, 79] width 1477 height 67
click at [1142, 141] on input "text" at bounding box center [1173, 142] width 209 height 29
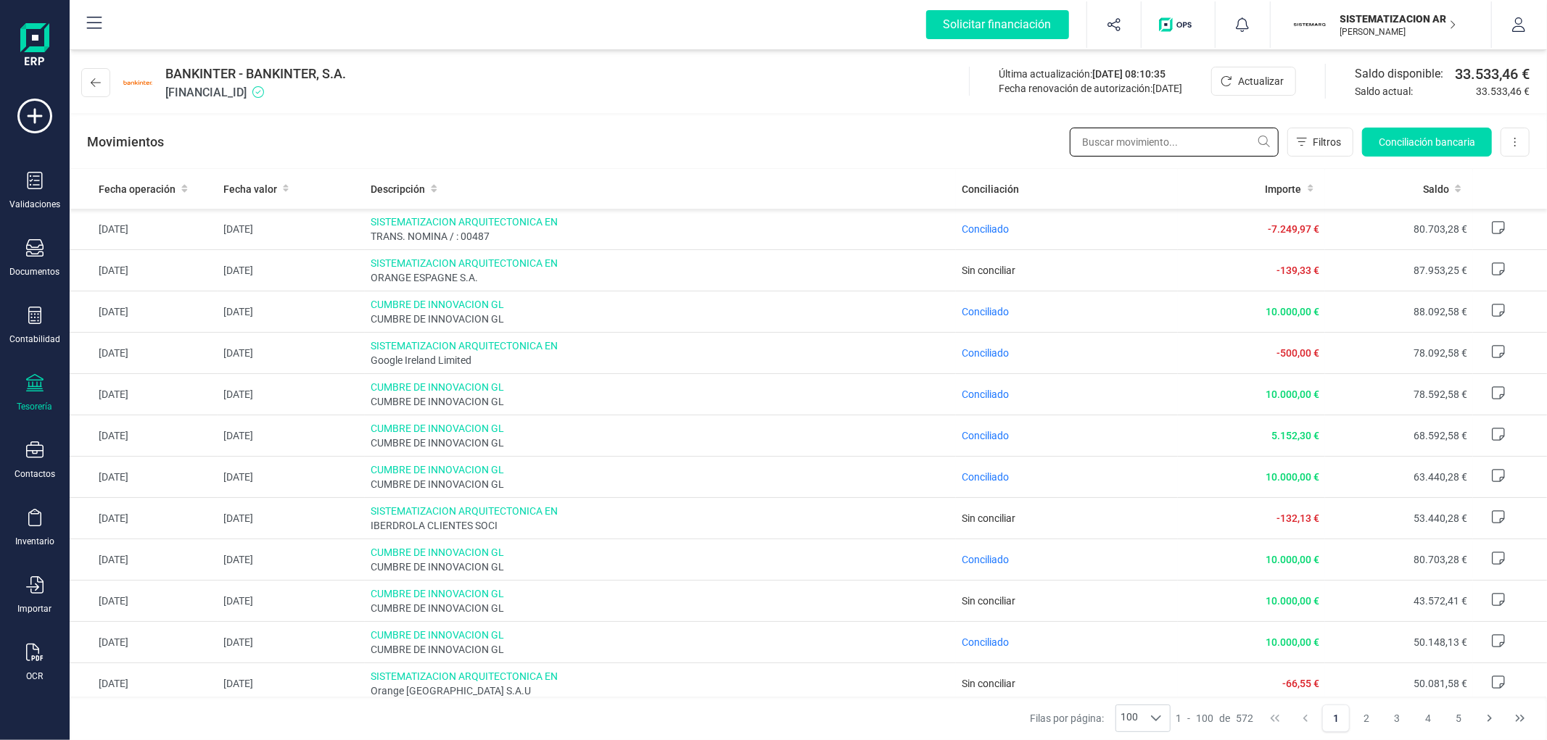
type input "5"
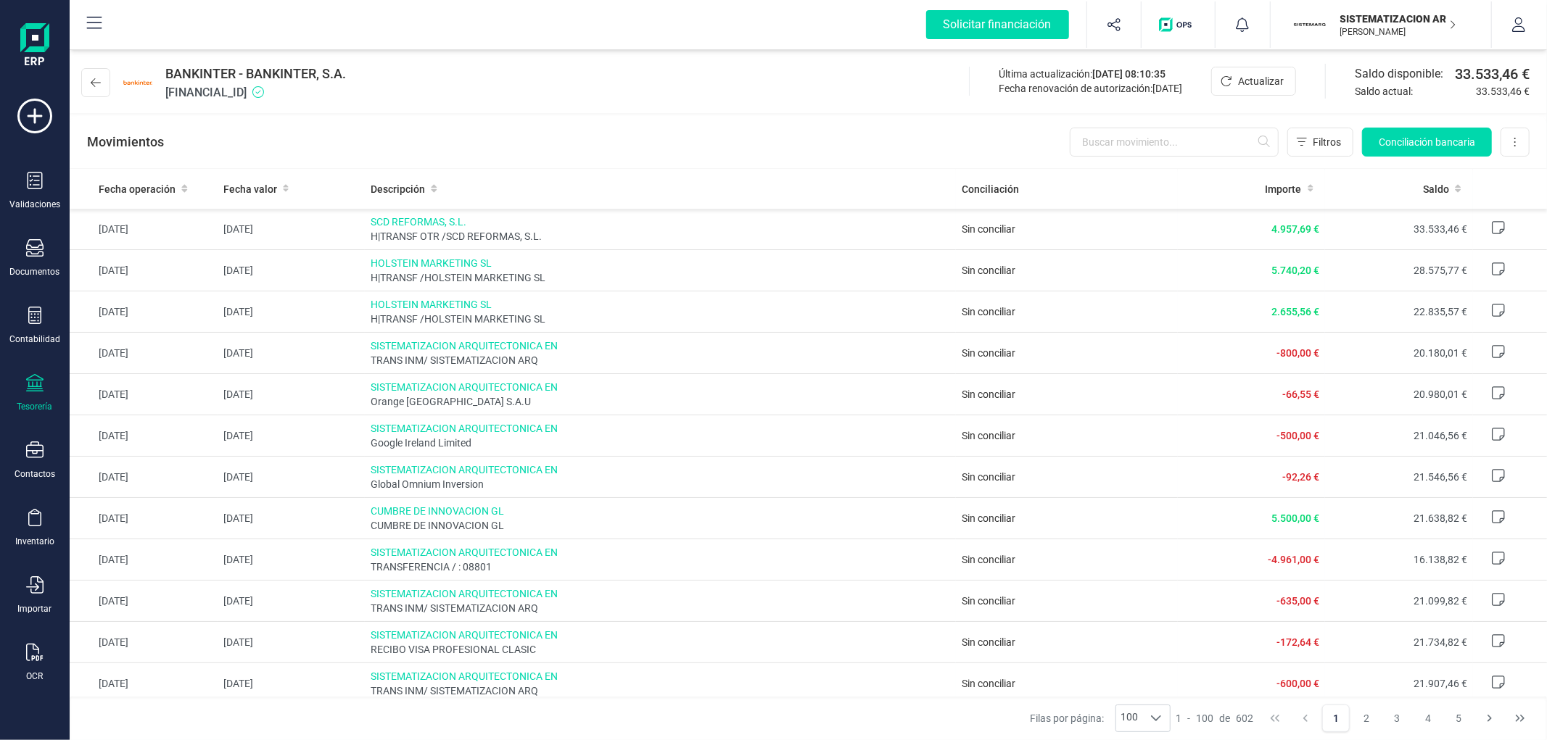
click at [650, 123] on div "Movimientos Filtros Conciliación bancaria Descargar Excel Eliminar cuenta" at bounding box center [808, 142] width 1477 height 52
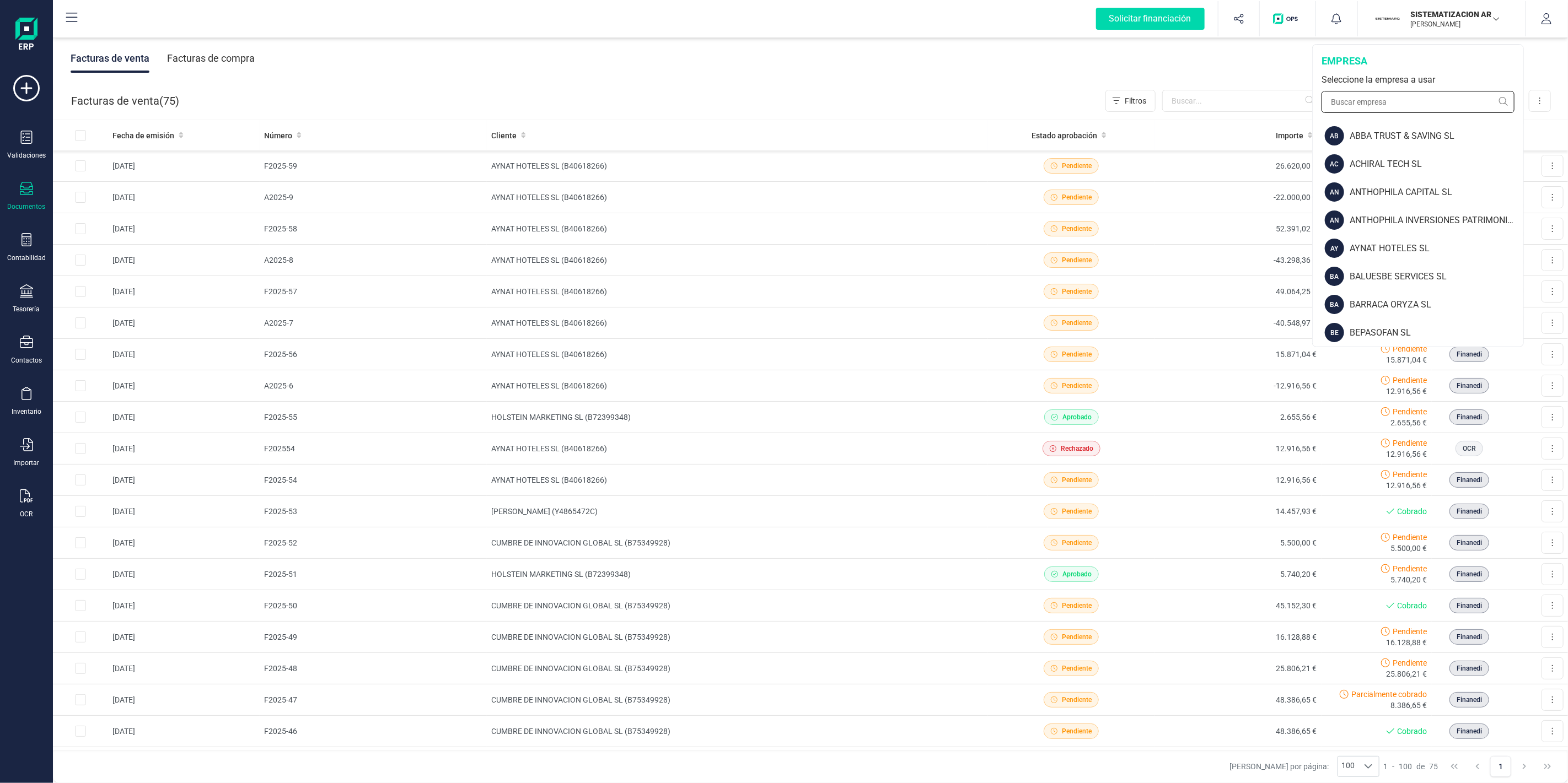
click at [1419, 102] on input "text" at bounding box center [1418, 102] width 193 height 22
type input "finan"
click at [1323, 157] on div "FINANEDI, S.L." at bounding box center [1419, 163] width 210 height 28
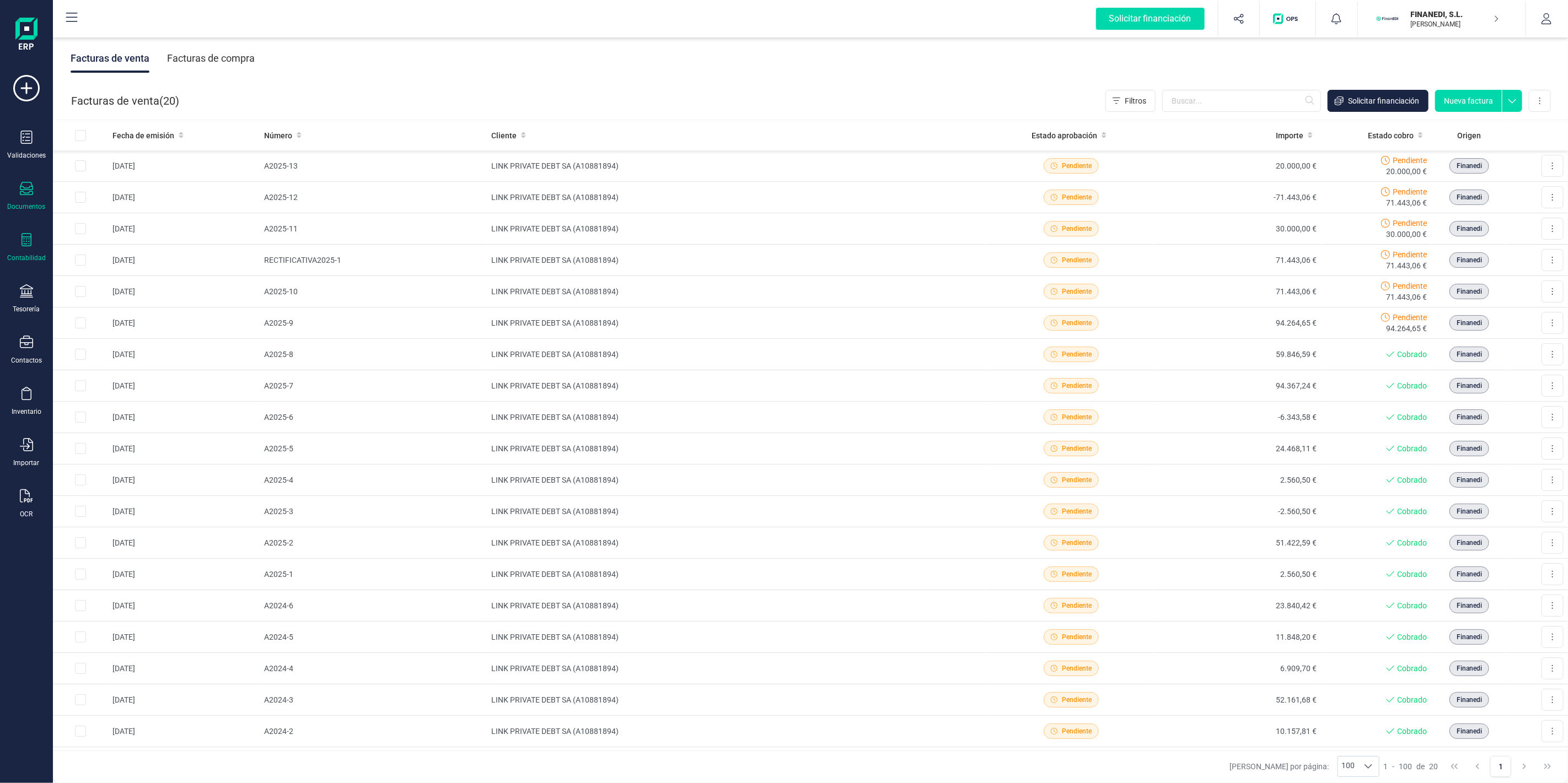
click at [23, 252] on div "Contabilidad" at bounding box center [27, 248] width 44 height 29
click at [42, 288] on div "Tesorería" at bounding box center [27, 299] width 44 height 29
click at [21, 258] on div "Contabilidad" at bounding box center [26, 258] width 39 height 9
click at [113, 203] on div "Balance de situación" at bounding box center [129, 209] width 130 height 22
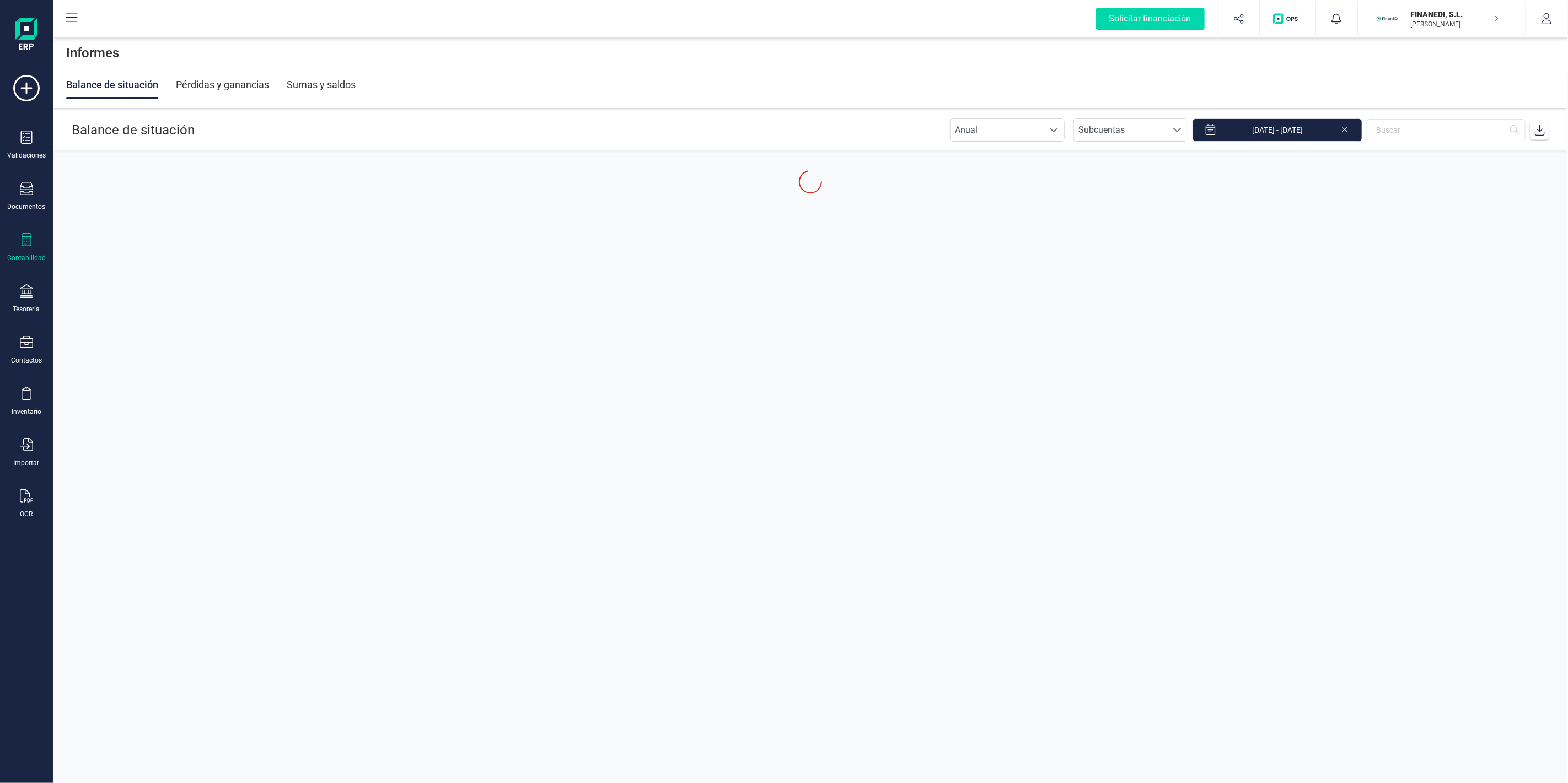
click at [25, 239] on icon at bounding box center [26, 239] width 13 height 13
click at [30, 296] on icon at bounding box center [26, 290] width 13 height 13
click at [37, 256] on div "Contabilidad" at bounding box center [26, 258] width 39 height 9
click at [23, 199] on div "Documentos" at bounding box center [27, 196] width 44 height 29
click at [15, 238] on div "Contabilidad" at bounding box center [27, 248] width 44 height 29
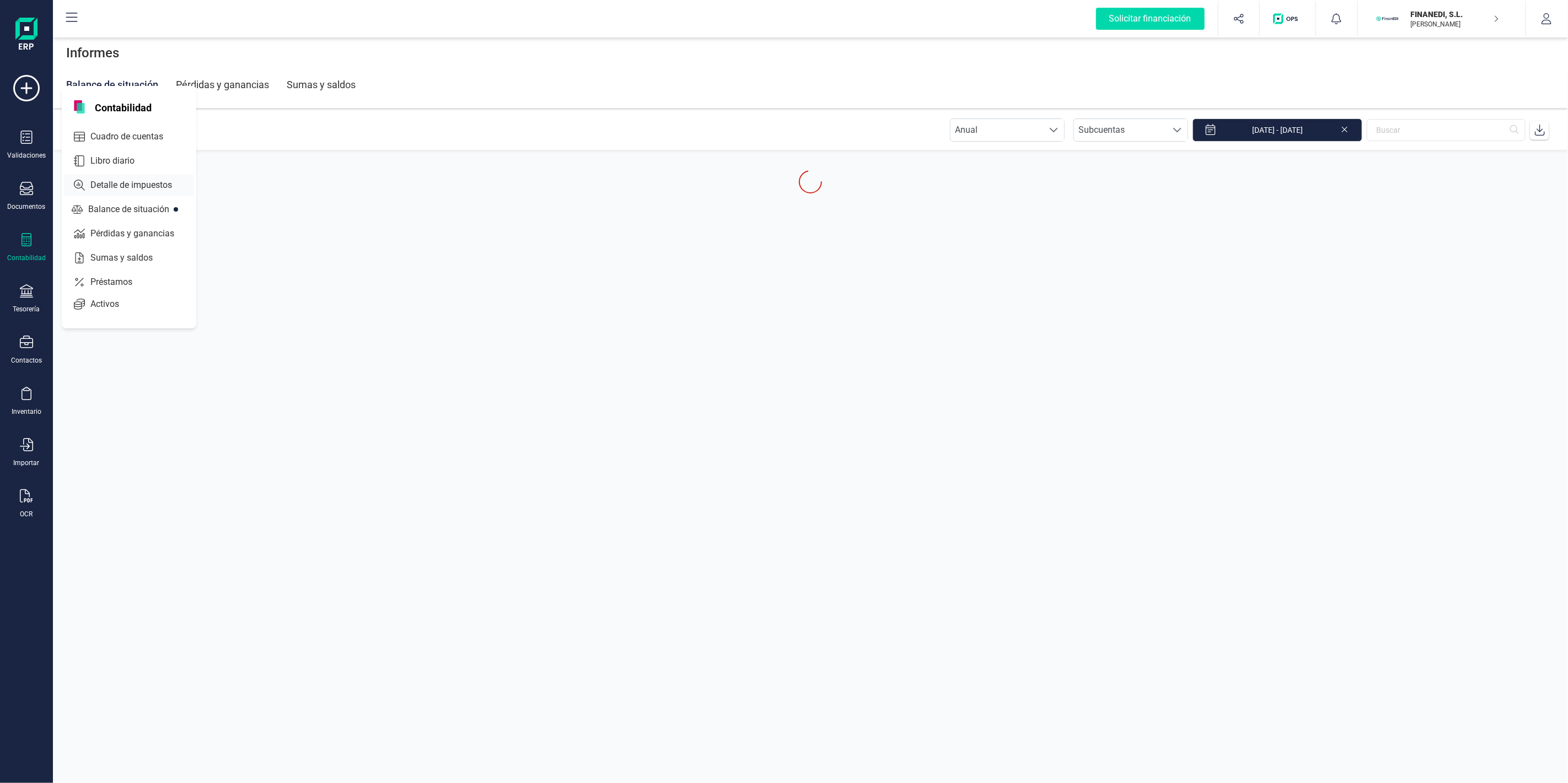
click at [131, 186] on span "Detalle de impuestos" at bounding box center [138, 185] width 106 height 13
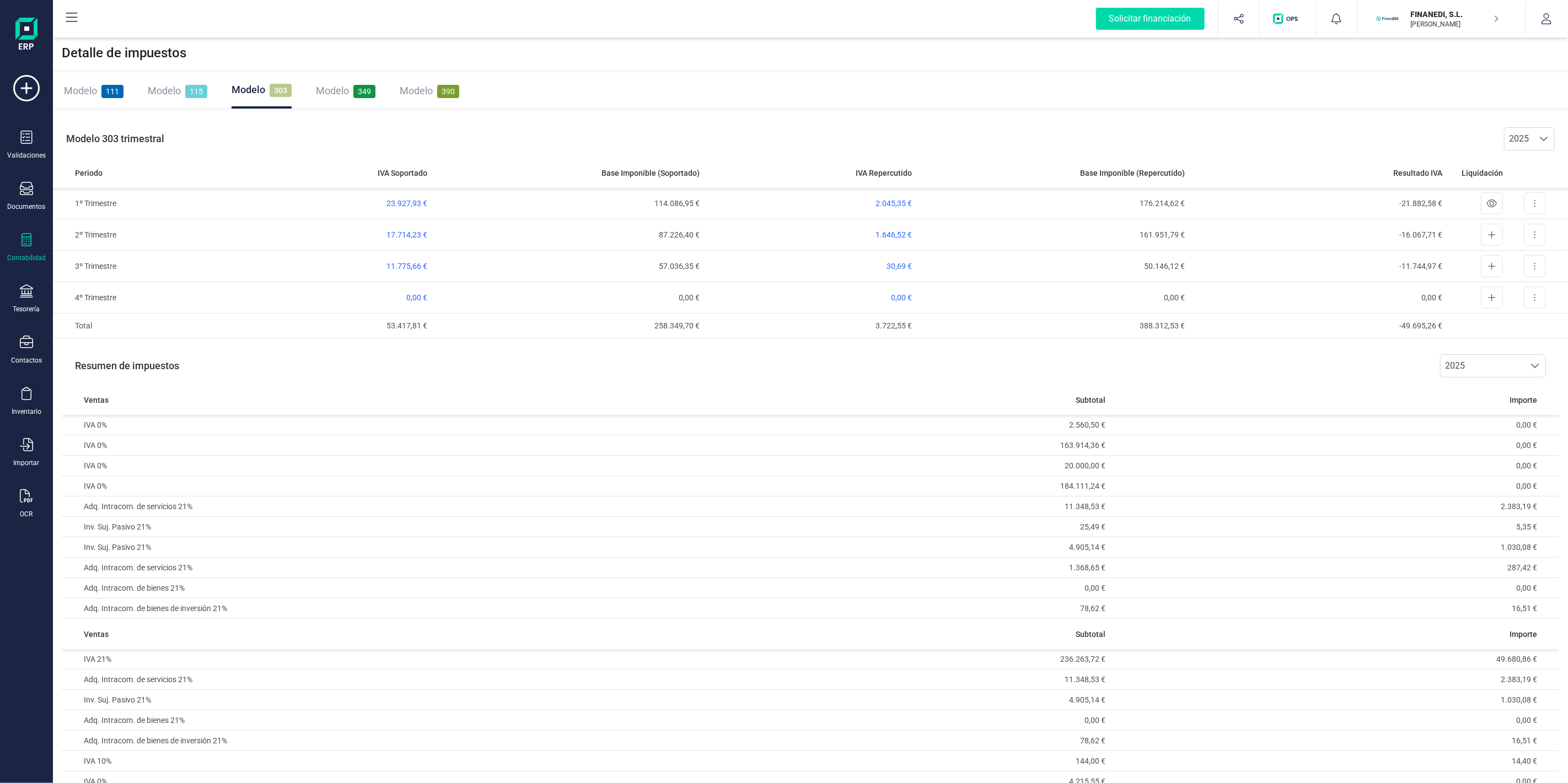
click at [179, 85] on span "Modelo" at bounding box center [164, 90] width 33 height 11
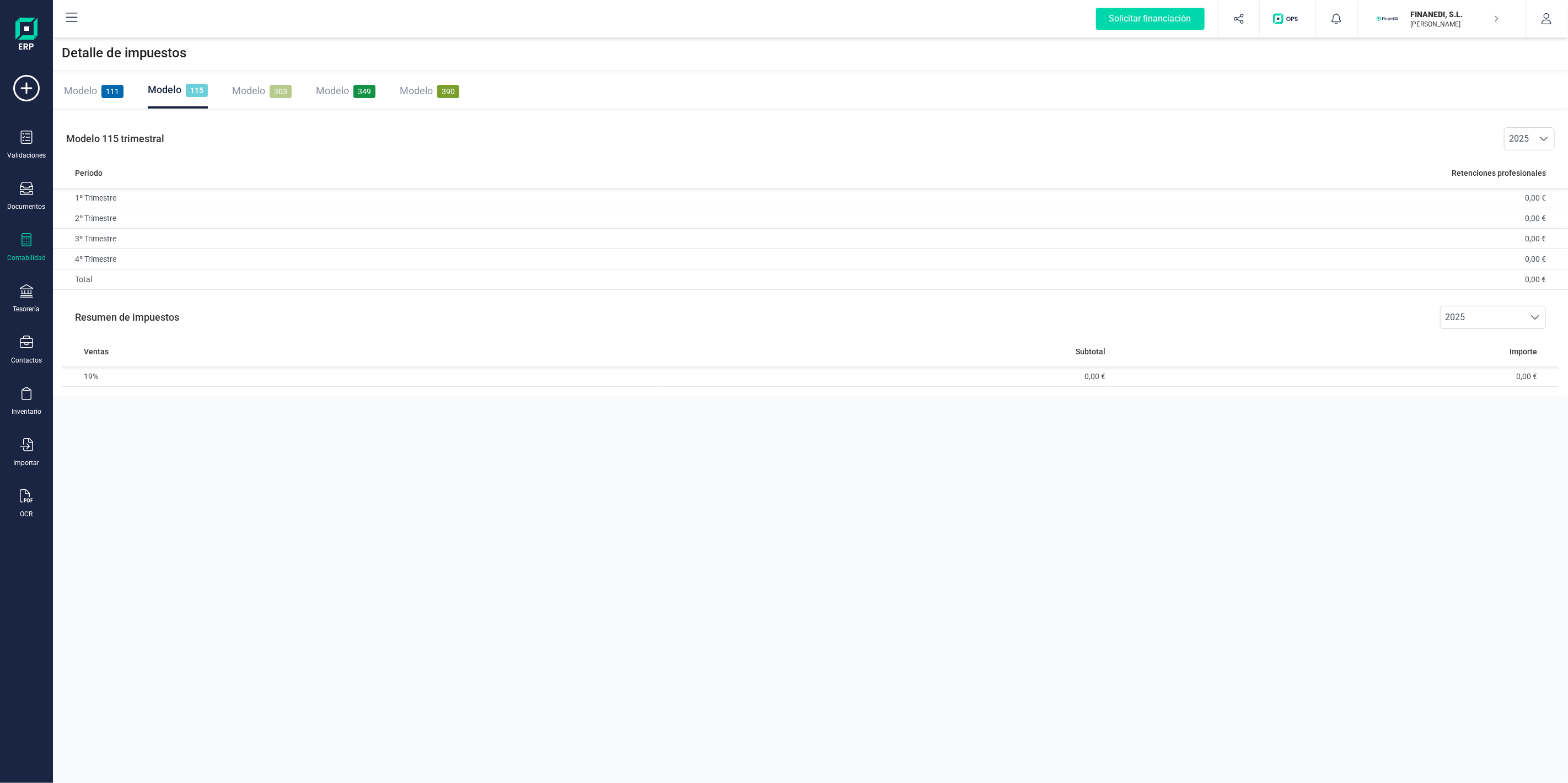
click at [276, 83] on div "Modelo 303" at bounding box center [262, 90] width 59 height 15
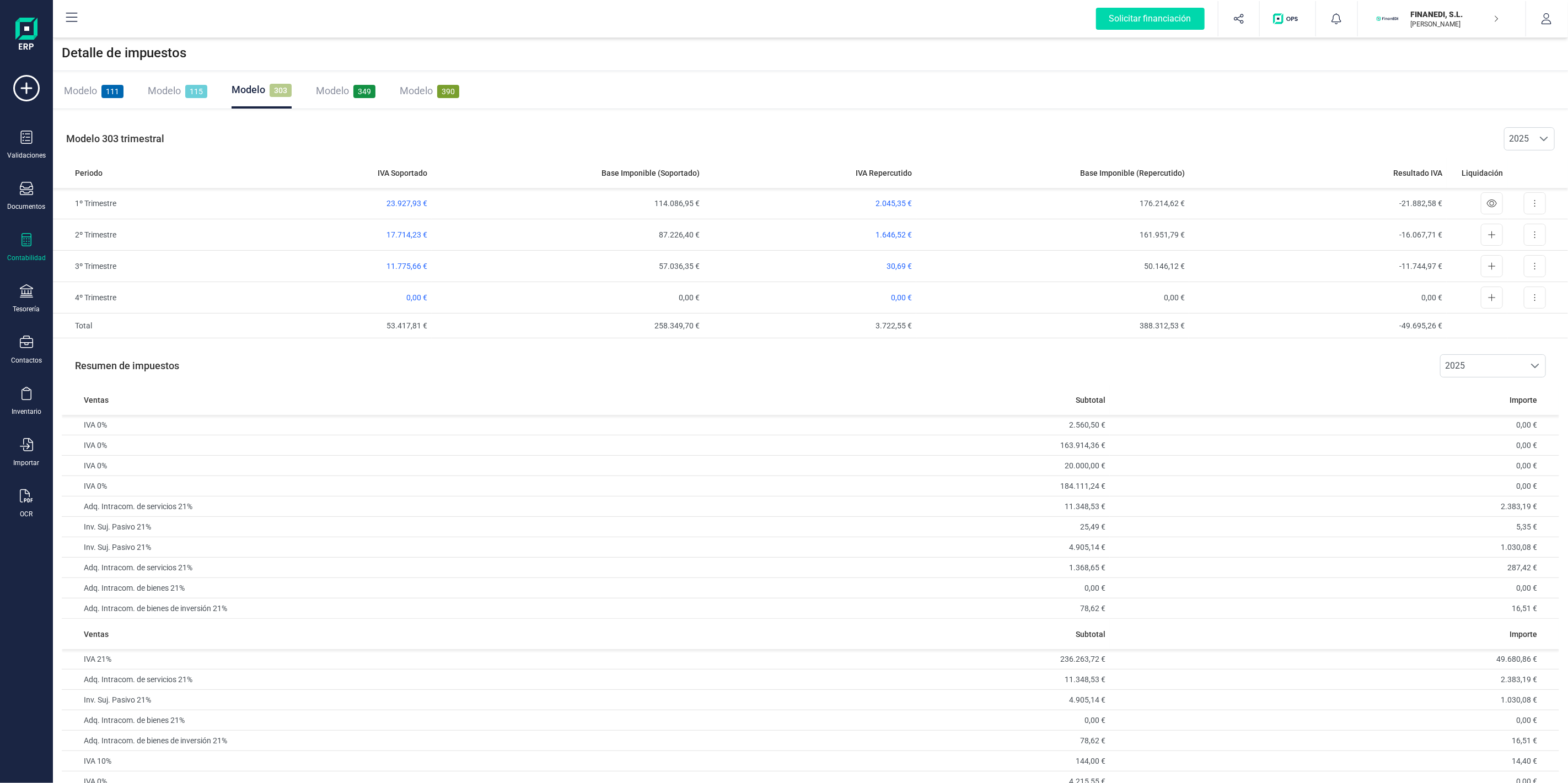
click at [348, 88] on span "Modelo" at bounding box center [332, 90] width 33 height 11
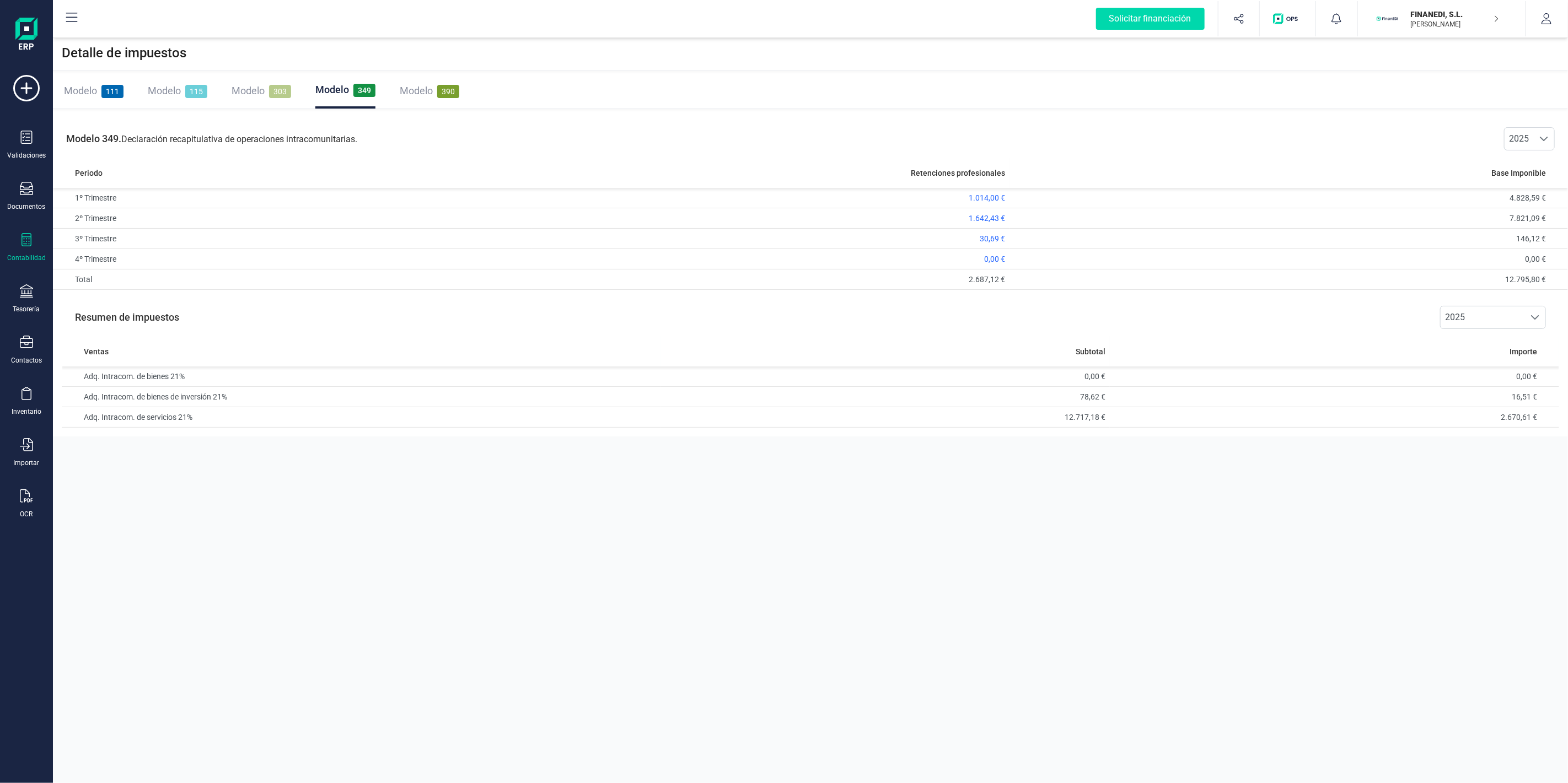
click at [254, 91] on span "Modelo" at bounding box center [249, 90] width 33 height 11
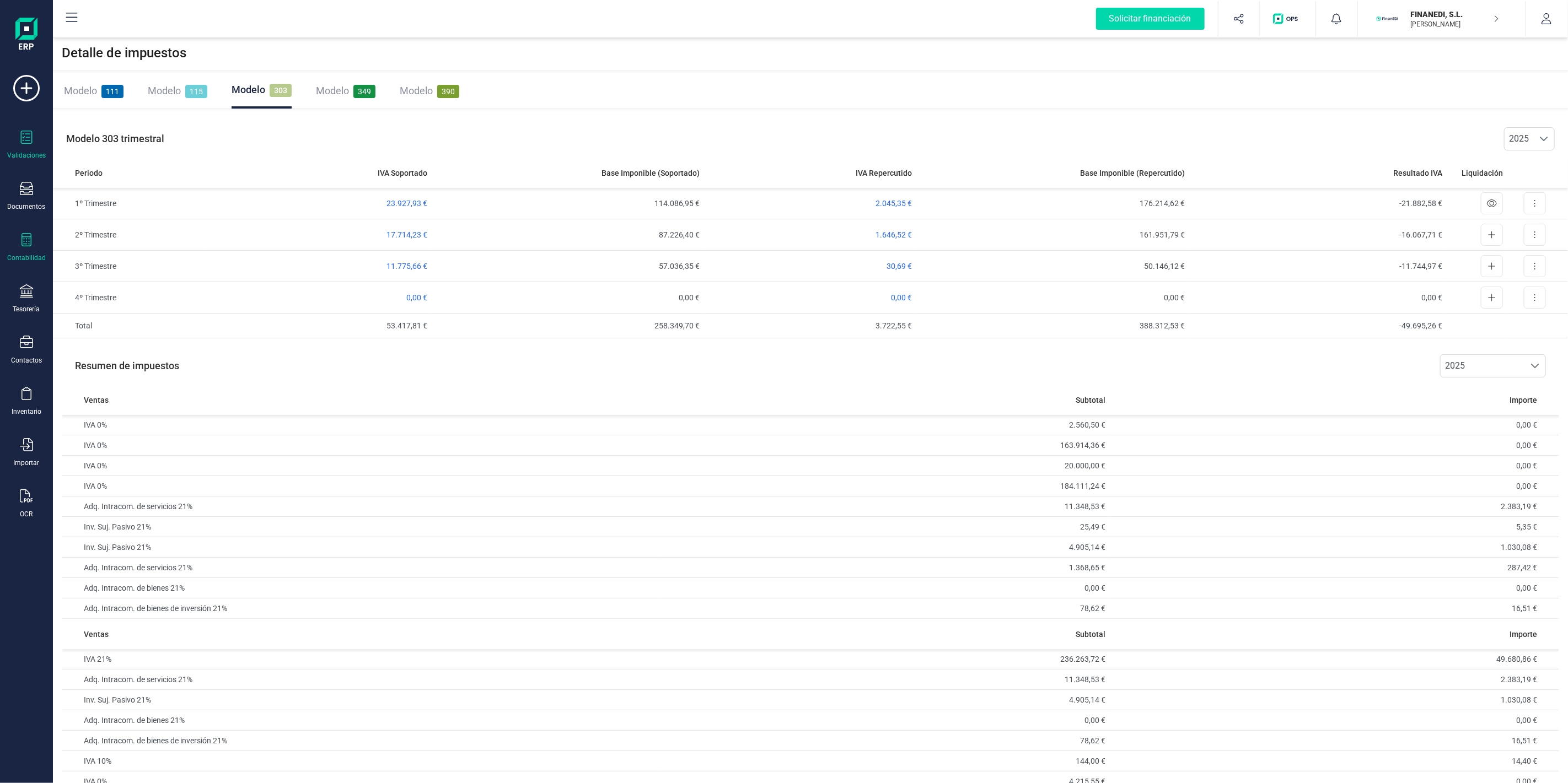
click at [27, 147] on div "Validaciones" at bounding box center [27, 145] width 44 height 29
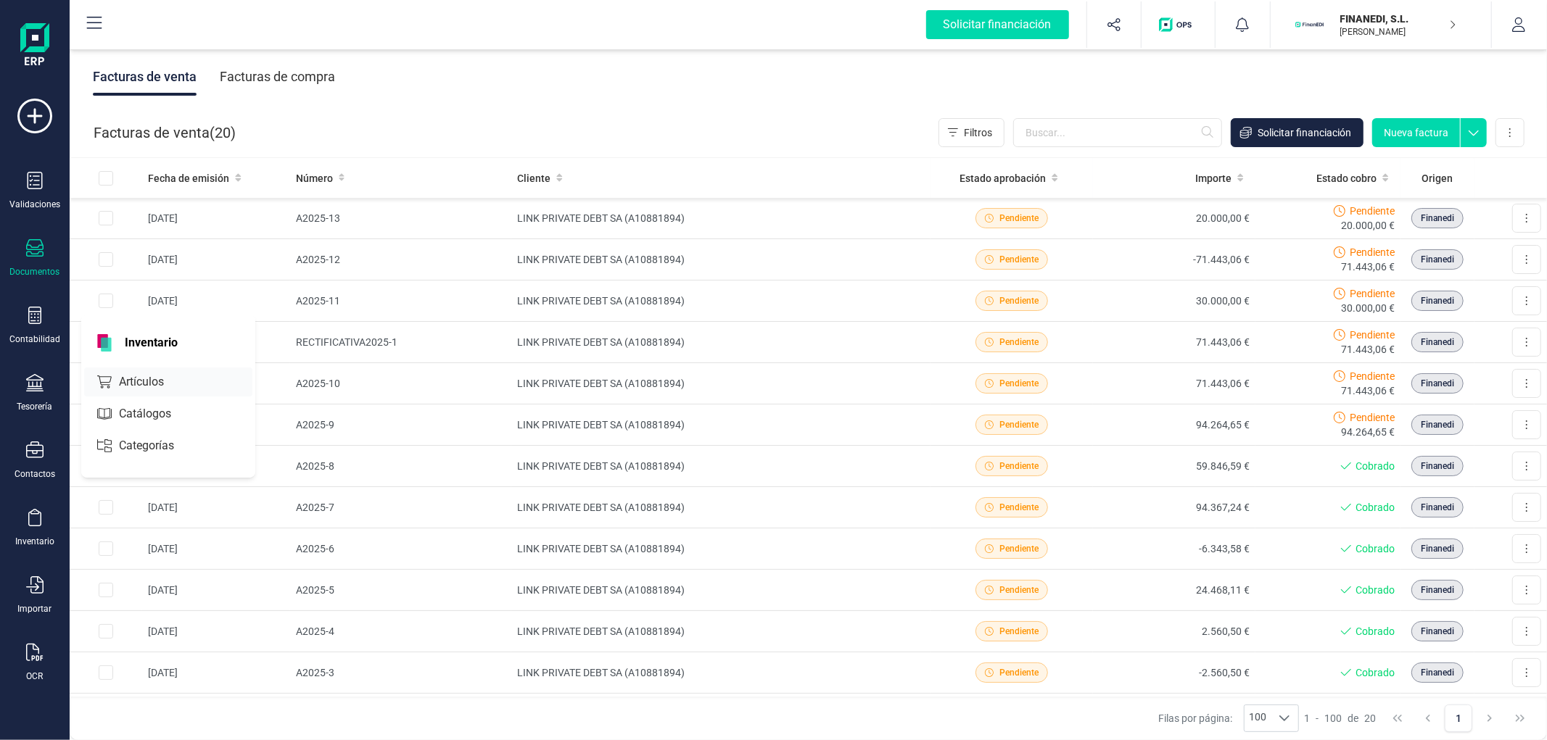
click at [134, 386] on span "Artículos" at bounding box center [151, 381] width 77 height 17
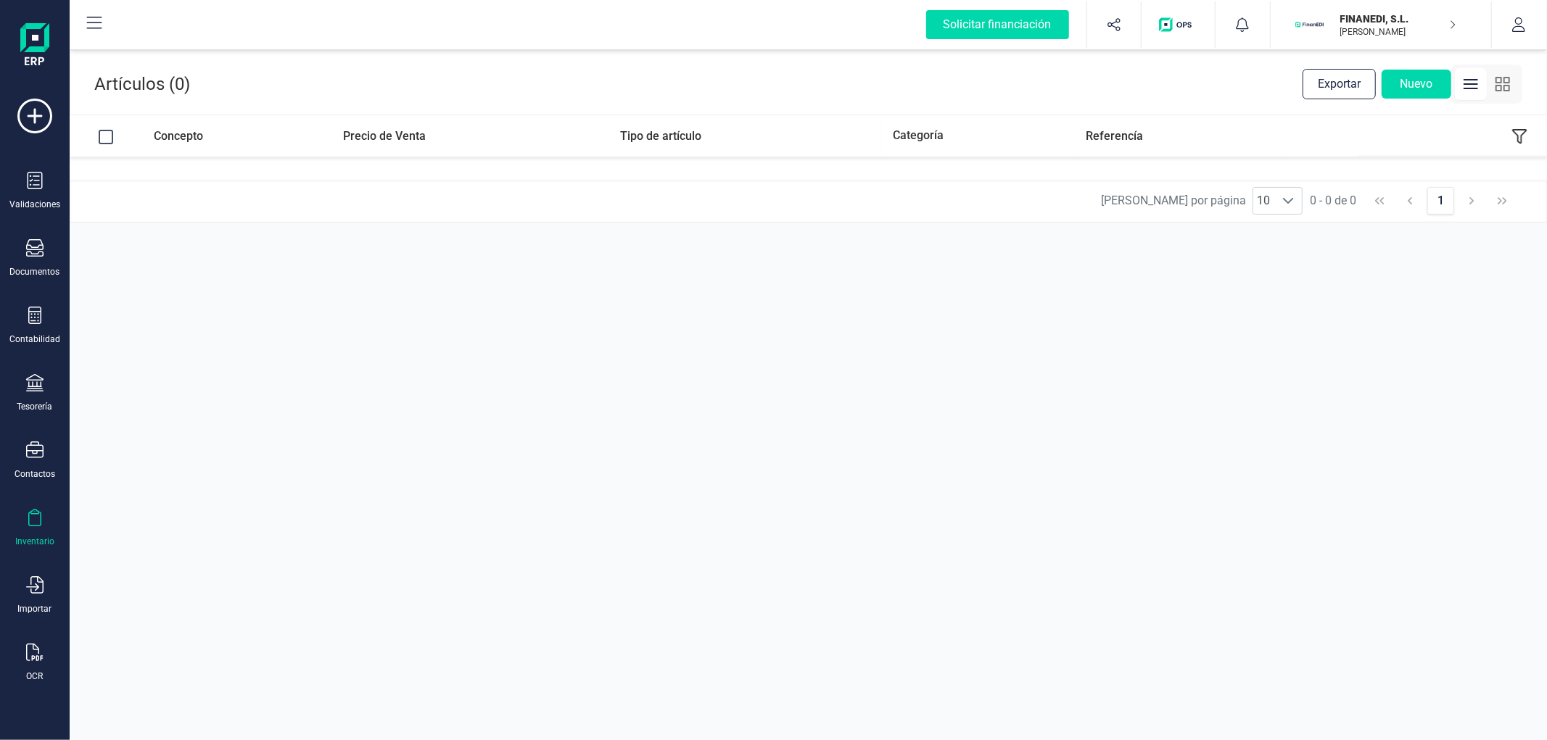
click at [1332, 22] on div "FINANEDI, [PERSON_NAME] DEVELOPER" at bounding box center [1392, 25] width 128 height 32
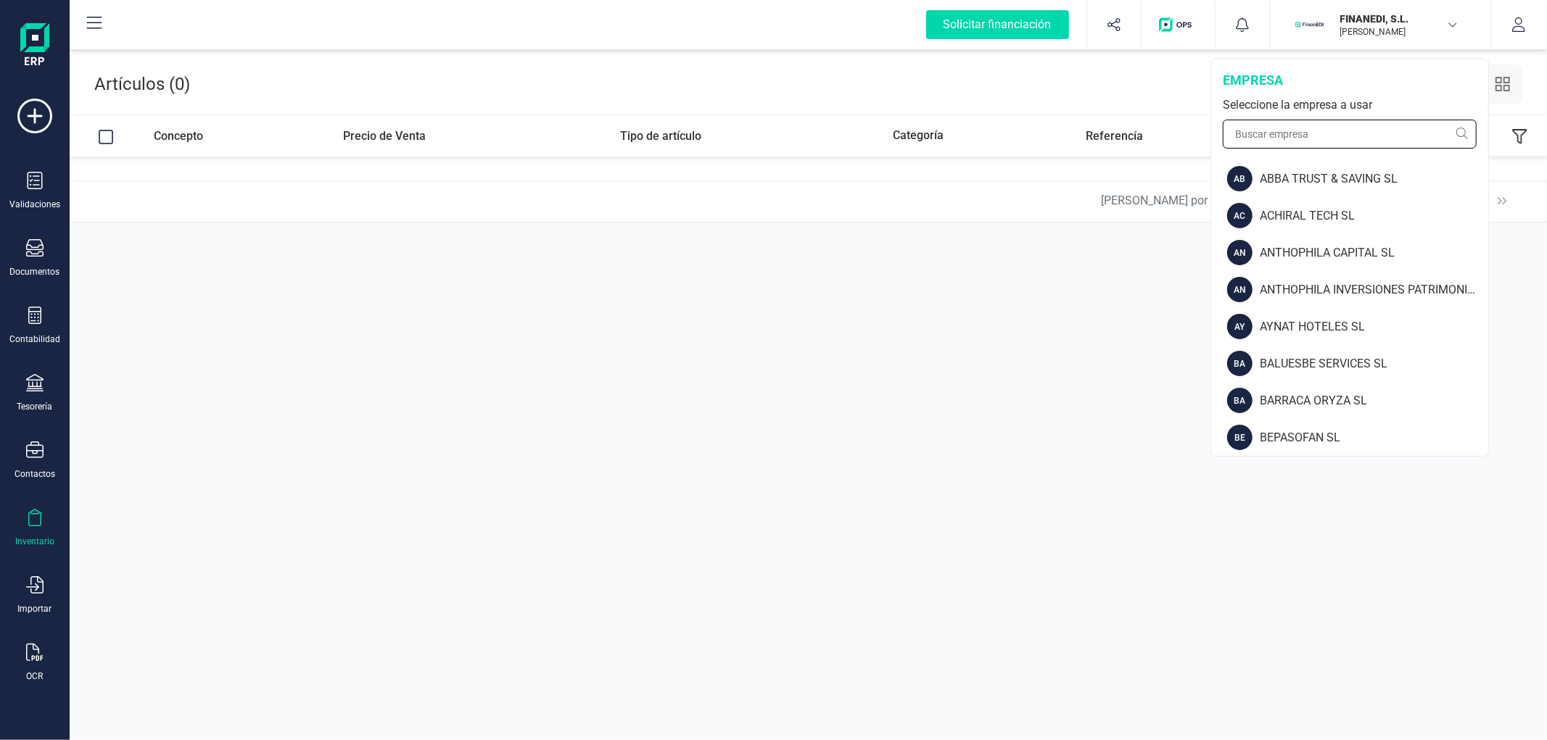
click at [1271, 141] on input "text" at bounding box center [1349, 134] width 254 height 29
click at [1271, 140] on input "text" at bounding box center [1349, 134] width 254 height 29
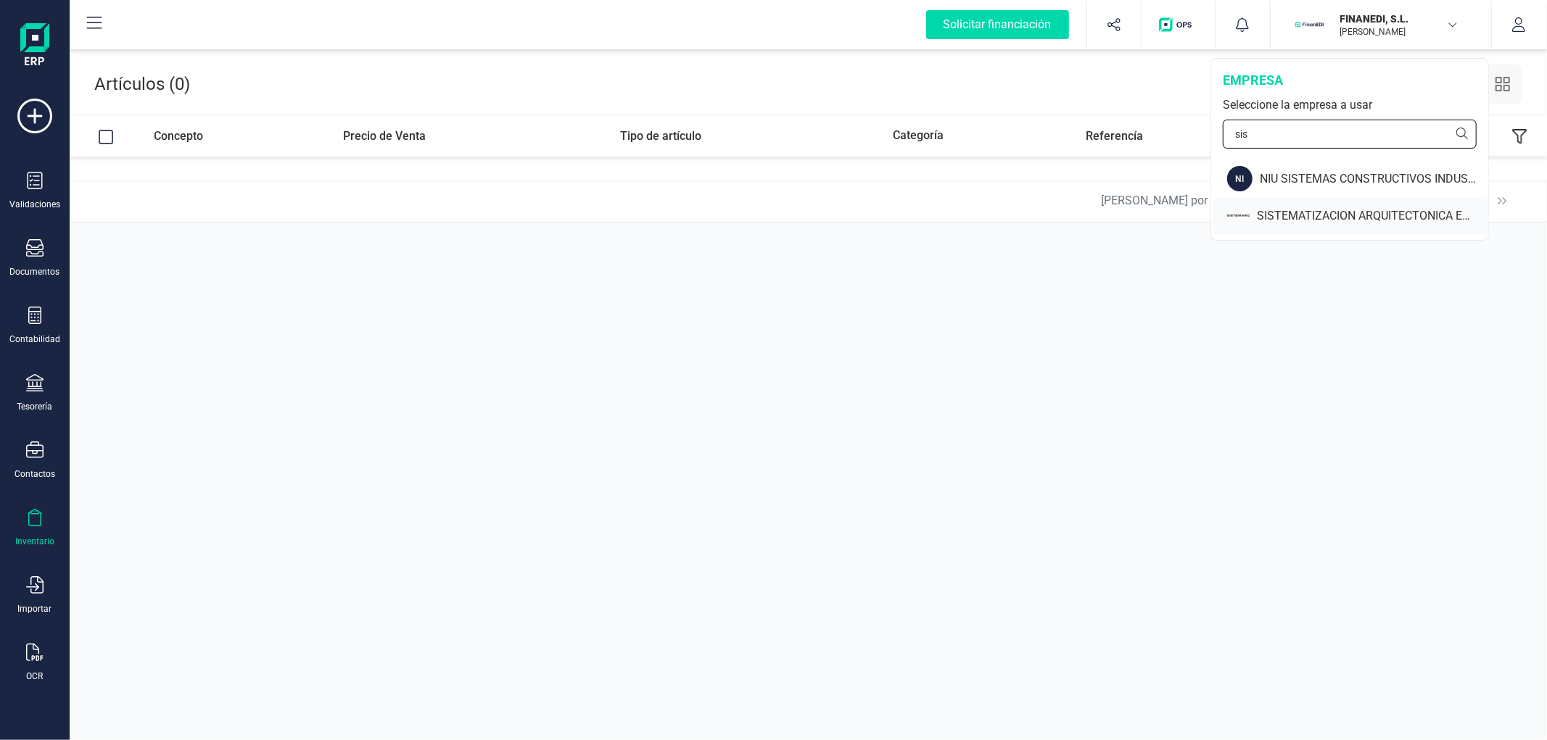
type input "sis"
click at [1265, 211] on div "SISTEMATIZACION ARQUITECTONICA EN REFORMAS SL" at bounding box center [1372, 215] width 231 height 17
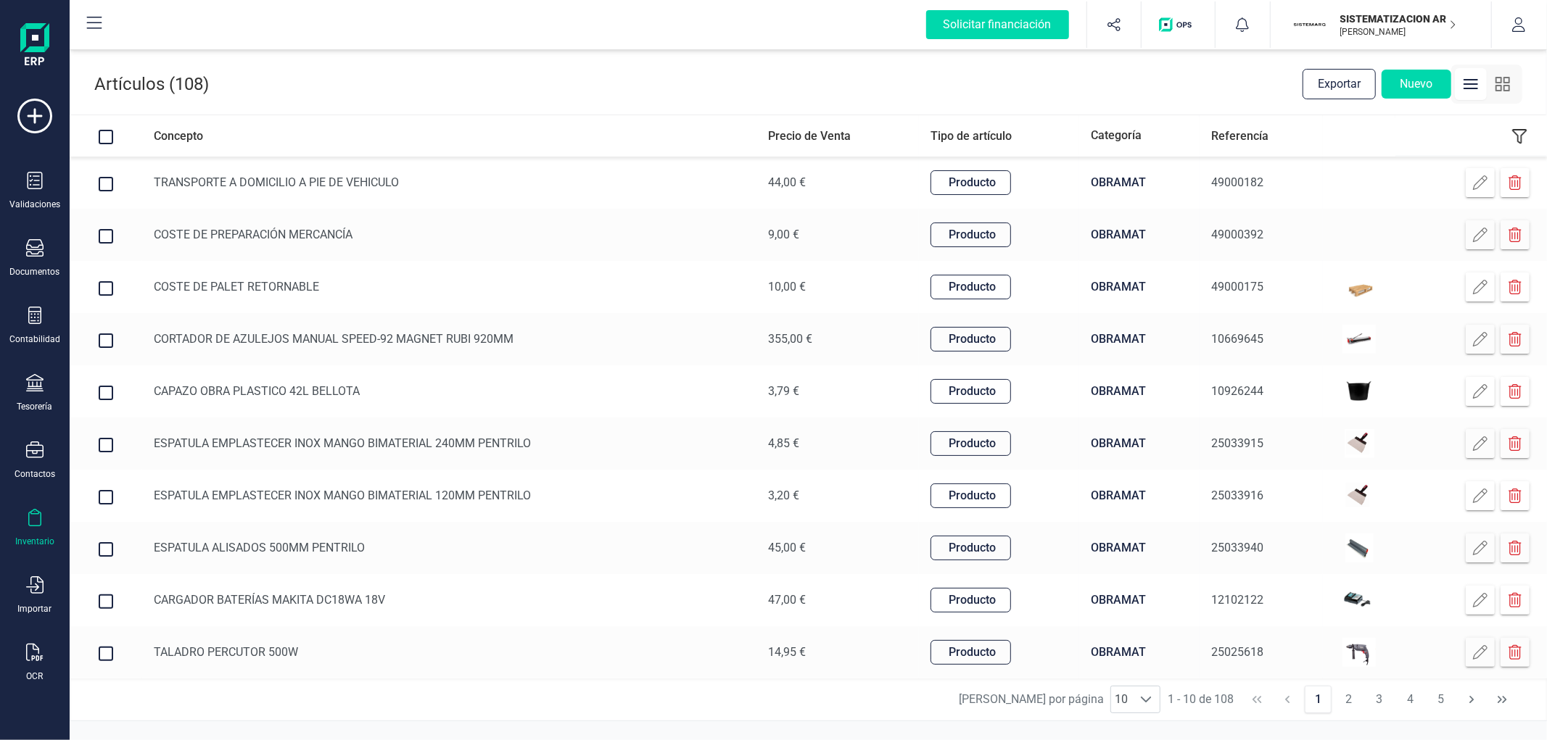
click at [901, 85] on div "Artículos (108) Exportar Nuevo" at bounding box center [808, 80] width 1476 height 67
click at [1225, 80] on div "Artículos (108) Exportar Nuevo" at bounding box center [808, 80] width 1476 height 67
